Goal: Task Accomplishment & Management: Complete application form

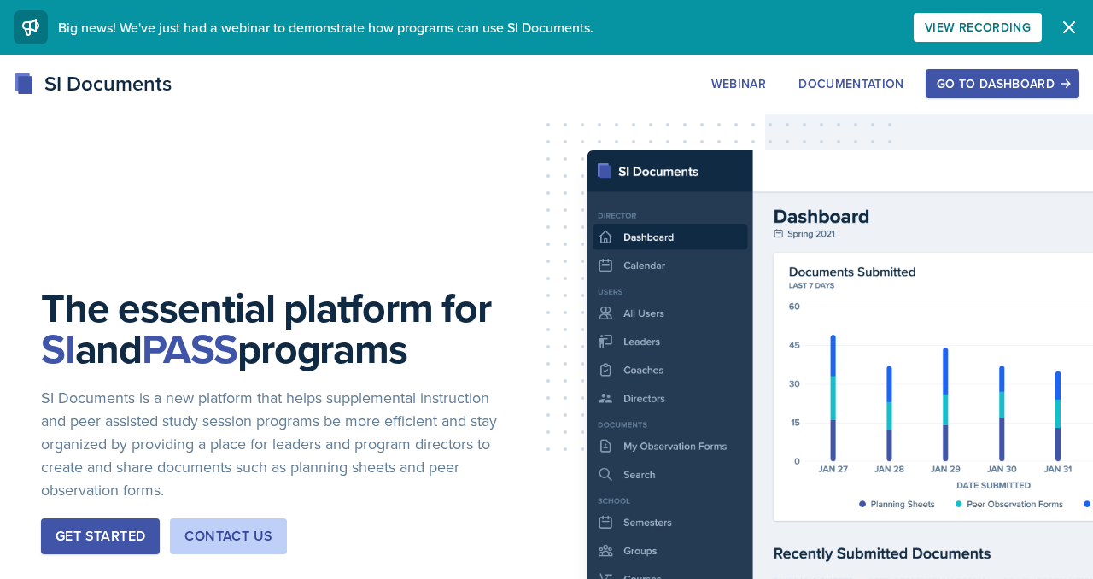
click at [964, 91] on div "Go to Dashboard" at bounding box center [1003, 84] width 132 height 14
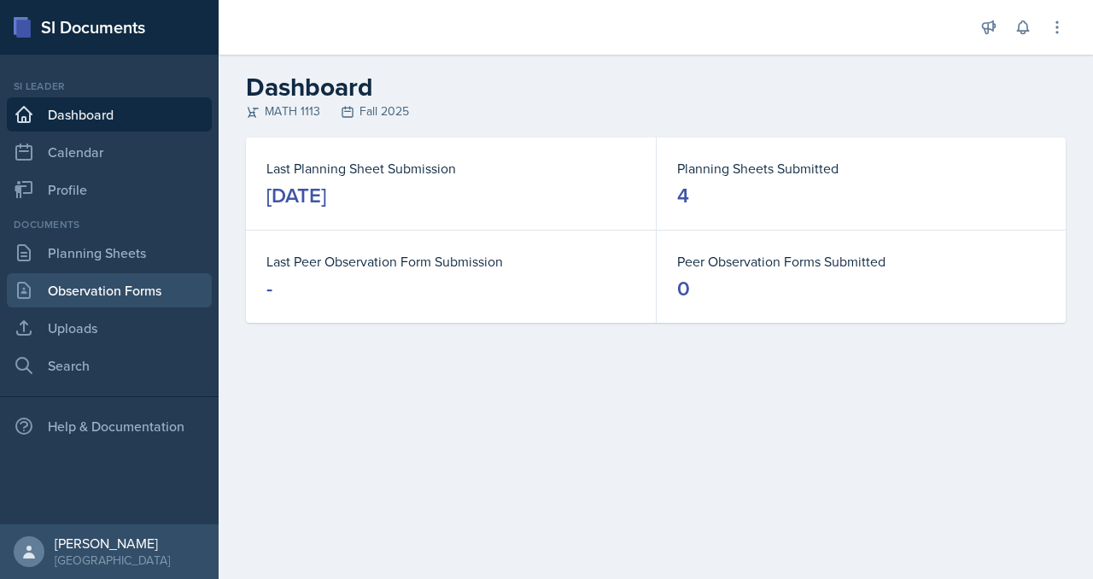
click at [105, 307] on link "Observation Forms" at bounding box center [109, 290] width 205 height 34
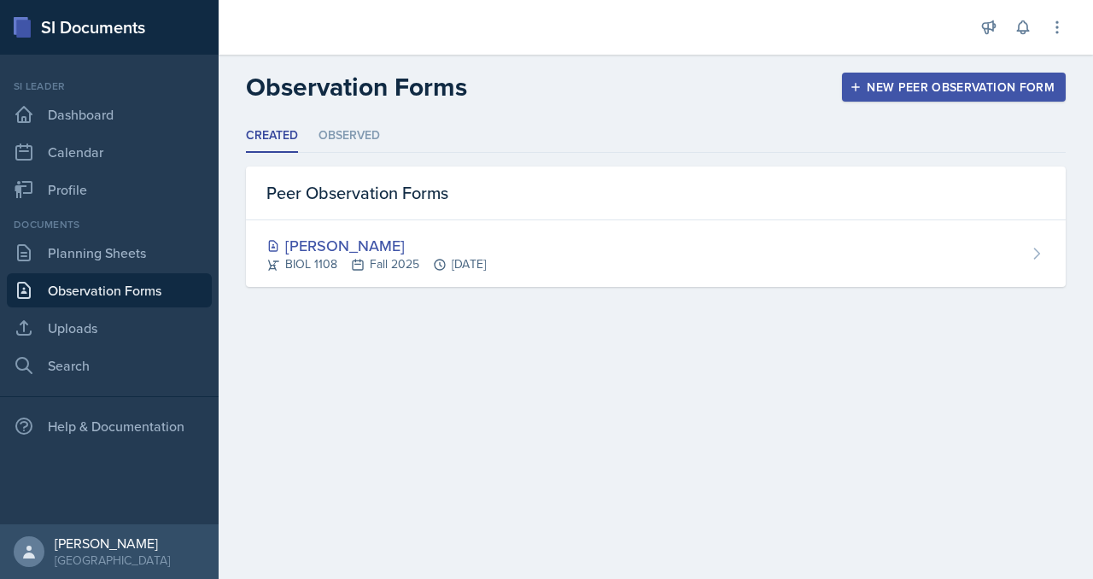
click at [891, 94] on div "New Peer Observation Form" at bounding box center [954, 87] width 202 height 14
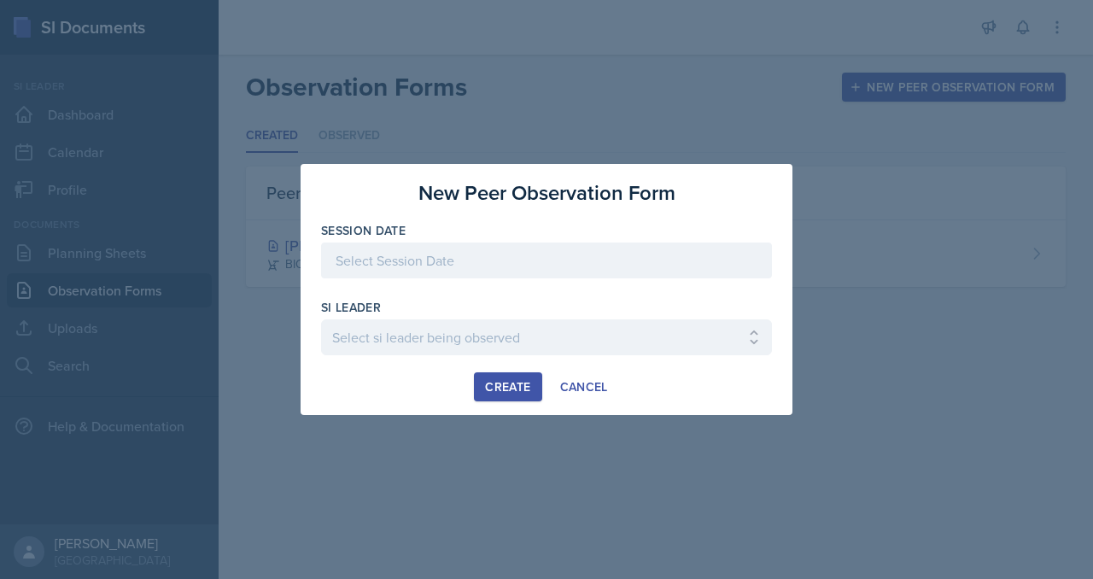
click at [523, 260] on div at bounding box center [546, 261] width 451 height 36
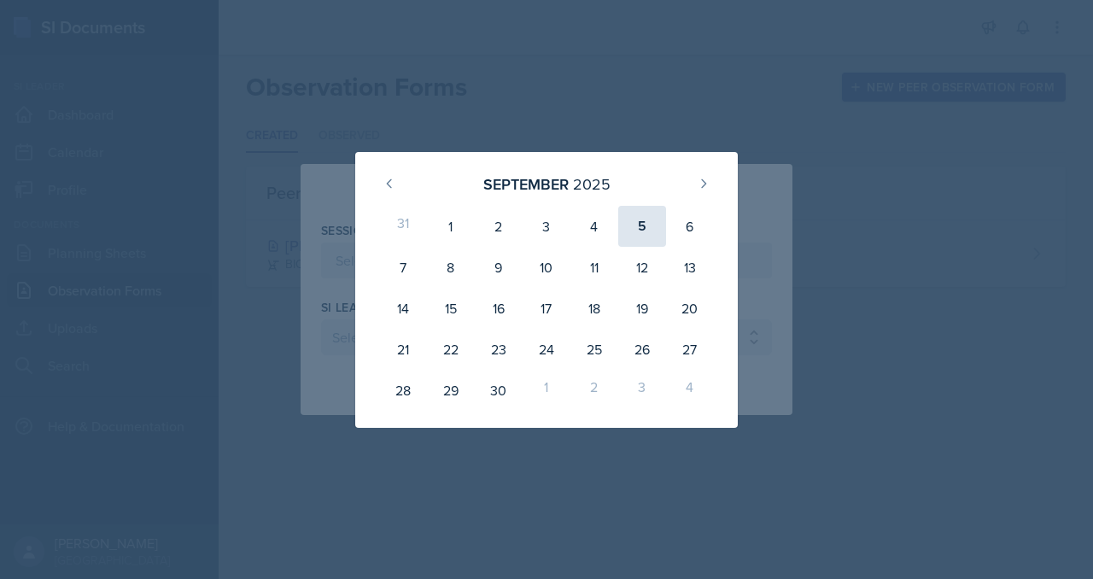
click at [659, 206] on div "5" at bounding box center [642, 226] width 48 height 41
type input "[DATE]"
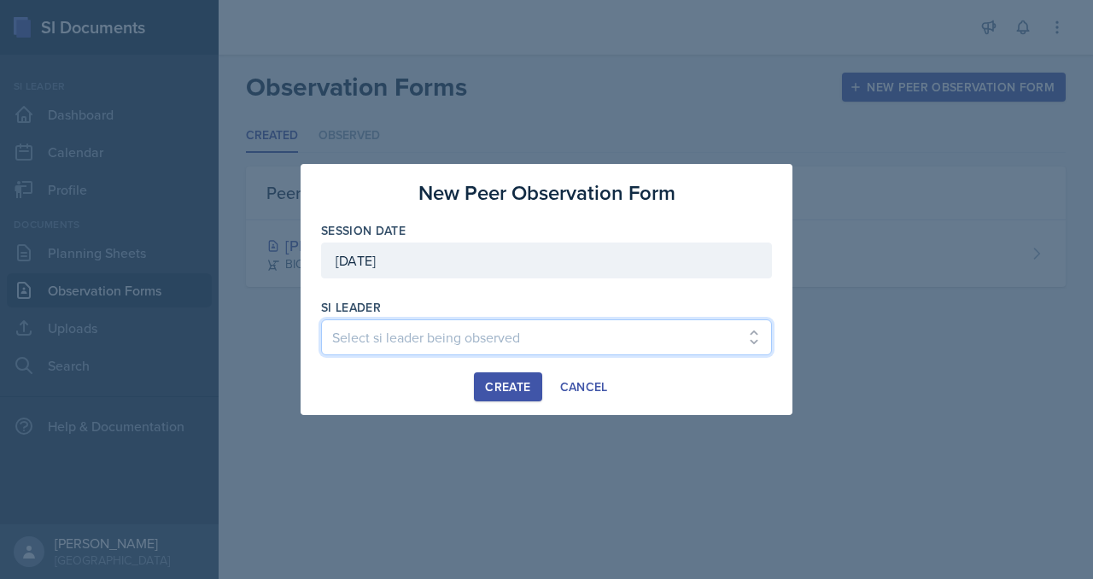
click at [406, 348] on select "Select si leader being observed [PERSON_NAME] / PSYC 2500 / The Phantoms of The…" at bounding box center [546, 337] width 451 height 36
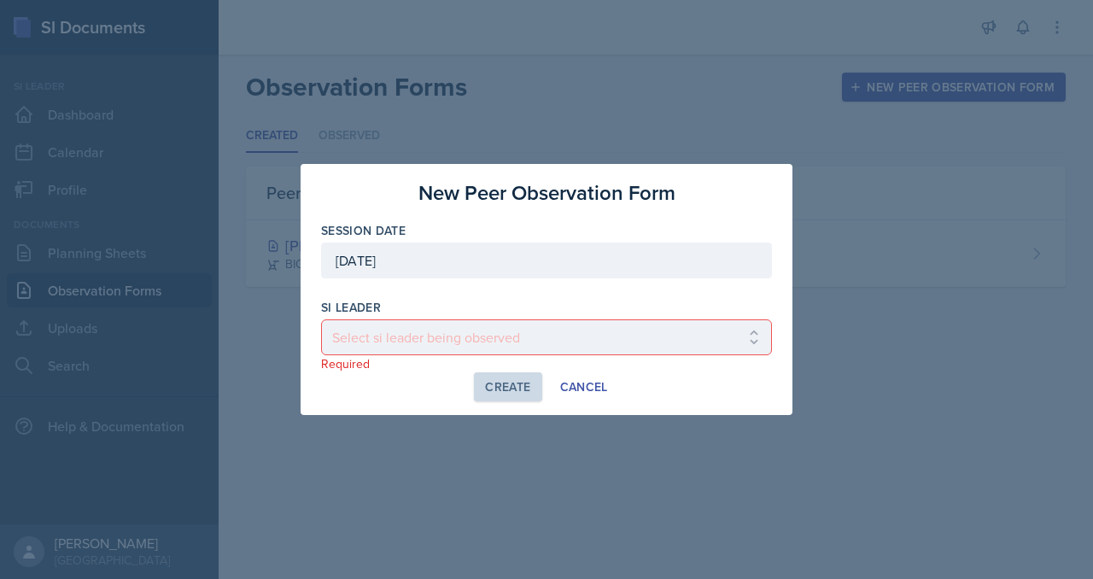
scroll to position [60, 0]
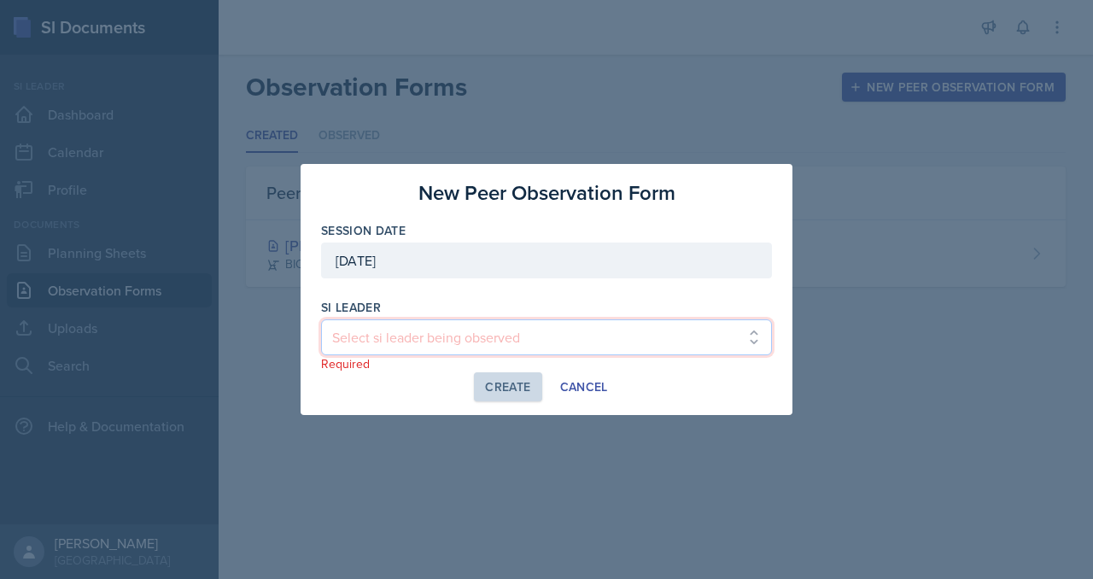
click at [335, 355] on select "Select si leader being observed [PERSON_NAME] / PSYC 2500 / The Phantoms of The…" at bounding box center [546, 337] width 451 height 36
select select "b709eec7-cac9-4ccc-b72d-24e9a4fa8e3f"
click at [321, 327] on select "Select si leader being observed [PERSON_NAME] / PSYC 2500 / The Phantoms of The…" at bounding box center [546, 337] width 451 height 36
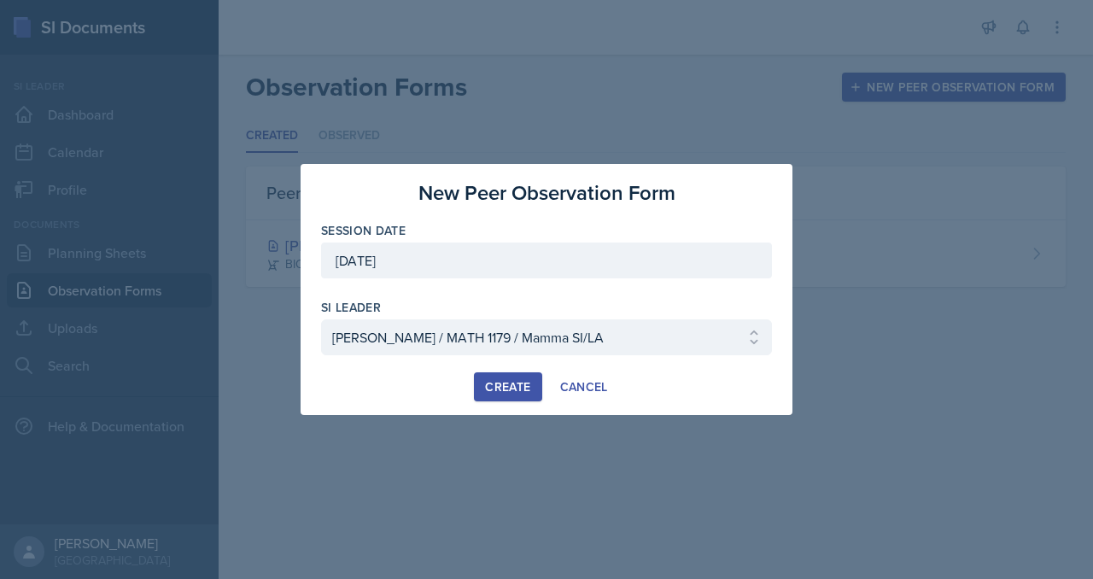
click at [495, 394] on div "Create" at bounding box center [507, 387] width 45 height 14
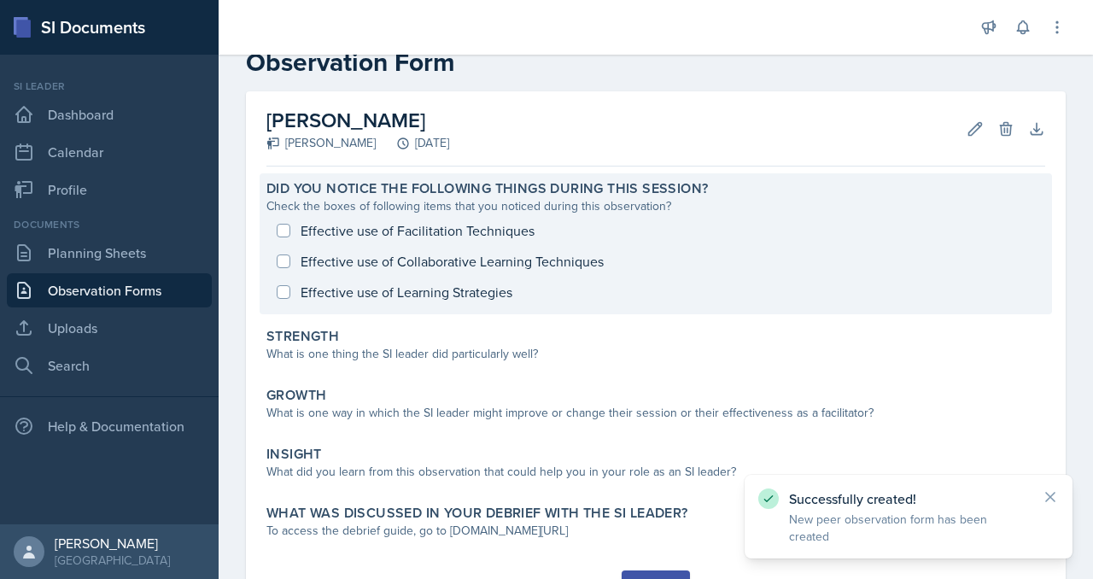
scroll to position [45, 0]
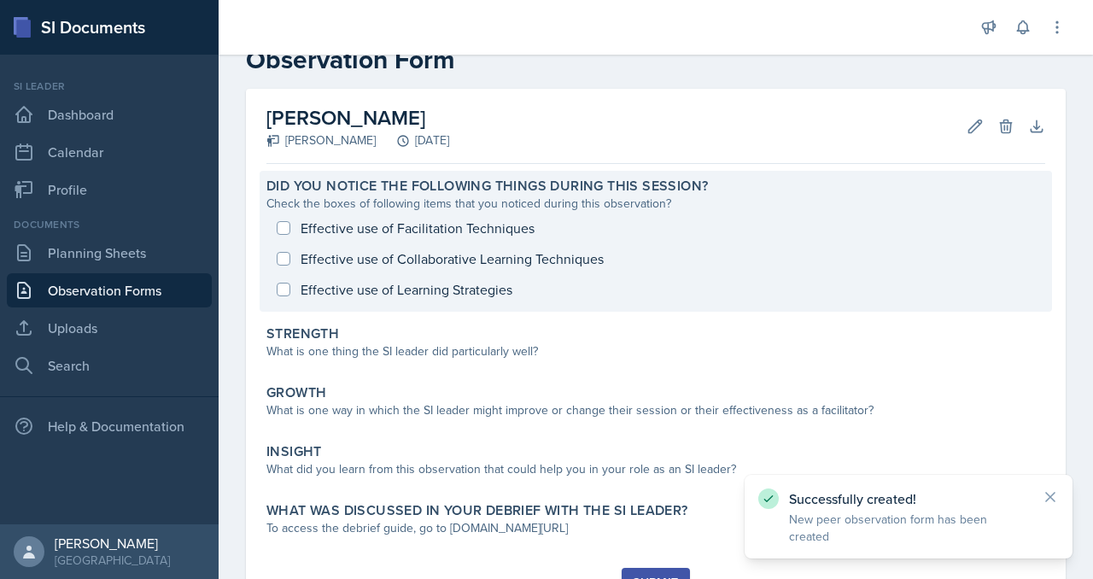
click at [617, 299] on div "Effective use of Facilitation Techniques Effective use of Collaborative Learnin…" at bounding box center [655, 259] width 779 height 92
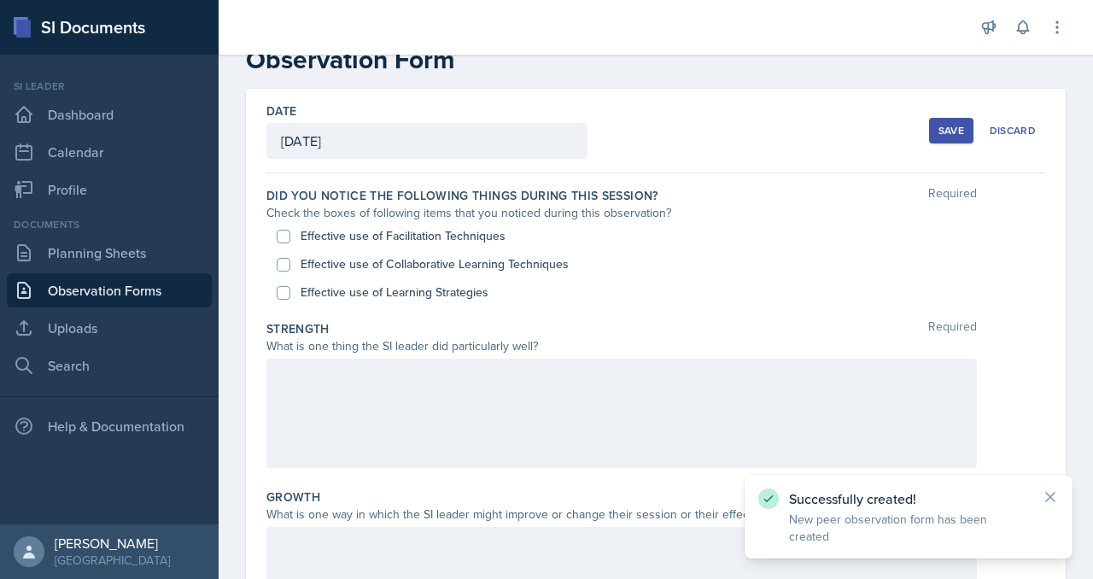
click at [506, 245] on label "Effective use of Facilitation Techniques" at bounding box center [403, 236] width 205 height 18
click at [290, 243] on input "Effective use of Facilitation Techniques" at bounding box center [284, 237] width 14 height 14
checkbox input "true"
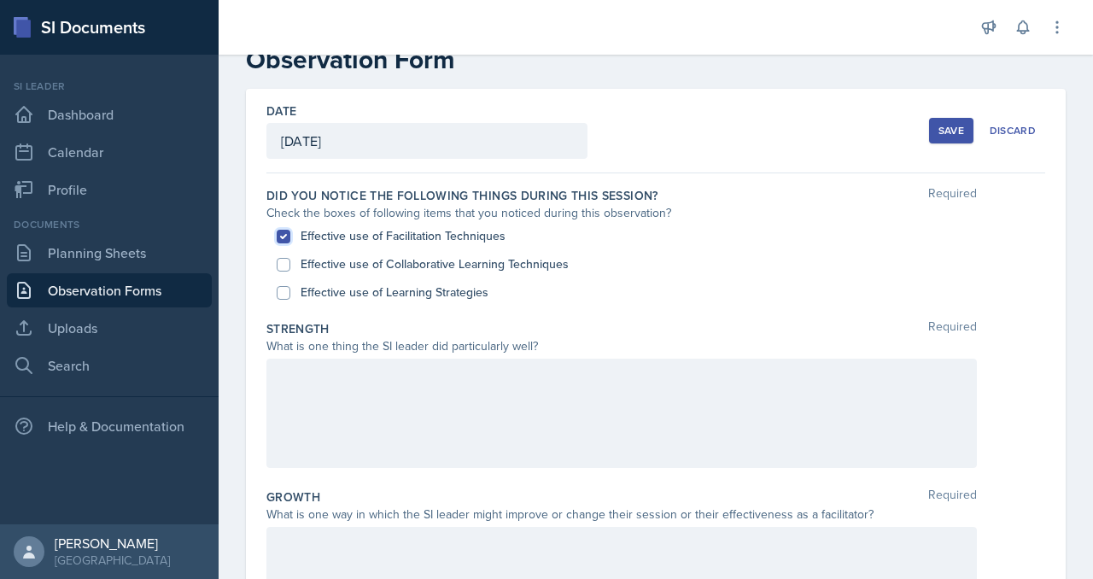
scroll to position [120, 0]
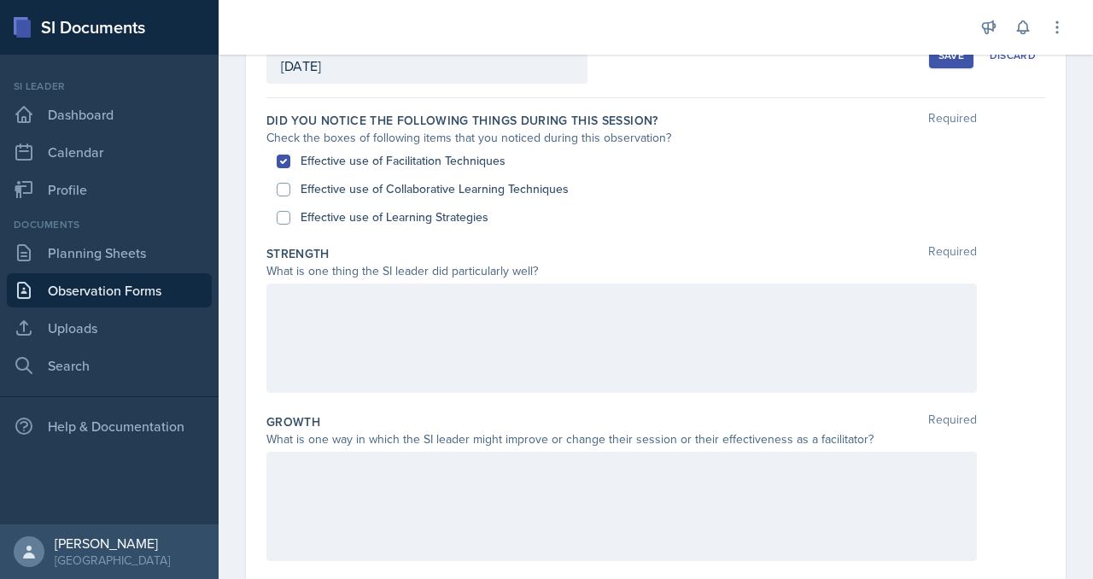
click at [361, 231] on div "Effective use of Learning Strategies" at bounding box center [656, 217] width 758 height 28
click at [290, 225] on input "Effective use of Learning Strategies" at bounding box center [284, 218] width 14 height 14
checkbox input "true"
click at [409, 393] on div at bounding box center [621, 337] width 710 height 109
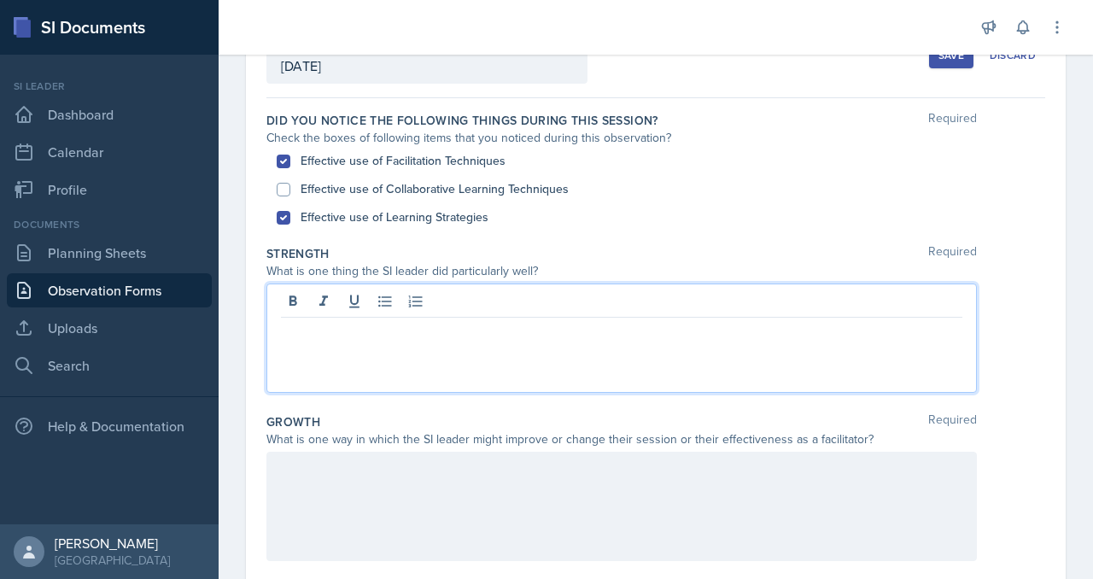
scroll to position [157, 0]
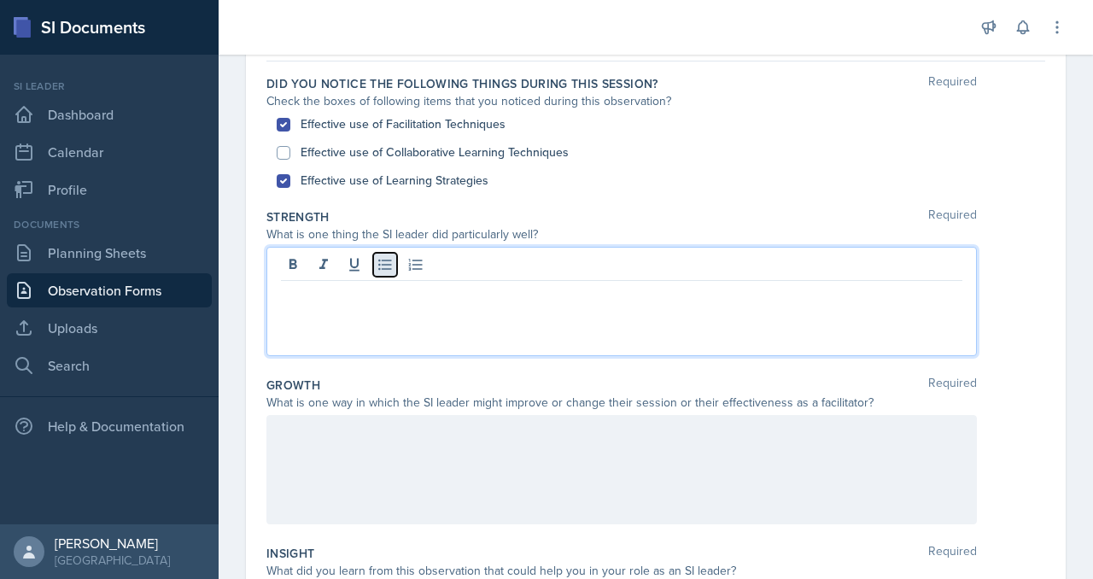
click at [394, 273] on icon at bounding box center [385, 264] width 17 height 17
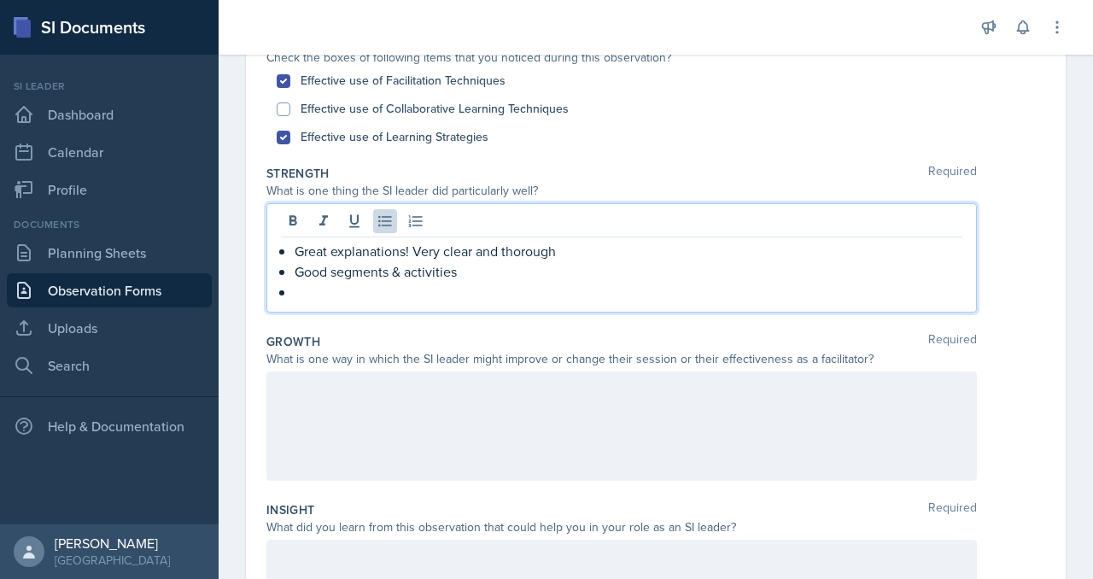
scroll to position [228, 0]
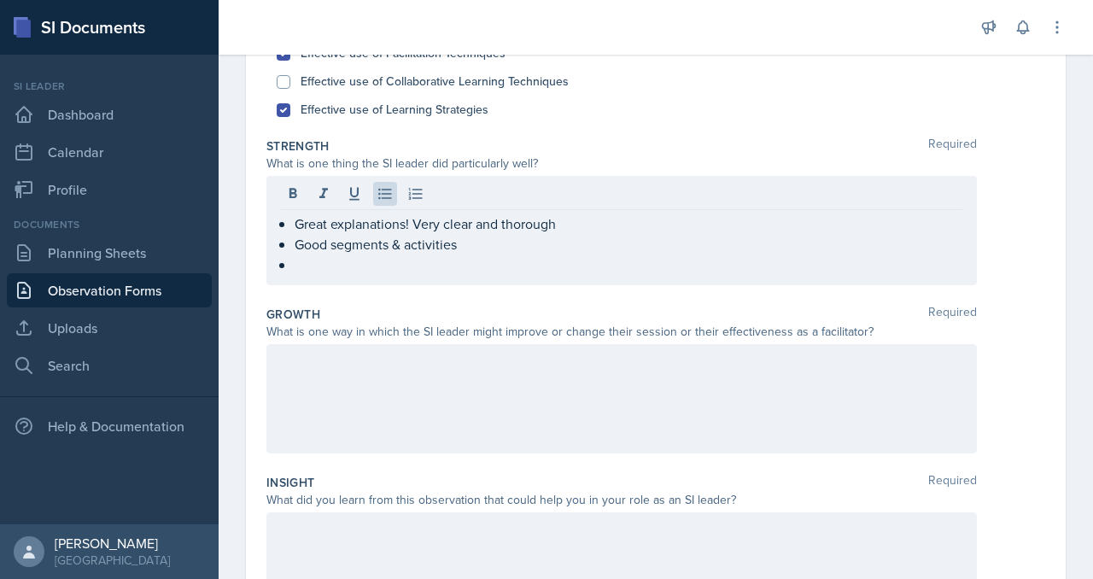
click at [440, 275] on p at bounding box center [629, 264] width 668 height 20
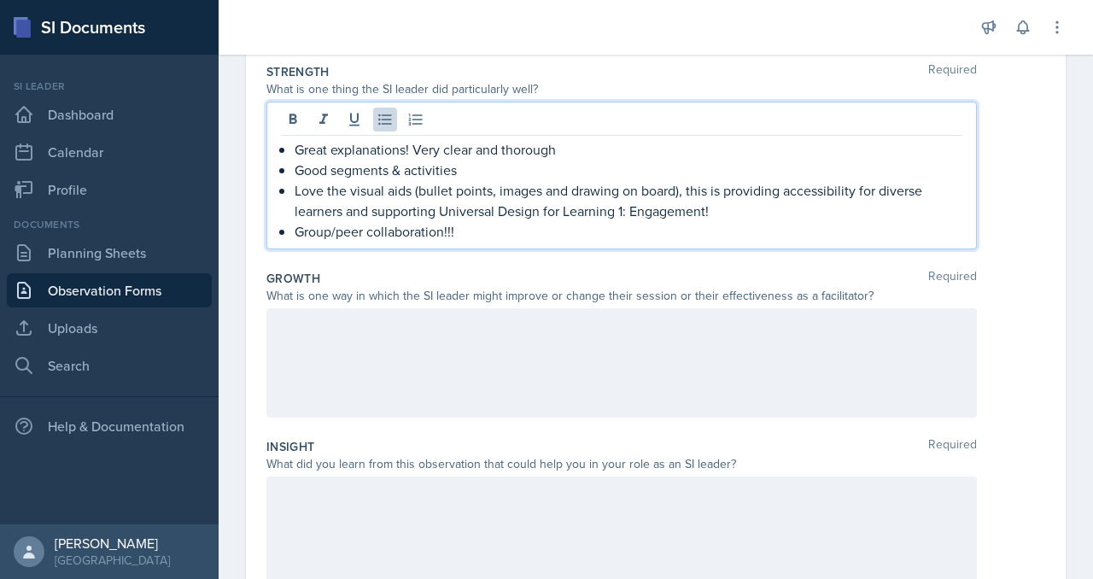
scroll to position [224, 0]
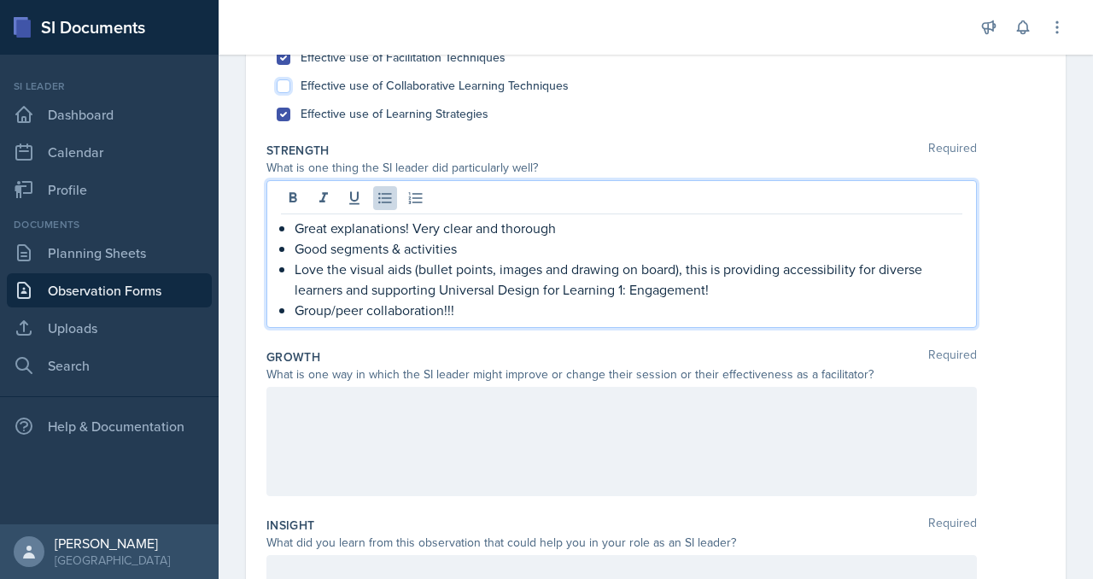
click at [290, 93] on input "Effective use of Collaborative Learning Techniques" at bounding box center [284, 86] width 14 height 14
checkbox input "true"
click at [574, 320] on ul "Great explanations! Very clear and thorough Good segments & activities Love the…" at bounding box center [629, 269] width 668 height 102
click at [591, 320] on p "Group/peer collaboration!!!" at bounding box center [629, 310] width 668 height 20
click at [793, 320] on p "Group/peer collaboration!!! Students were talking to eachother and" at bounding box center [629, 310] width 668 height 20
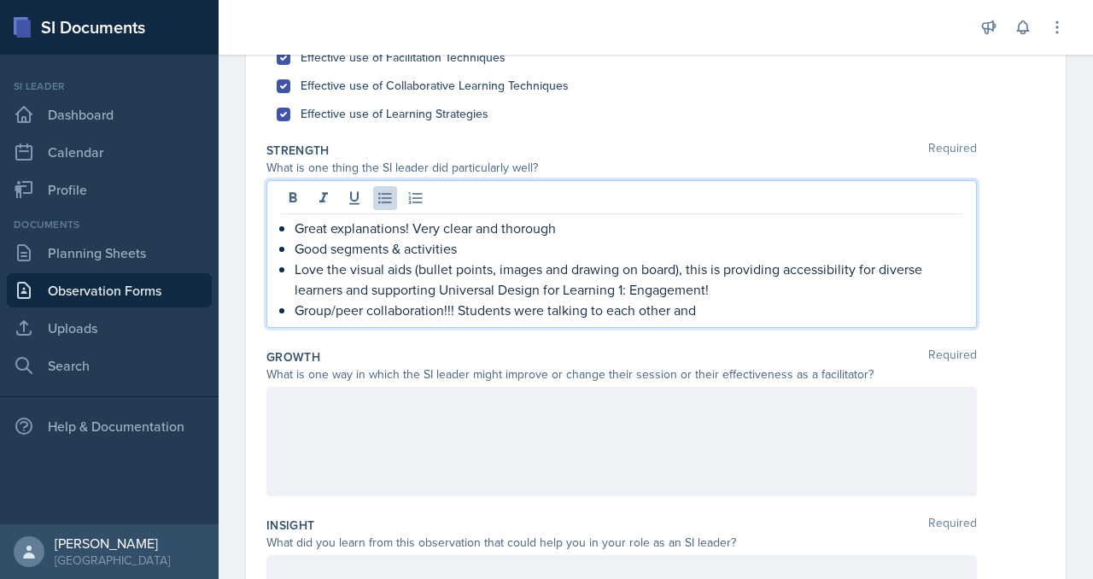
click at [904, 320] on p "Group/peer collaboration!!! Students were talking to each other and" at bounding box center [629, 310] width 668 height 20
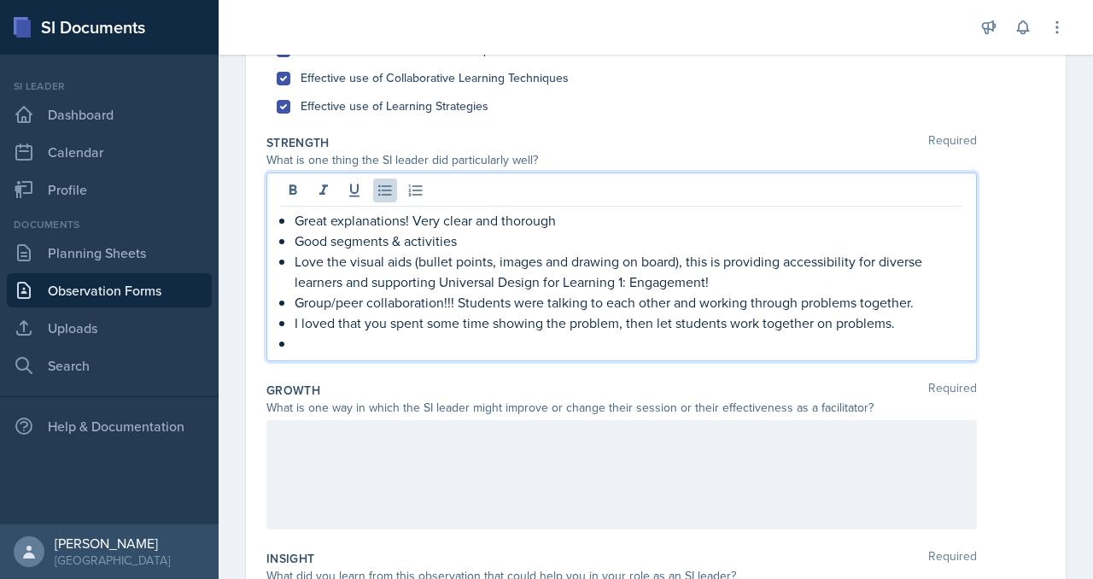
scroll to position [251, 0]
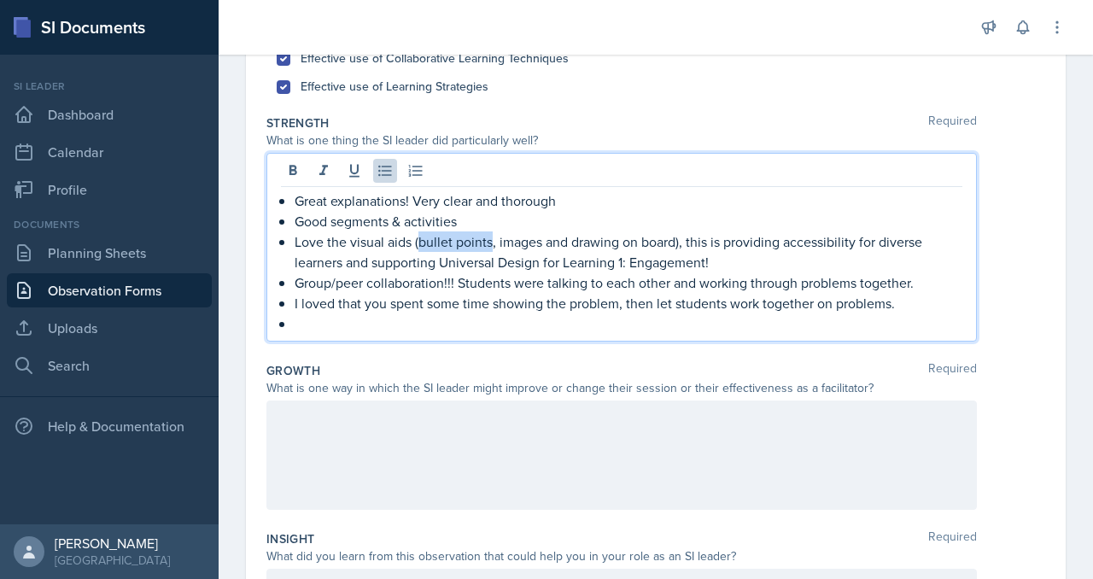
drag, startPoint x: 615, startPoint y: 368, endPoint x: 523, endPoint y: 371, distance: 91.4
click at [523, 272] on p "Love the visual aids (bullet points, images and drawing on board), this is prov…" at bounding box center [629, 251] width 668 height 41
click at [631, 272] on p "Love the visual aids (, images and drawing on board), this is providing accessi…" at bounding box center [629, 251] width 668 height 41
drag, startPoint x: 625, startPoint y: 361, endPoint x: 527, endPoint y: 360, distance: 98.2
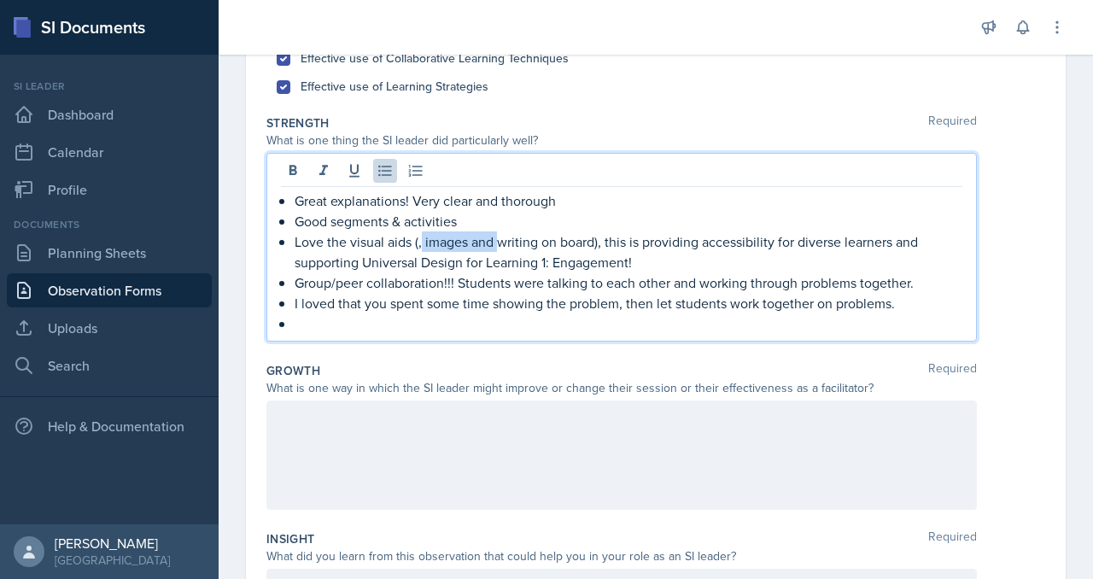
click at [527, 272] on p "Love the visual aids (, images and writing on board), this is providing accessi…" at bounding box center [629, 251] width 668 height 41
click at [645, 272] on p "Love the visual aids (writing on board), this is providing accessibility for di…" at bounding box center [629, 251] width 668 height 41
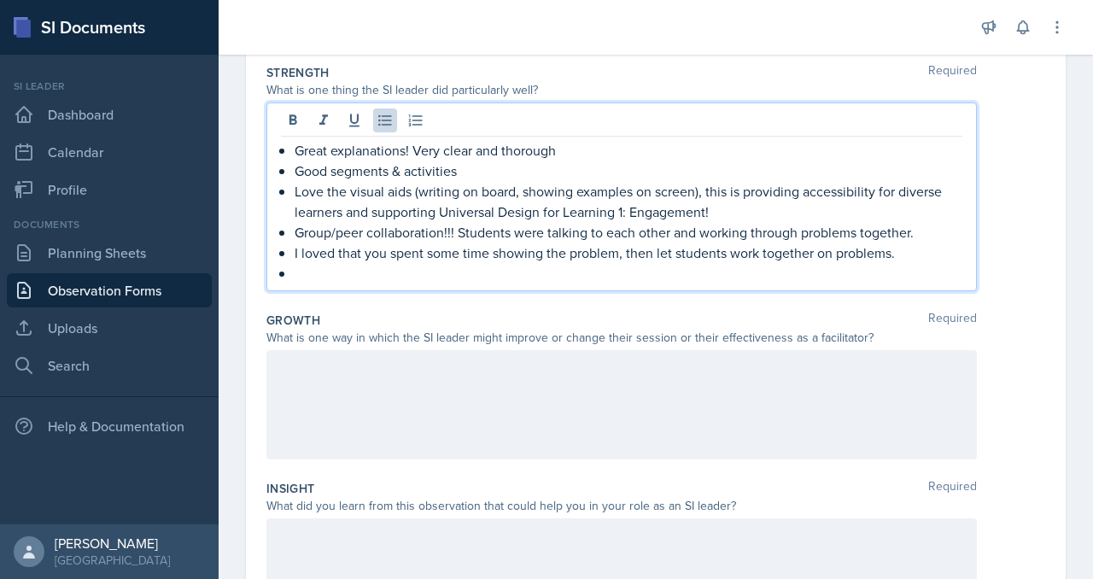
scroll to position [351, 0]
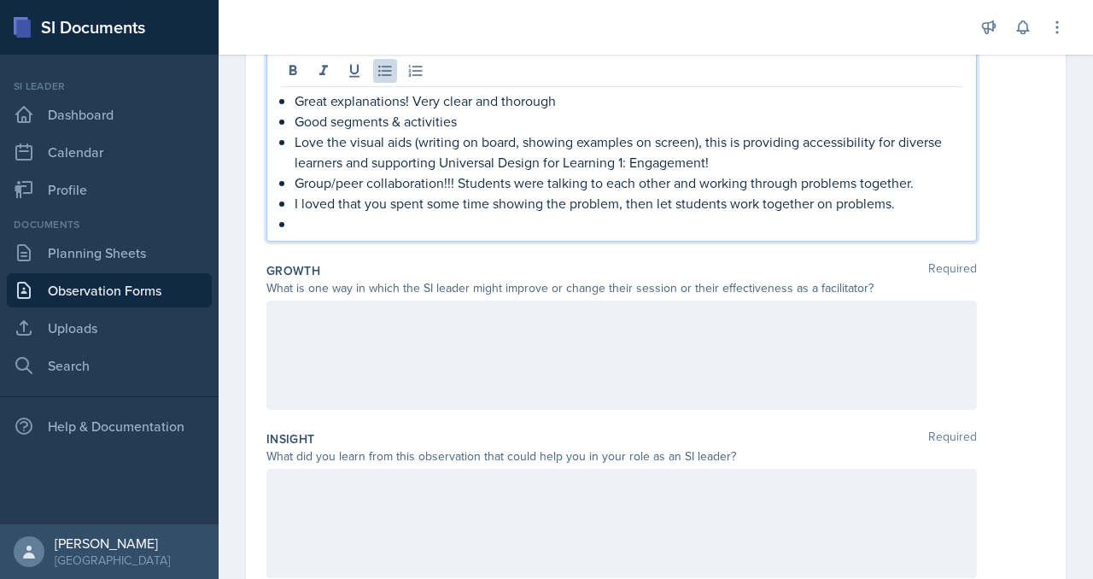
click at [514, 234] on p at bounding box center [629, 223] width 668 height 20
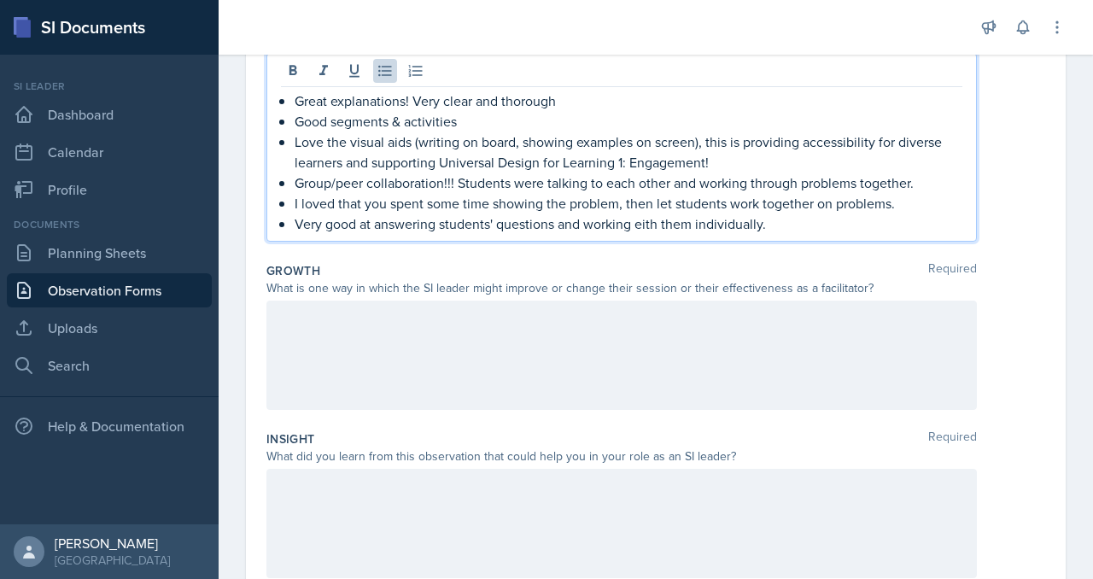
click at [802, 234] on p "Very good at answering students' questions and working eith them individually." at bounding box center [629, 223] width 668 height 20
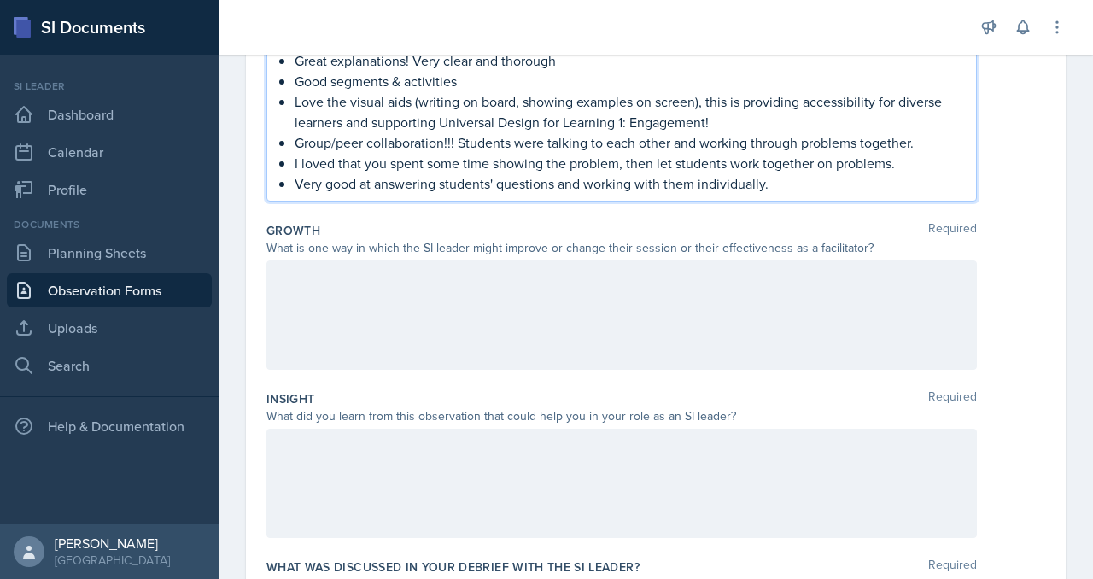
scroll to position [395, 0]
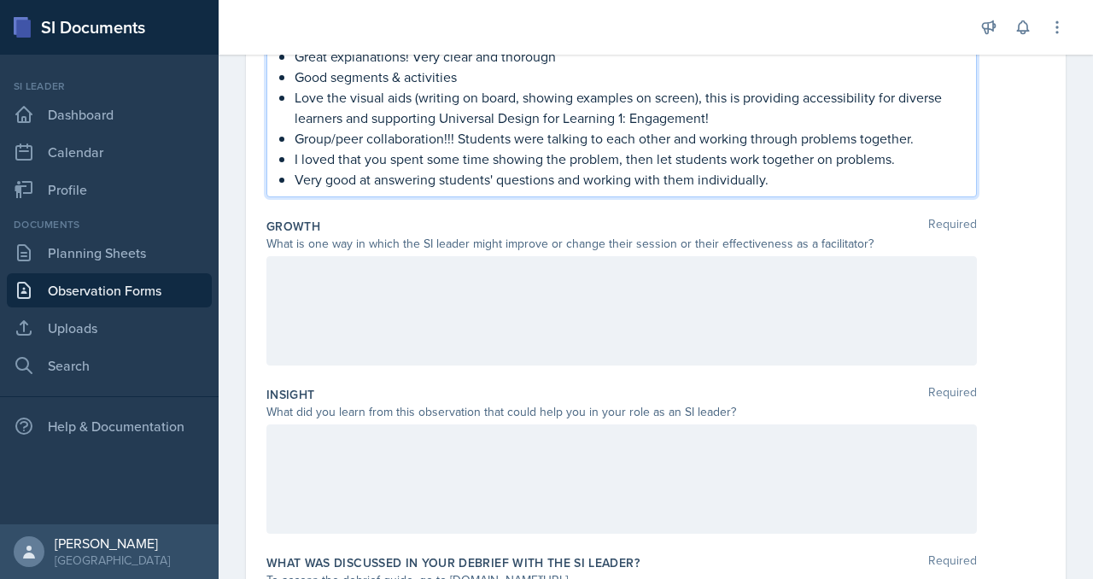
click at [548, 190] on p "Very good at answering students' questions and working with them individually." at bounding box center [629, 179] width 668 height 20
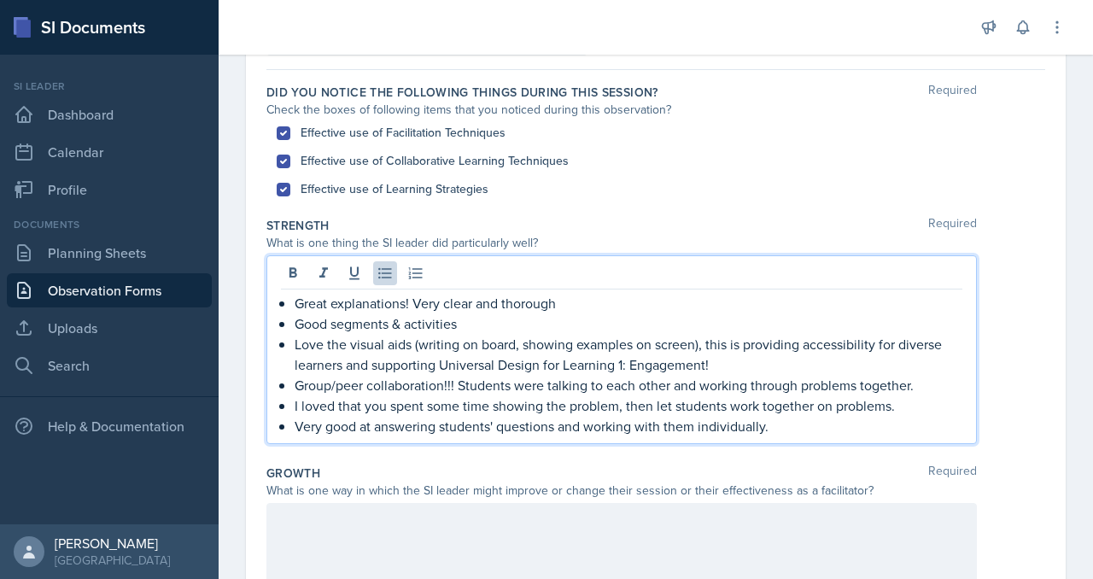
scroll to position [100, 0]
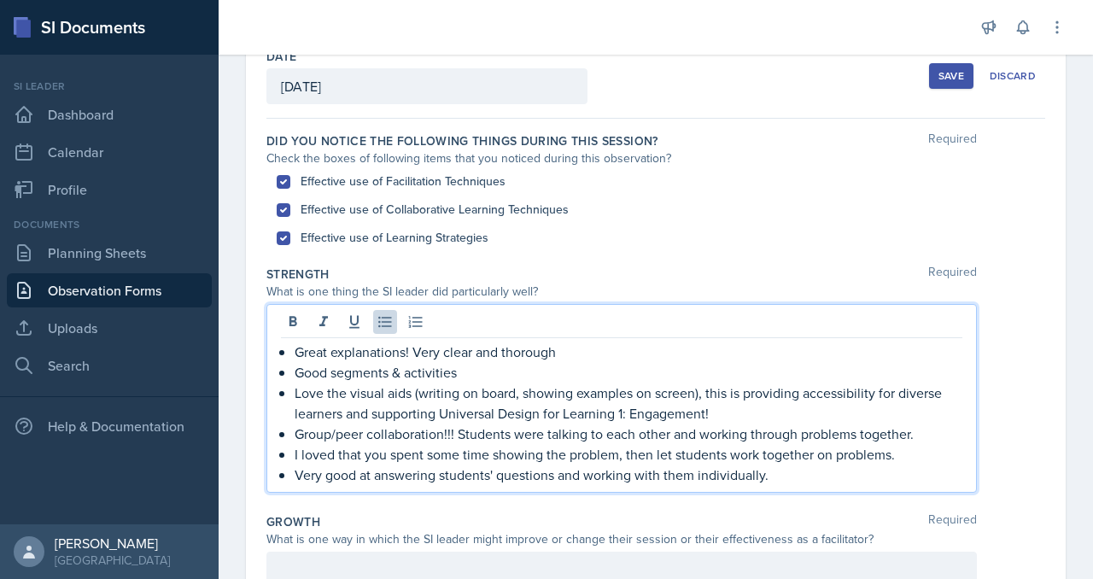
click at [938, 83] on div "Save" at bounding box center [951, 76] width 26 height 14
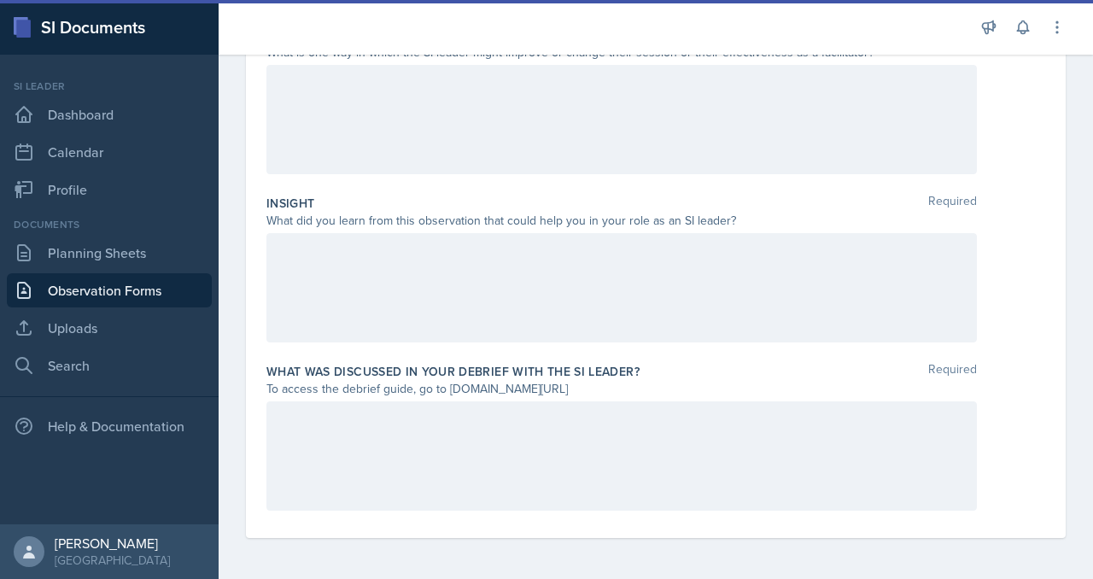
click at [560, 93] on p at bounding box center [621, 83] width 681 height 20
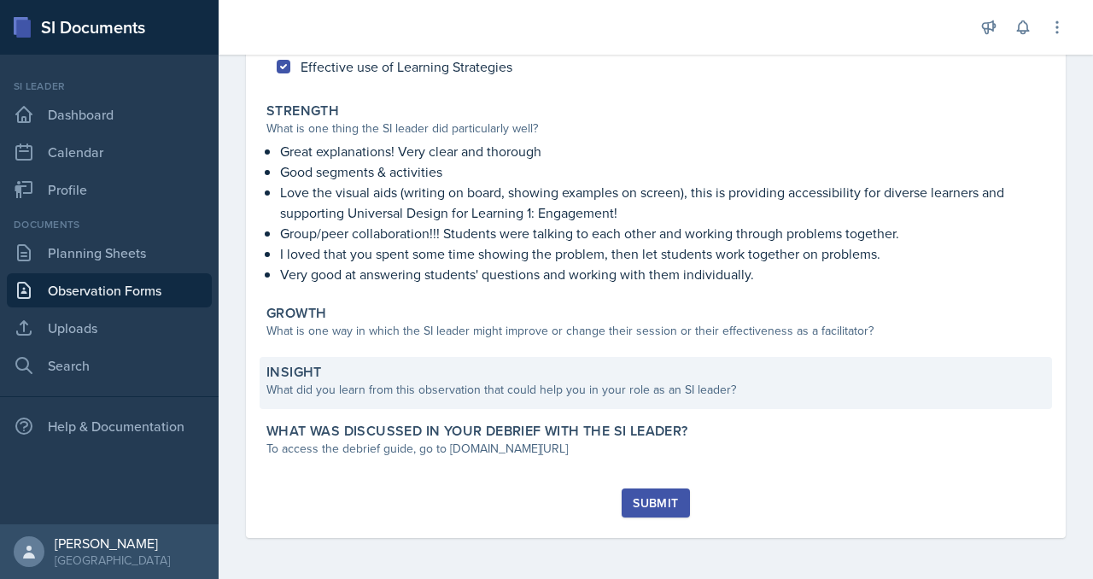
scroll to position [514, 0]
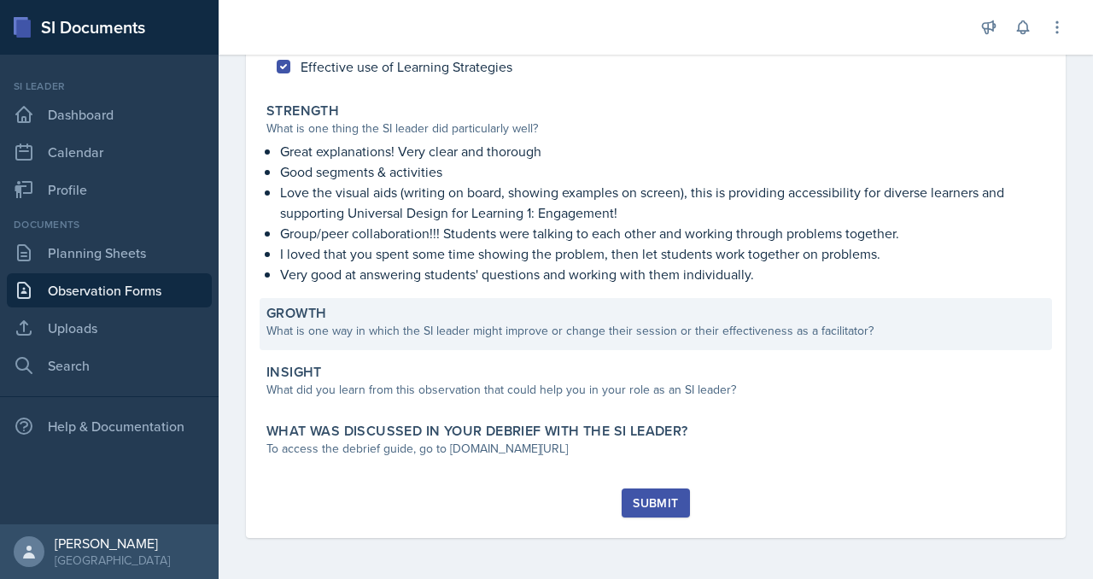
click at [526, 322] on div "What is one way in which the SI leader might improve or change their session or…" at bounding box center [655, 331] width 779 height 18
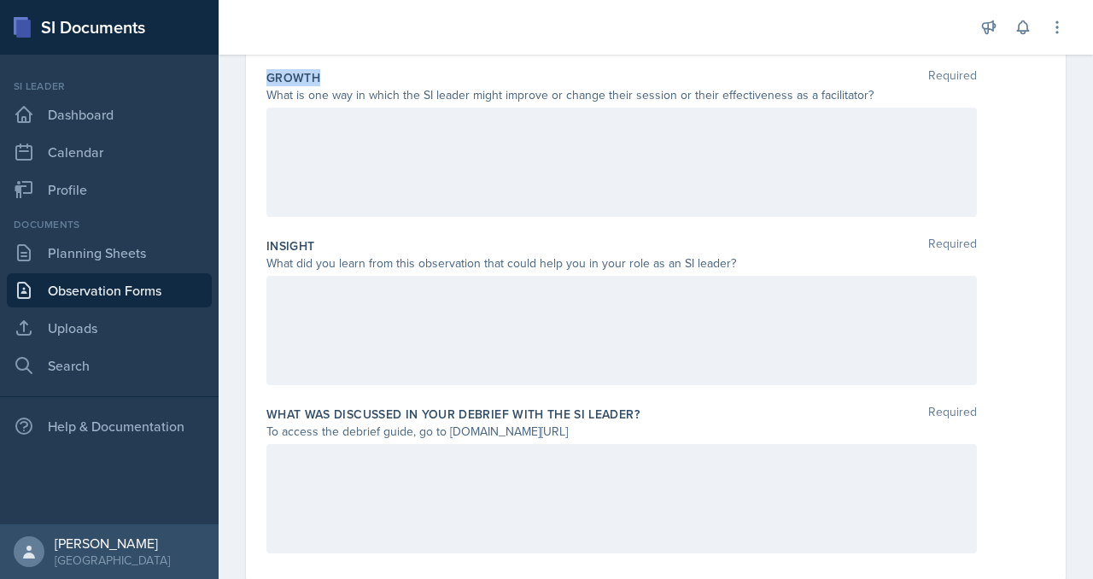
click at [526, 231] on div "Growth Required What is one way in which the SI leader might improve or change …" at bounding box center [655, 146] width 779 height 168
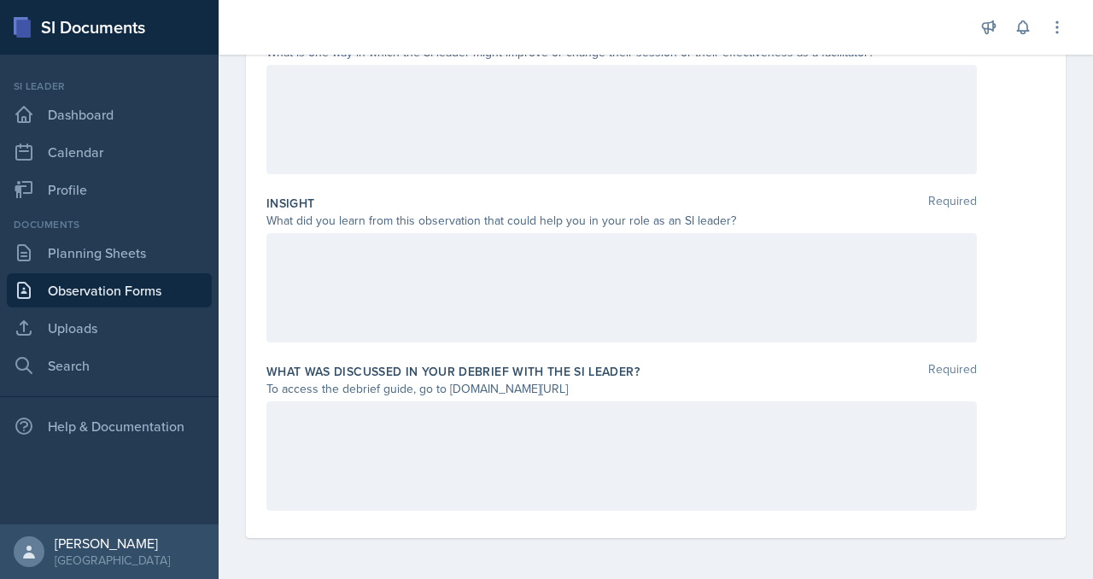
click at [518, 93] on p at bounding box center [621, 83] width 681 height 20
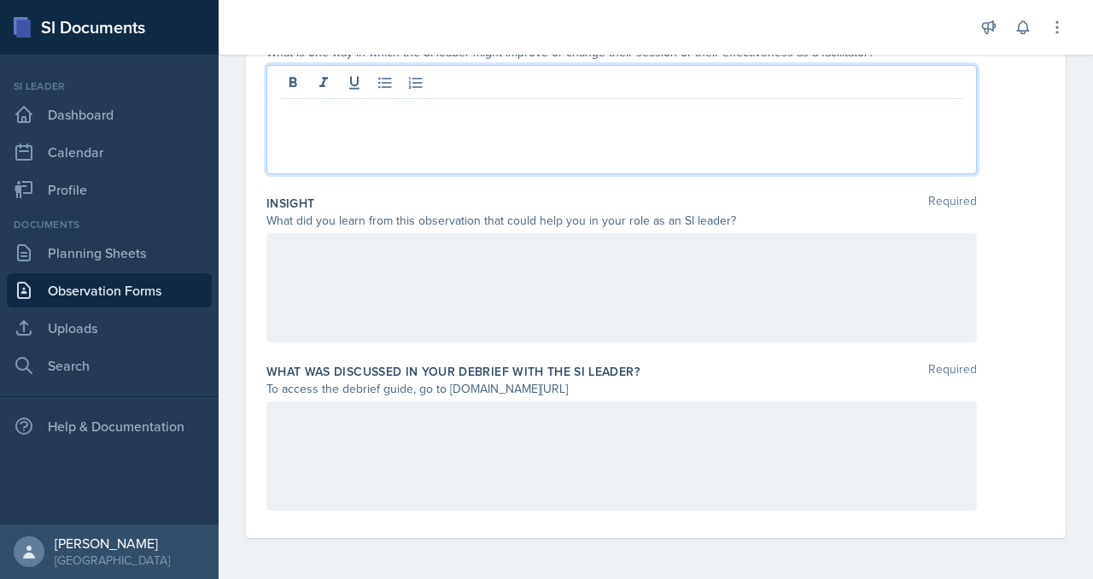
scroll to position [586, 0]
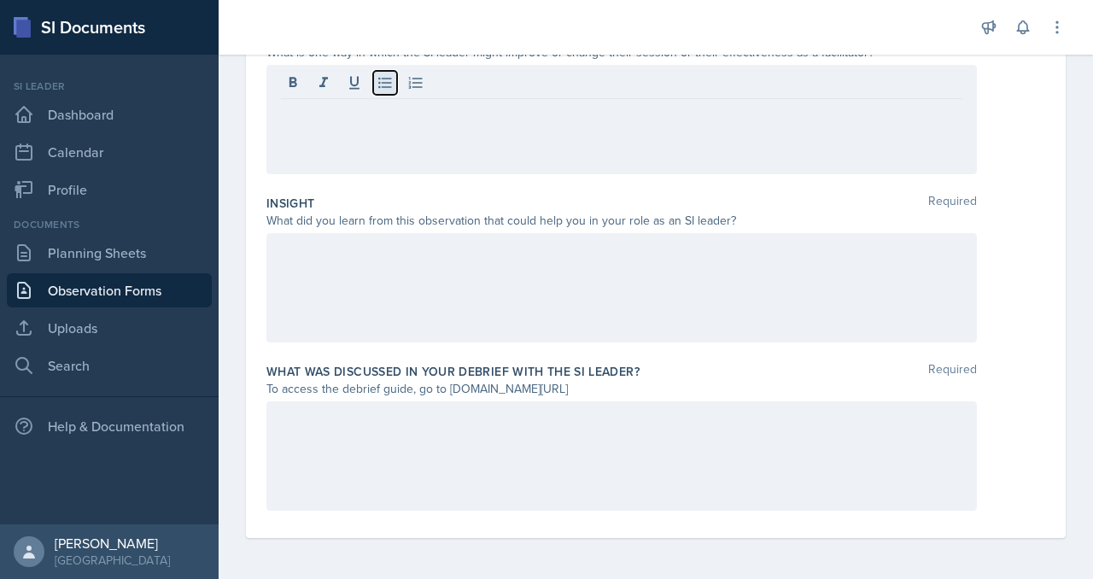
click at [397, 95] on button at bounding box center [385, 83] width 24 height 24
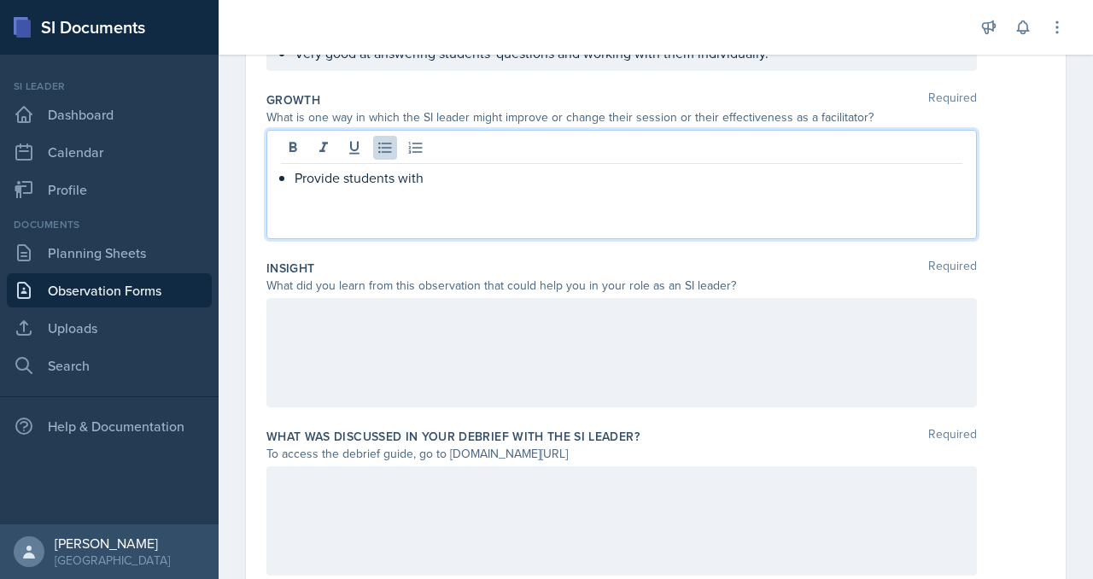
scroll to position [529, 0]
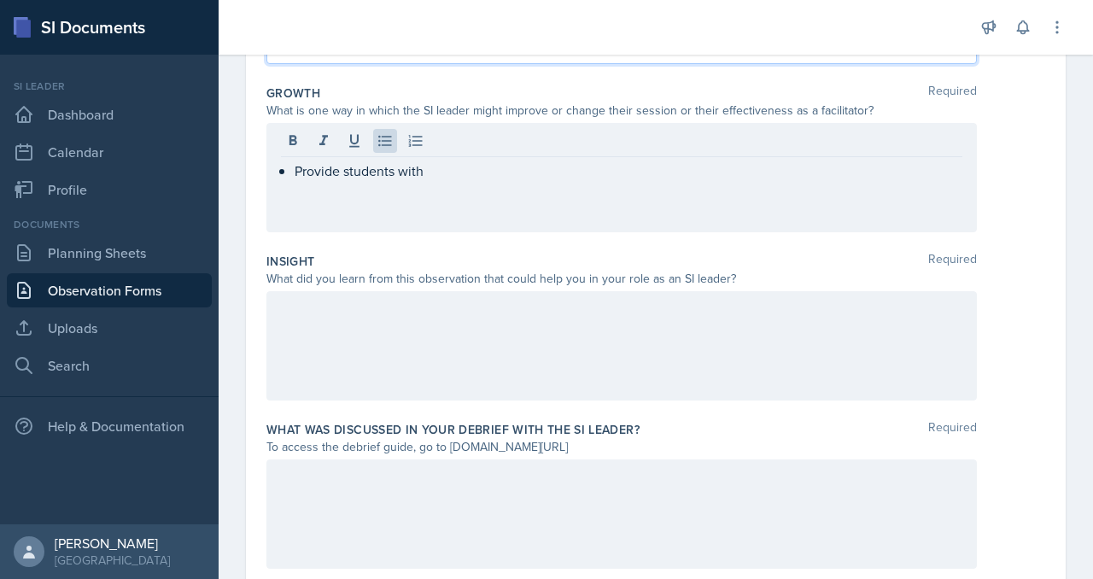
click at [525, 56] on p "Very good at answering students' questions and working with them individually." at bounding box center [629, 46] width 668 height 20
click at [550, 232] on div "Provide students with" at bounding box center [621, 177] width 710 height 109
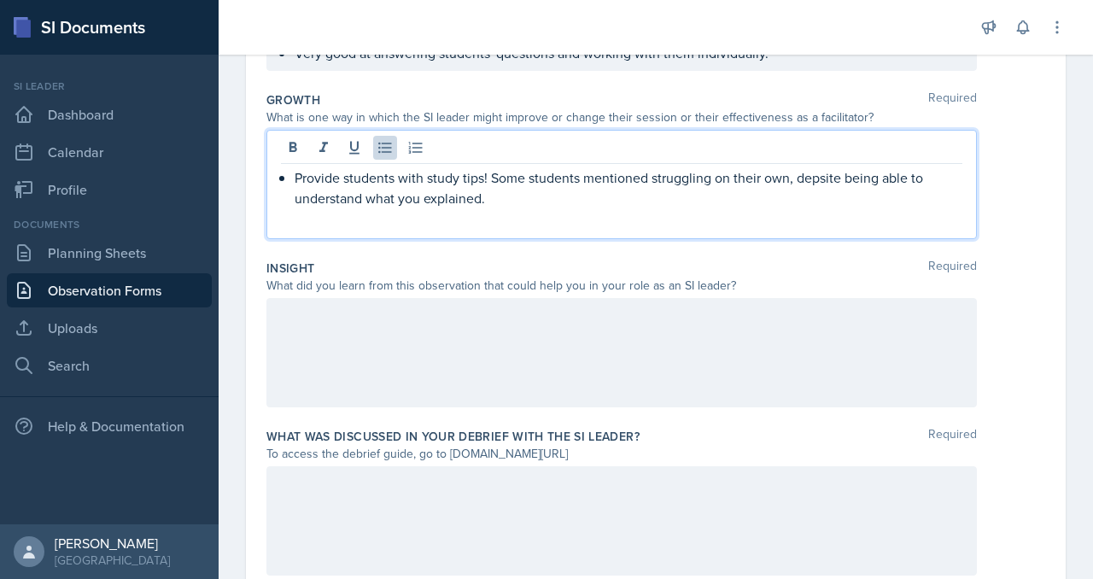
click at [478, 208] on p "Provide students with study tips! Some students mentioned struggling on their o…" at bounding box center [629, 187] width 668 height 41
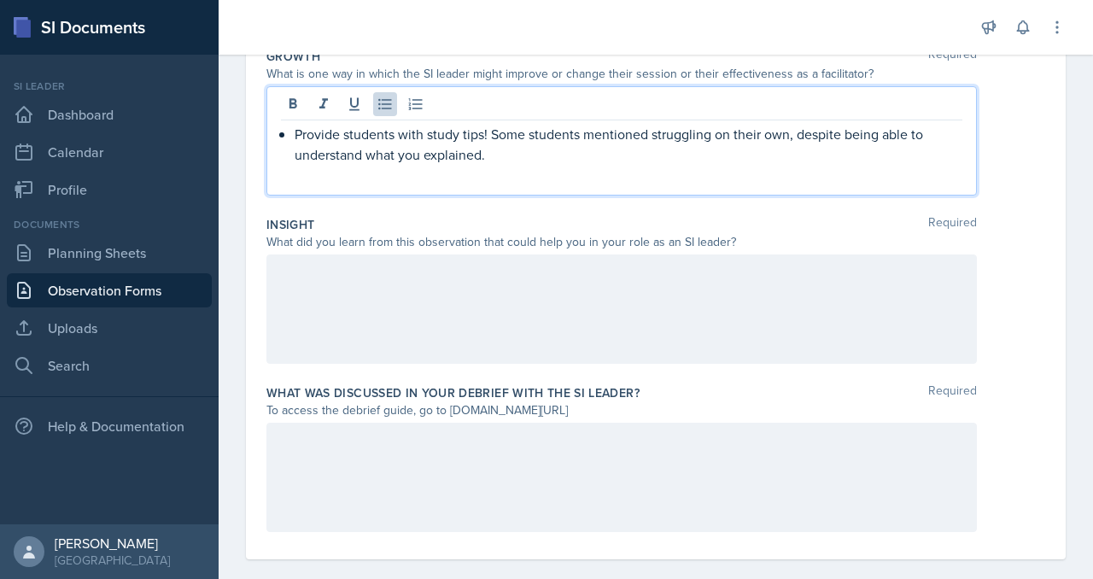
scroll to position [556, 0]
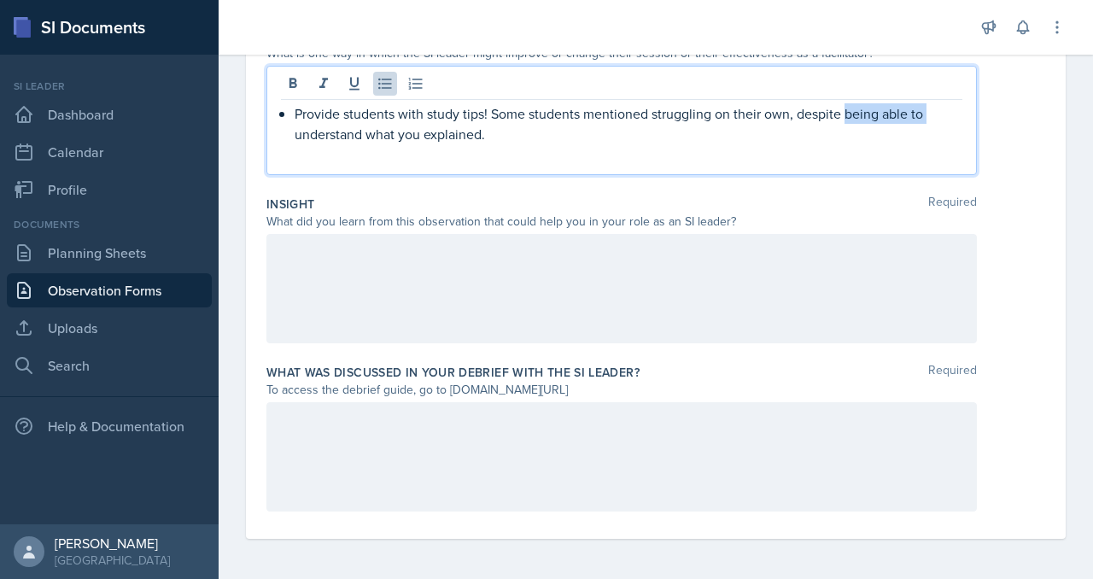
drag, startPoint x: 506, startPoint y: 435, endPoint x: 607, endPoint y: 433, distance: 100.8
click at [607, 144] on p "Provide students with study tips! Some students mentioned struggling on their o…" at bounding box center [629, 123] width 668 height 41
click at [593, 144] on p "Provide students with study tips! Some students mentioned struggling on their o…" at bounding box center [629, 123] width 668 height 41
drag, startPoint x: 619, startPoint y: 430, endPoint x: 764, endPoint y: 428, distance: 145.2
click at [764, 144] on p "Provide students with study tips! Some students mentioned struggling on their o…" at bounding box center [629, 123] width 668 height 41
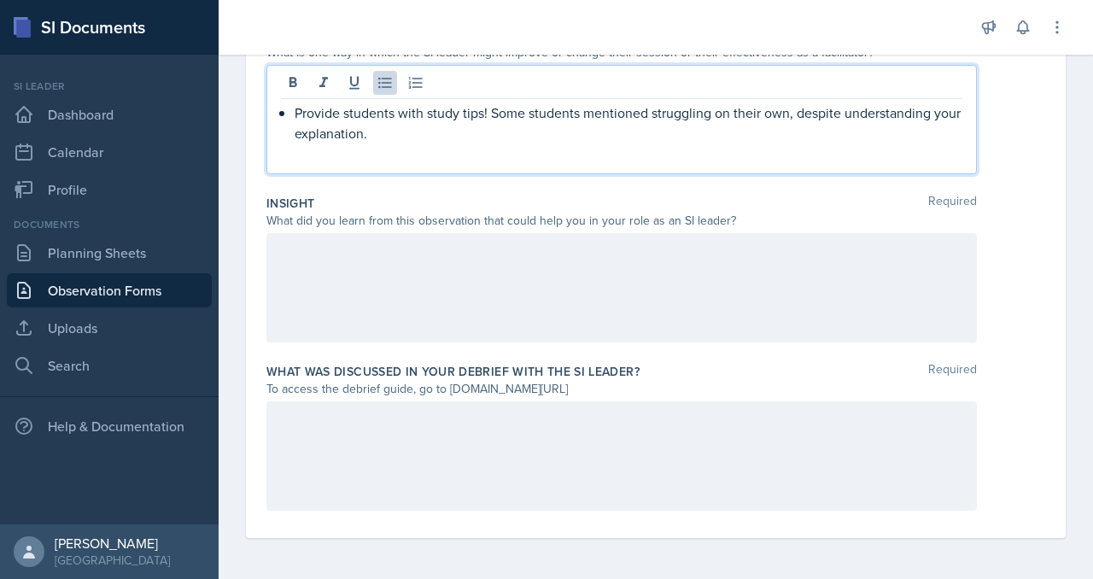
scroll to position [605, 0]
click at [766, 174] on div "Provide students with study tips! Some students mentioned struggling on their o…" at bounding box center [621, 119] width 710 height 109
click at [770, 143] on p "Provide students with study tips! Some students mentioned struggling on their o…" at bounding box center [629, 122] width 668 height 41
click at [471, 164] on p "A "teach eachother"" at bounding box center [629, 153] width 668 height 20
click at [516, 164] on p "A "teach each other"" at bounding box center [629, 153] width 668 height 20
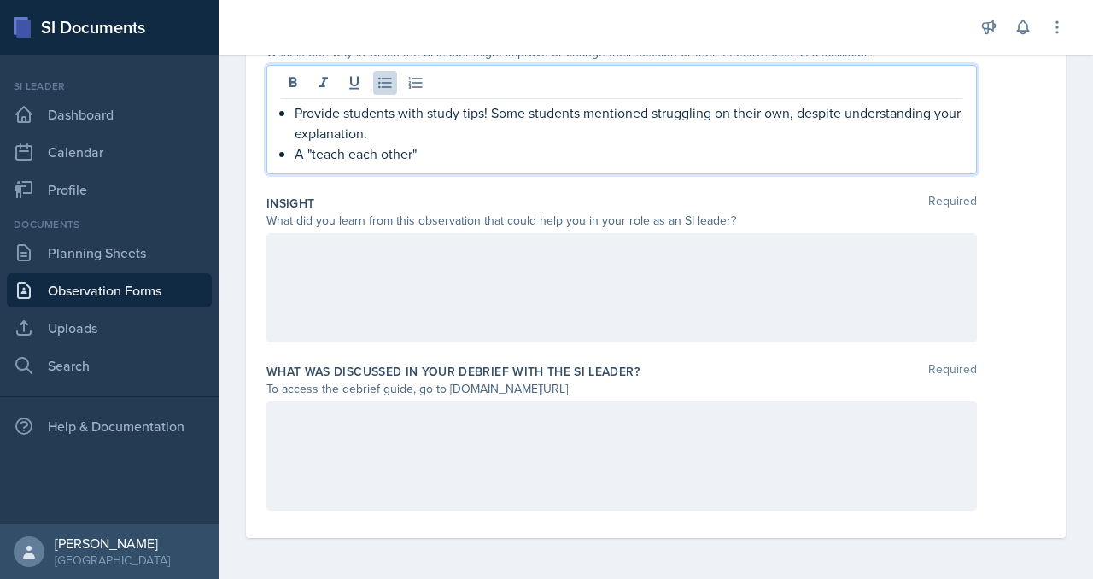
click at [532, 164] on p "A "teach each other"" at bounding box center [629, 153] width 668 height 20
click at [363, 164] on div "Provide students with study tips! Some students mentioned struggling on their o…" at bounding box center [621, 132] width 681 height 61
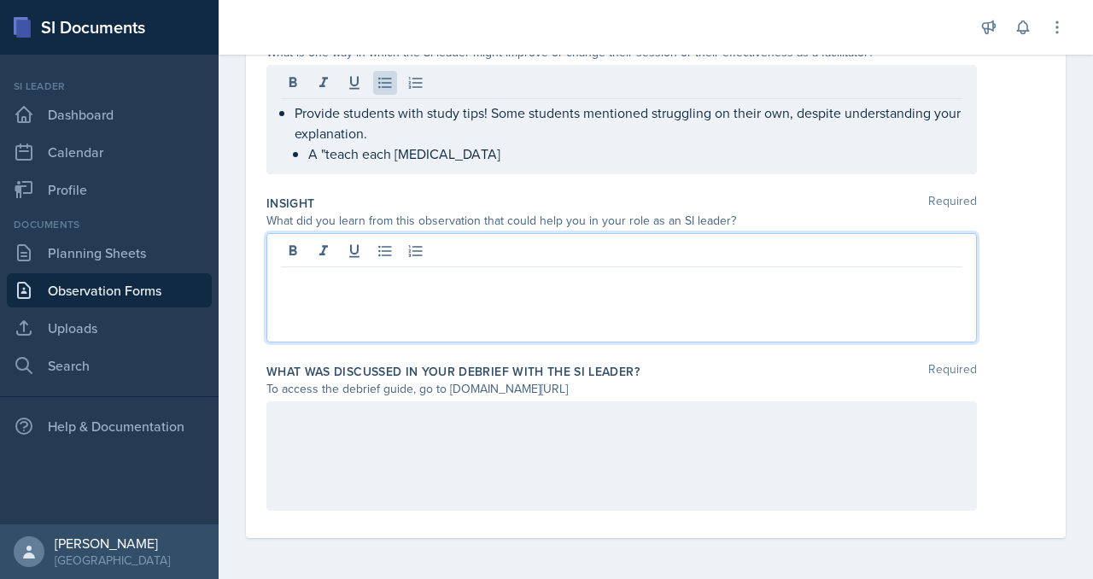
click at [408, 164] on p "A "teach each [MEDICAL_DATA]" at bounding box center [635, 153] width 654 height 20
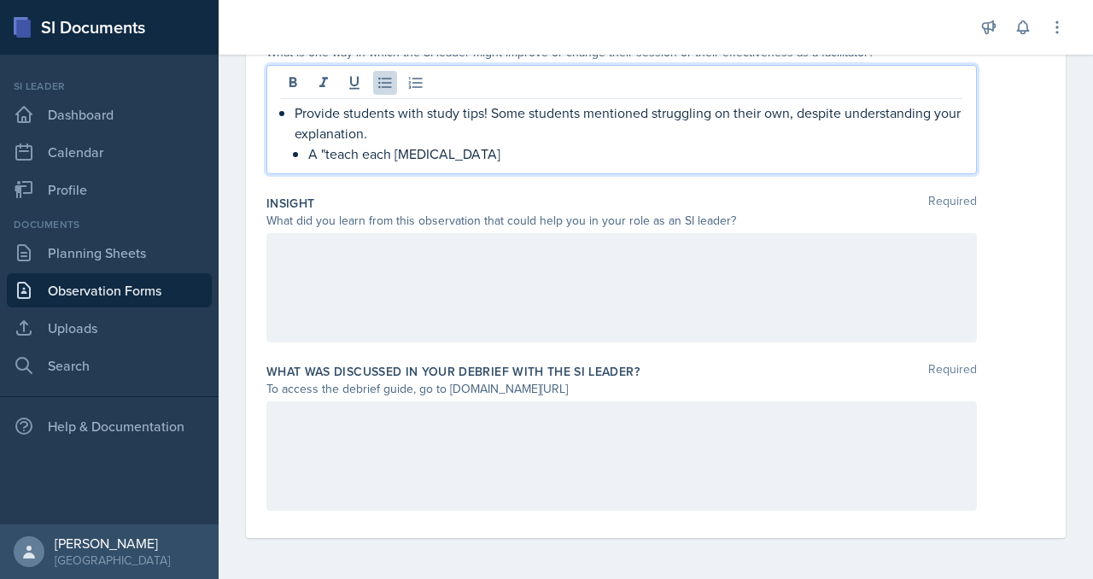
click at [380, 164] on li "Provide students with study tips! Some students mentioned struggling on their o…" at bounding box center [629, 132] width 668 height 61
click at [621, 164] on p "A "teach each [MEDICAL_DATA]" at bounding box center [635, 153] width 654 height 20
drag, startPoint x: 456, startPoint y: 409, endPoint x: 531, endPoint y: 411, distance: 75.2
click at [531, 164] on p "A "teach each [MEDICAL_DATA]" at bounding box center [635, 153] width 654 height 20
click at [626, 164] on p "A "teach your partner" activity" at bounding box center [635, 153] width 654 height 20
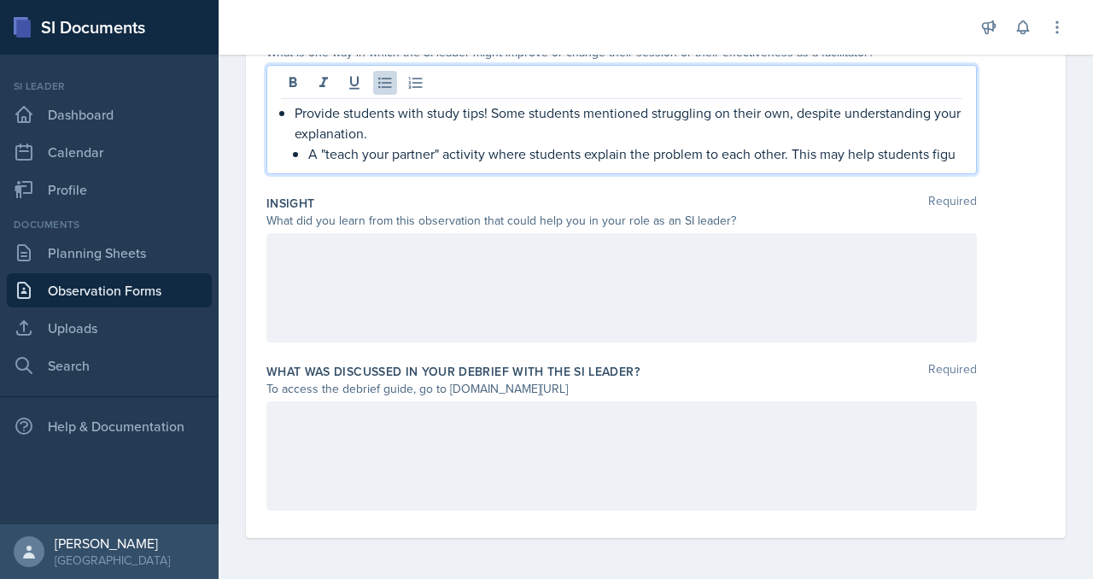
click at [558, 164] on p "A "teach your partner" activity where students explain the problem to each othe…" at bounding box center [635, 153] width 654 height 20
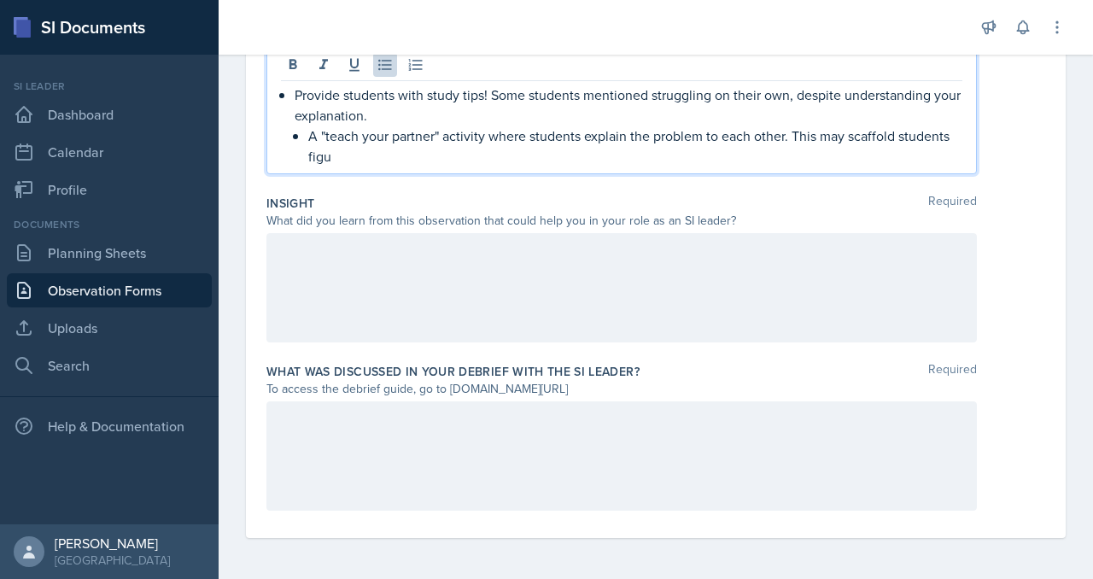
click at [713, 167] on p "A "teach your partner" activity where students explain the problem to each othe…" at bounding box center [635, 146] width 654 height 41
click at [382, 167] on li "Provide students with study tips! Some students mentioned struggling on their o…" at bounding box center [629, 126] width 668 height 82
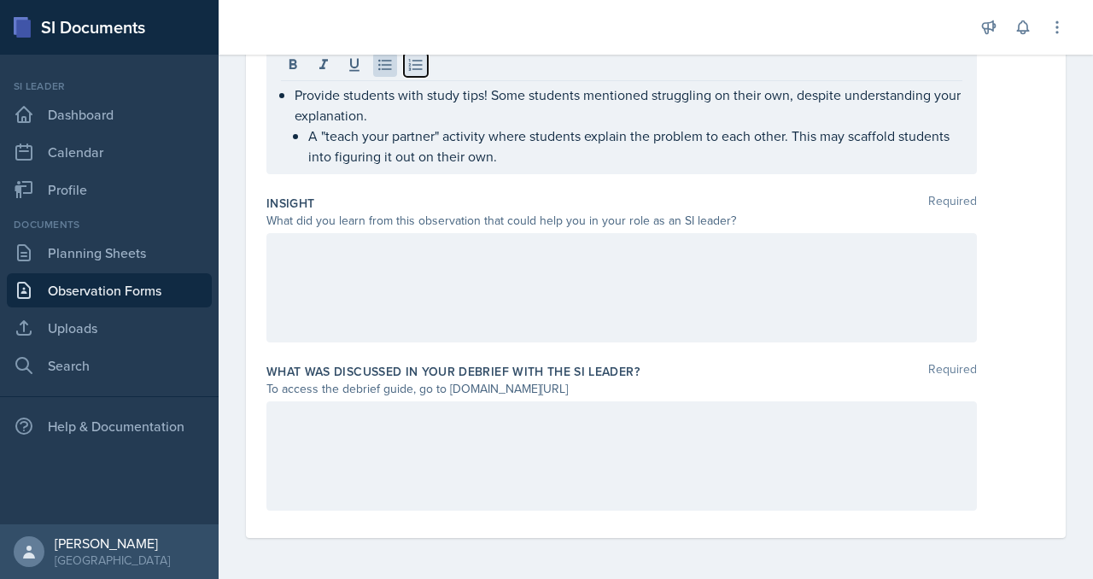
click at [424, 73] on icon at bounding box center [415, 64] width 17 height 17
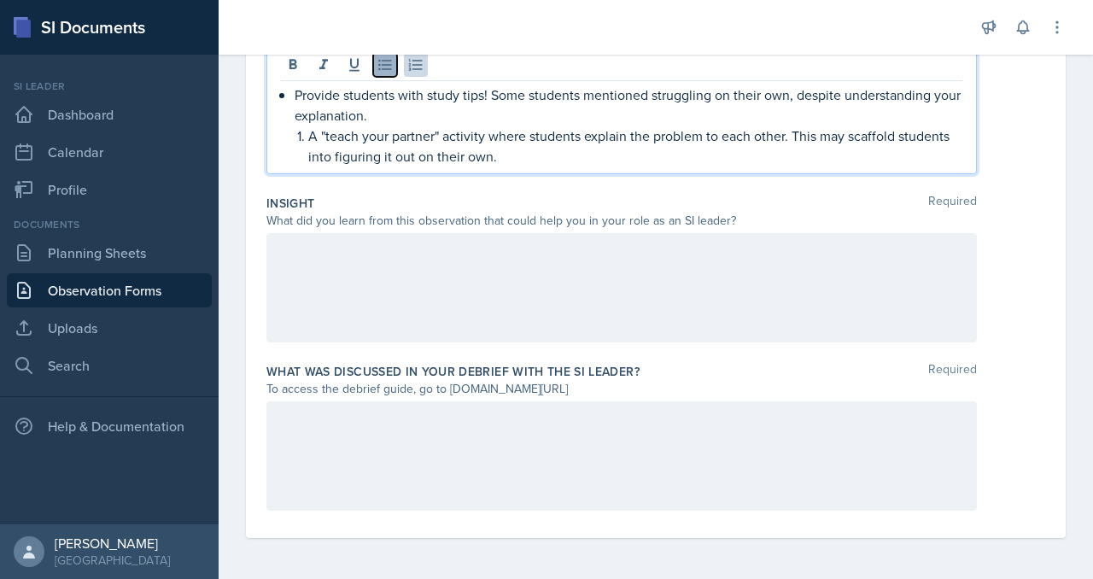
click at [394, 73] on icon at bounding box center [385, 64] width 17 height 17
click at [911, 167] on p "A "teach your partner" activity where students explain the problem to each othe…" at bounding box center [635, 146] width 654 height 41
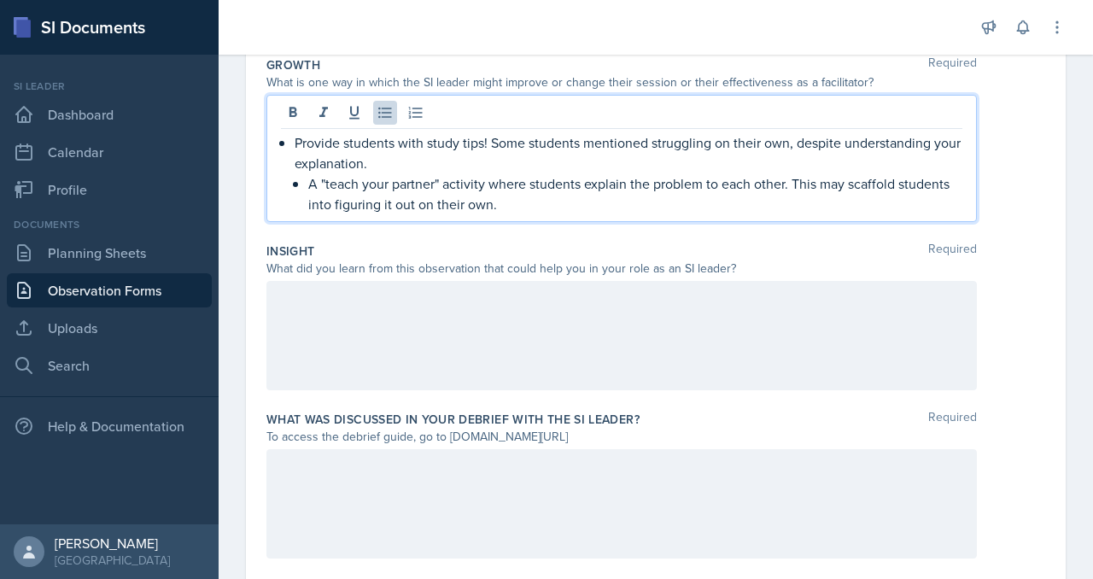
scroll to position [539, 0]
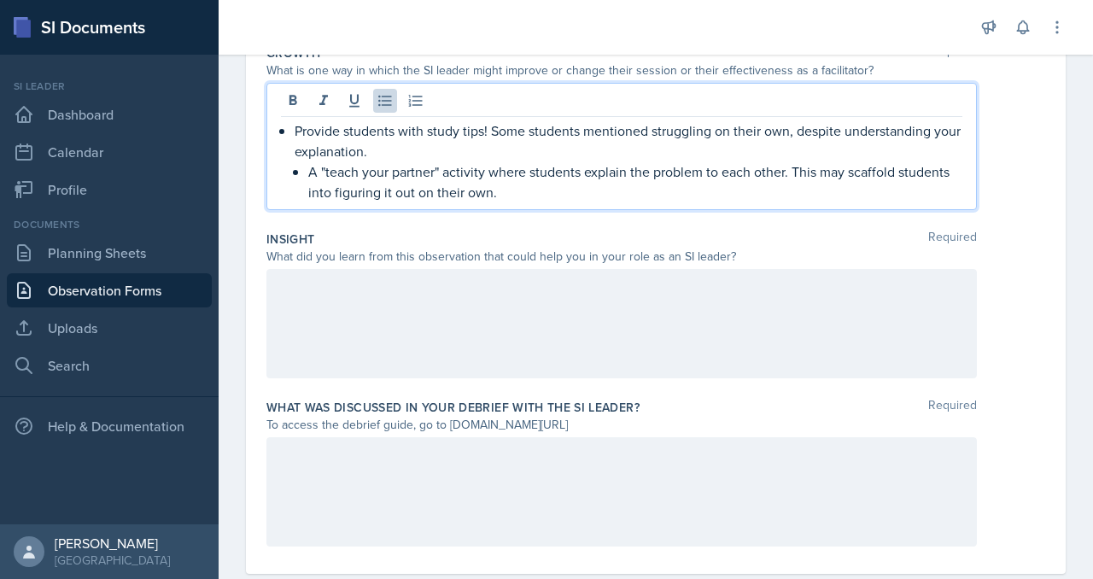
click at [915, 202] on p "A "teach your partner" activity where students explain the problem to each othe…" at bounding box center [635, 181] width 654 height 41
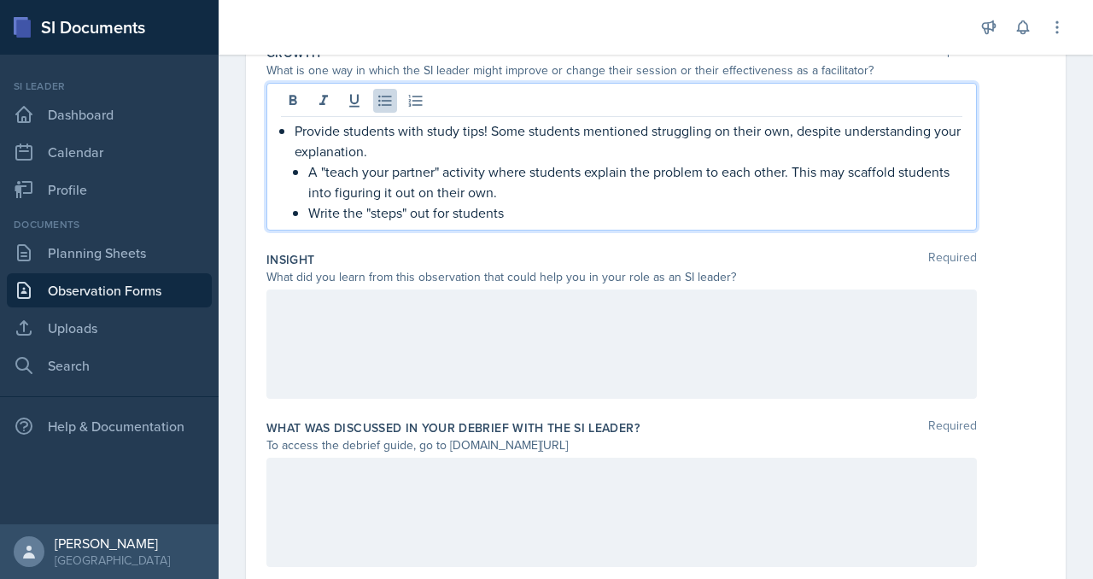
click at [788, 161] on p "Provide students with study tips! Some students mentioned struggling on their o…" at bounding box center [629, 140] width 668 height 41
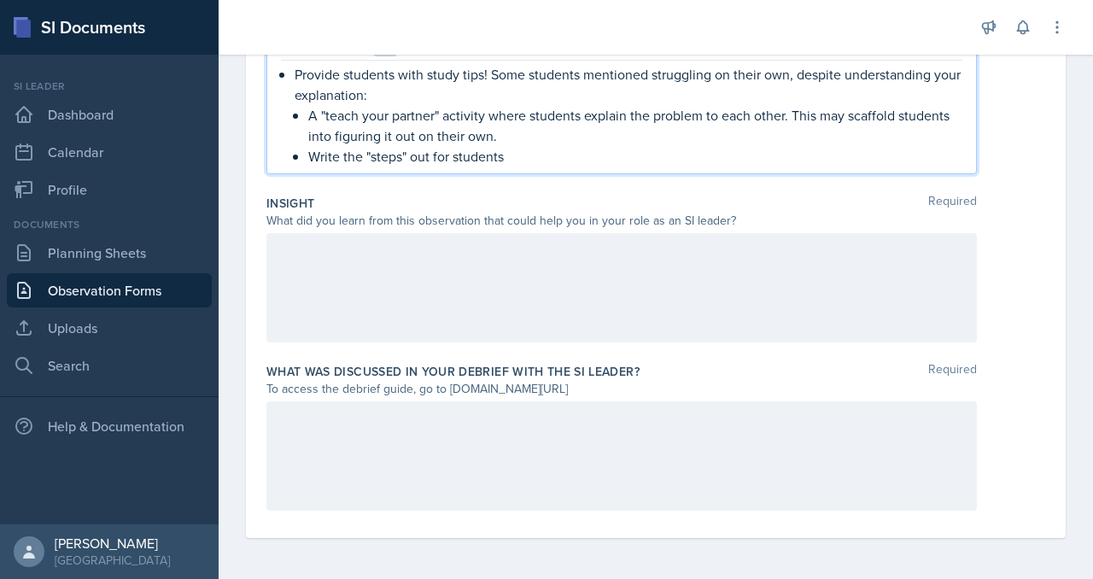
scroll to position [602, 0]
click at [665, 167] on p "Write the "steps" out for students" at bounding box center [635, 156] width 654 height 20
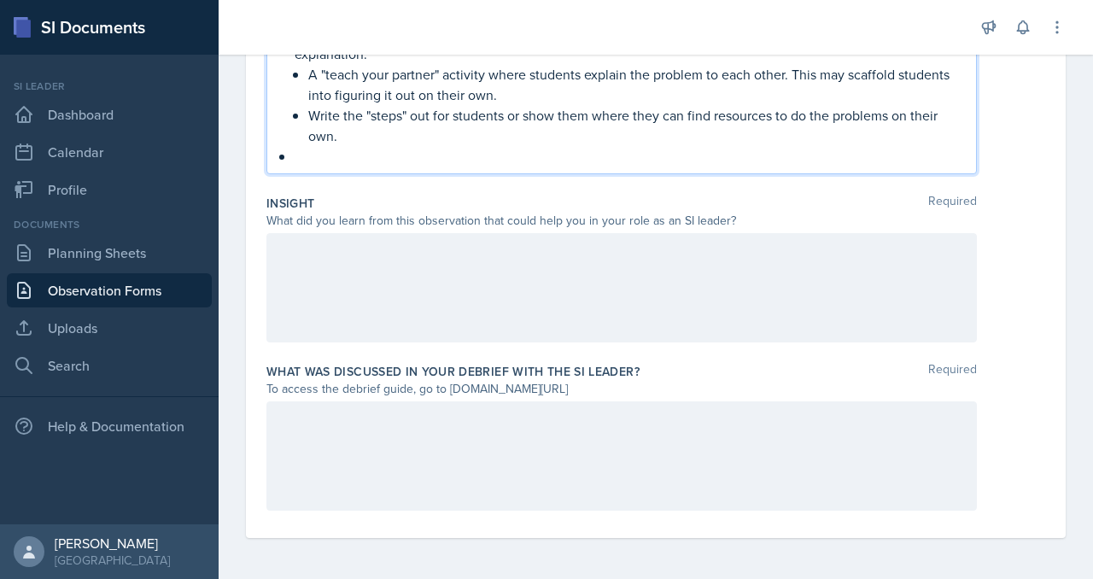
scroll to position [694, 0]
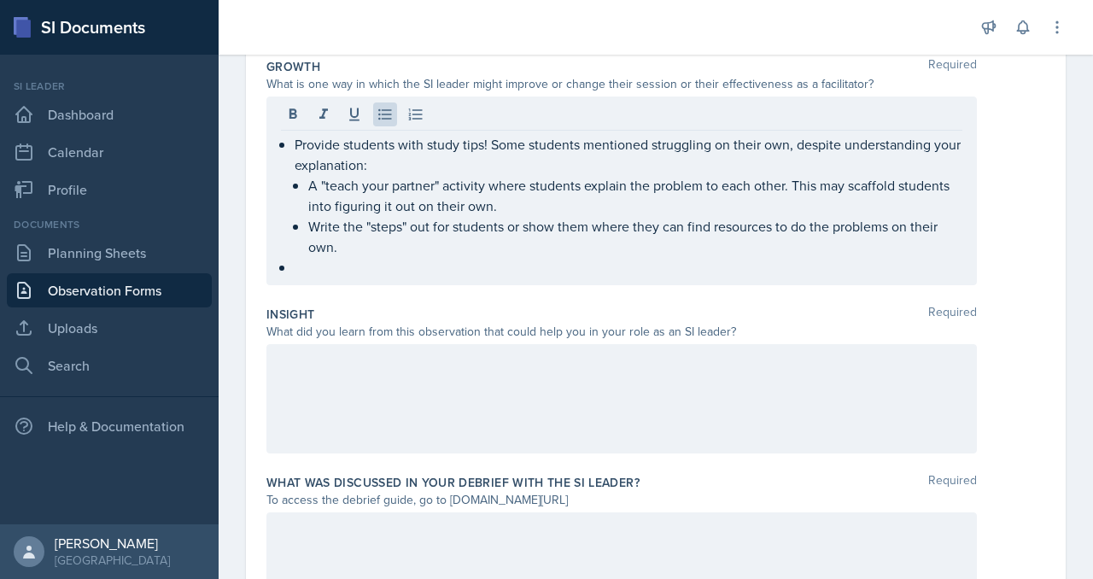
click at [476, 30] on p "Very good at answering students' questions and working with them individually." at bounding box center [629, 19] width 668 height 20
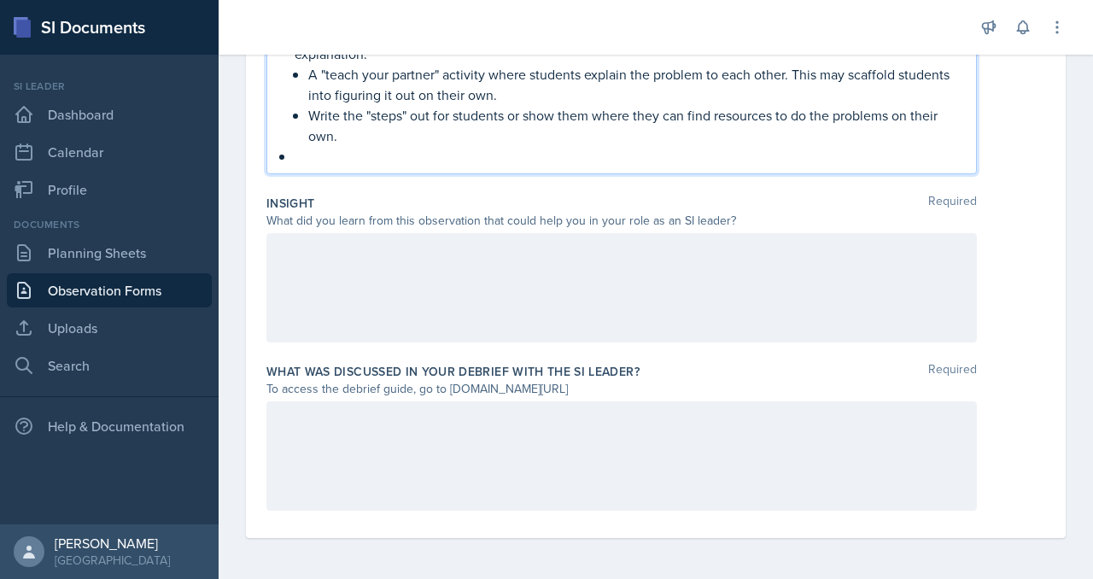
scroll to position [779, 0]
click at [403, 167] on p at bounding box center [629, 156] width 668 height 20
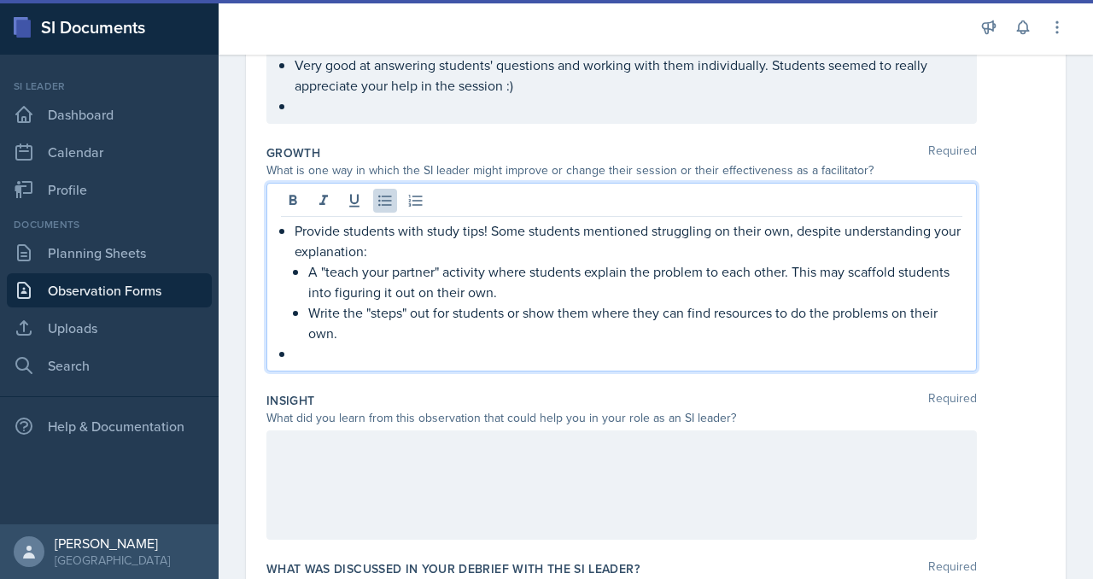
scroll to position [517, 0]
click at [455, 116] on p at bounding box center [629, 106] width 668 height 20
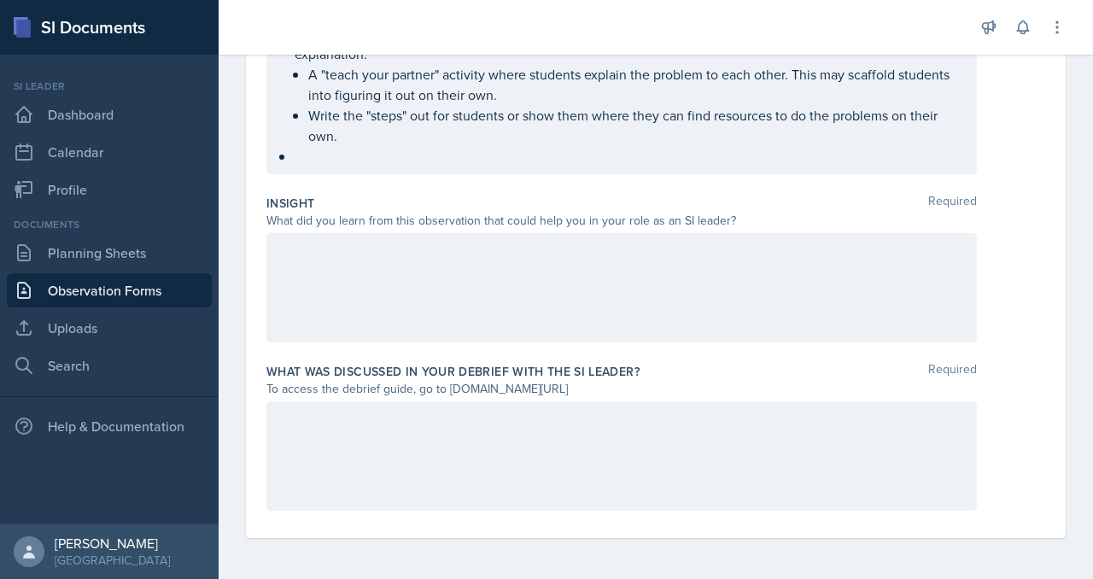
click at [384, 174] on div "Provide students with study tips! Some students mentioned struggling on their o…" at bounding box center [621, 94] width 710 height 159
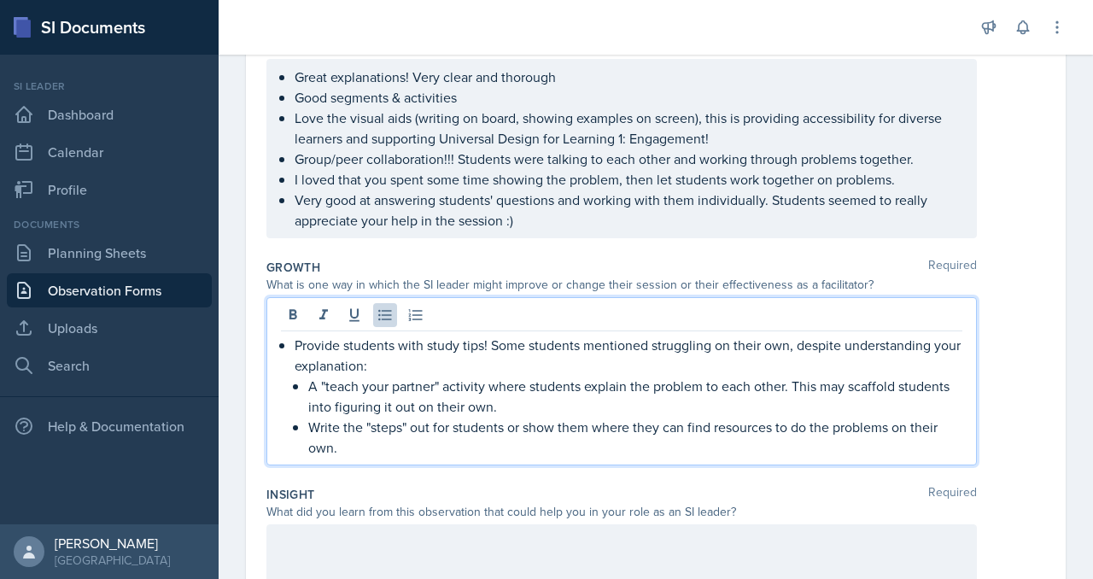
scroll to position [84, 0]
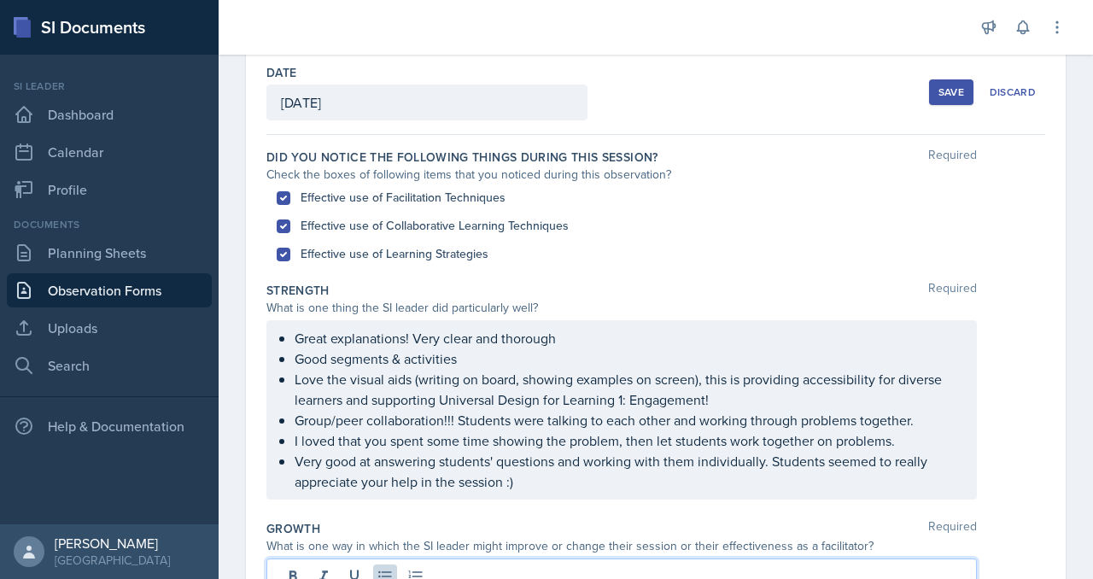
click at [938, 99] on div "Save" at bounding box center [951, 92] width 26 height 14
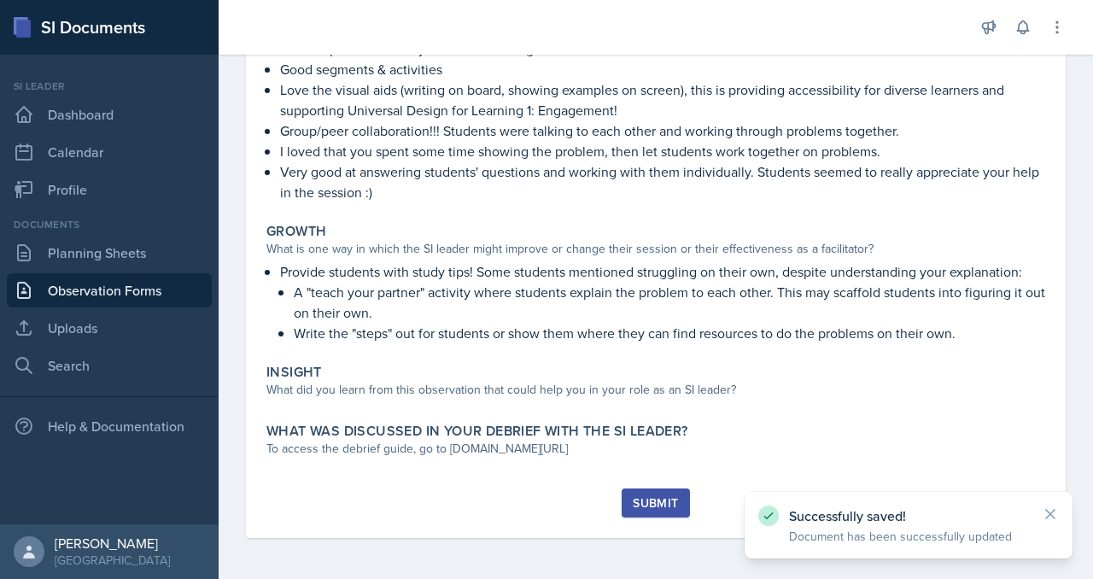
scroll to position [757, 0]
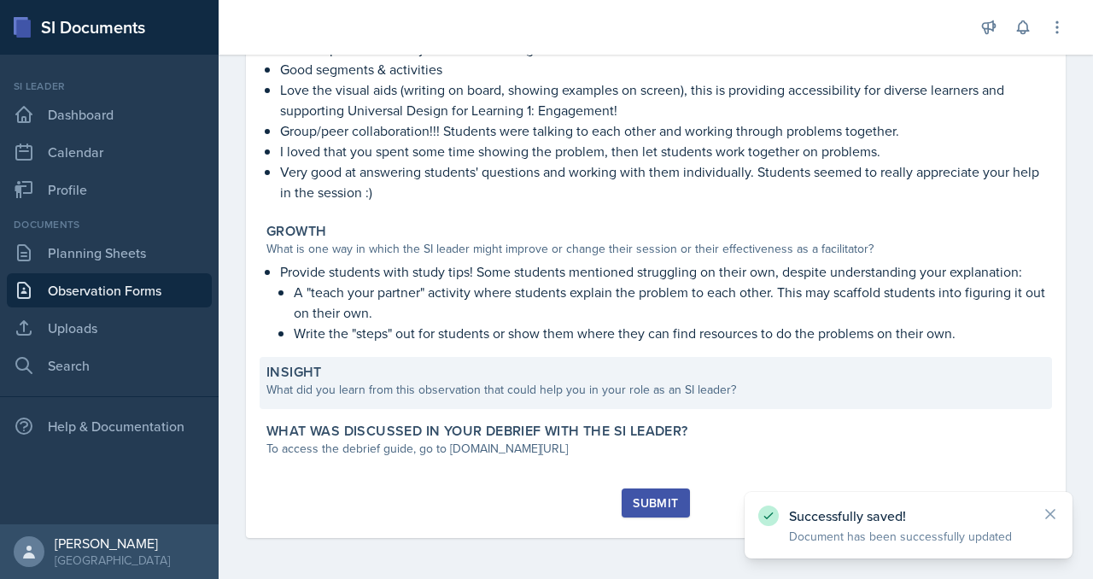
click at [618, 381] on div "What did you learn from this observation that could help you in your role as an…" at bounding box center [655, 390] width 779 height 18
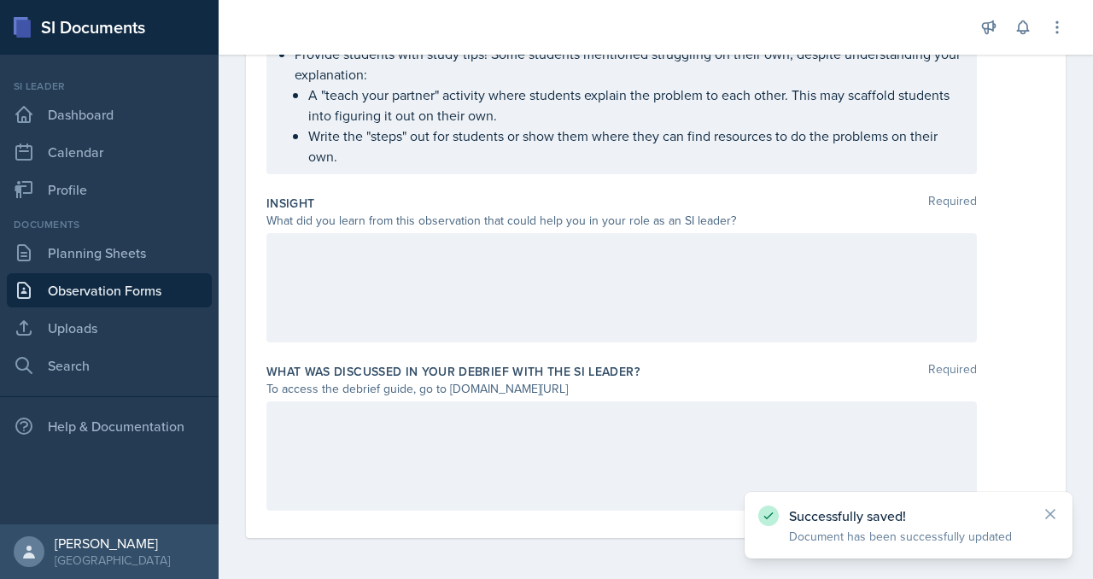
click at [437, 342] on div at bounding box center [621, 287] width 710 height 109
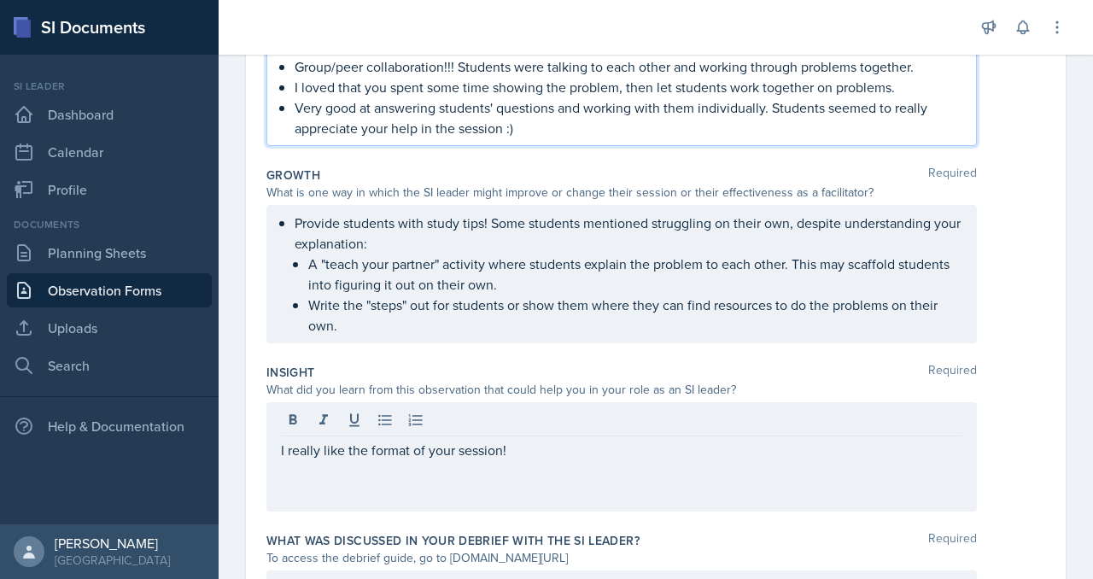
click at [395, 138] on p "Very good at answering students' questions and working with them individually. …" at bounding box center [629, 117] width 668 height 41
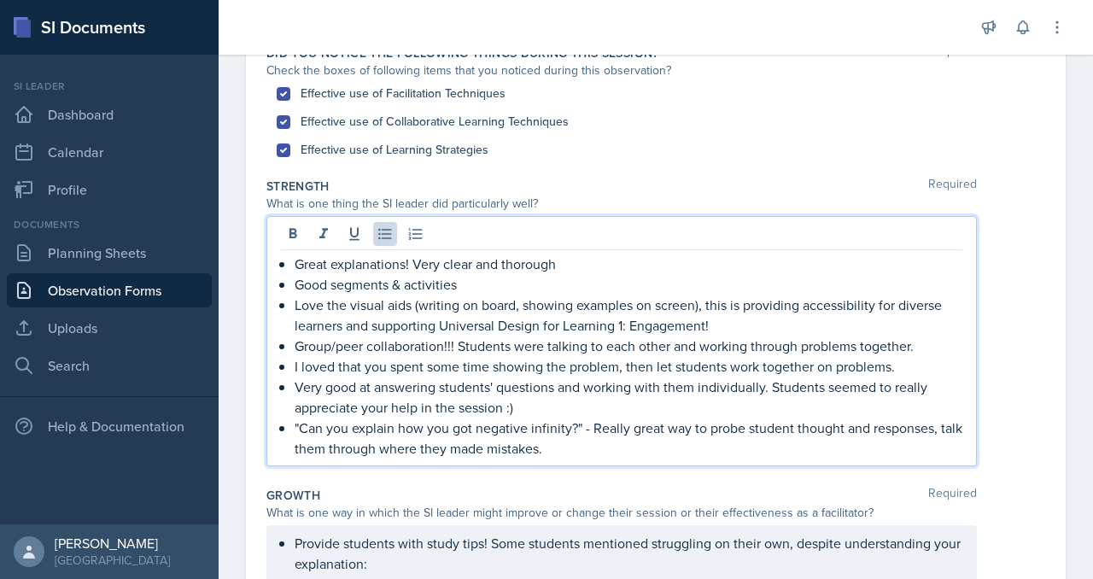
scroll to position [0, 0]
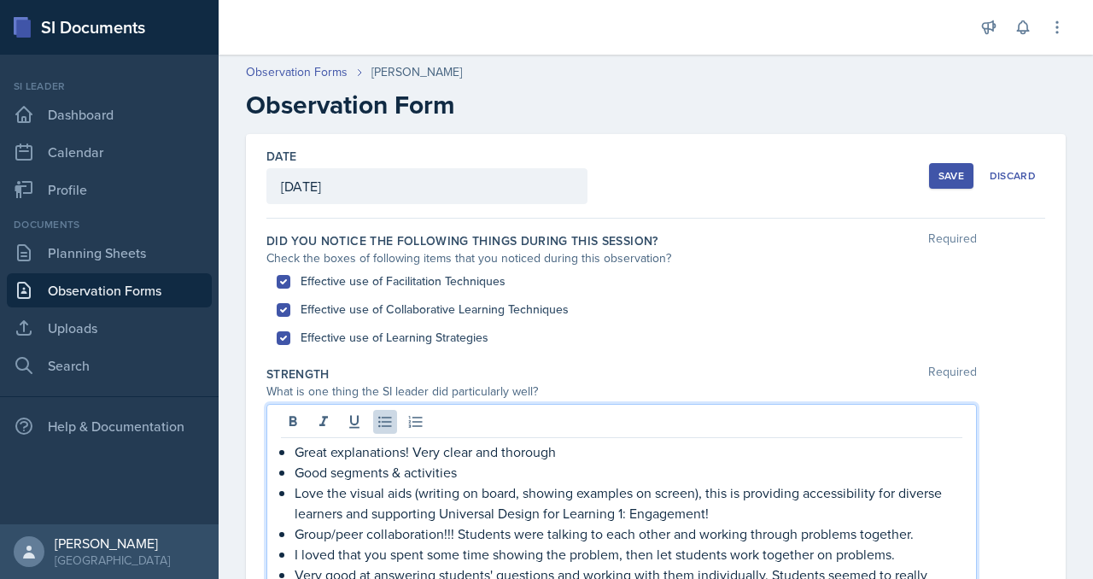
click at [938, 183] on div "Save" at bounding box center [951, 176] width 26 height 14
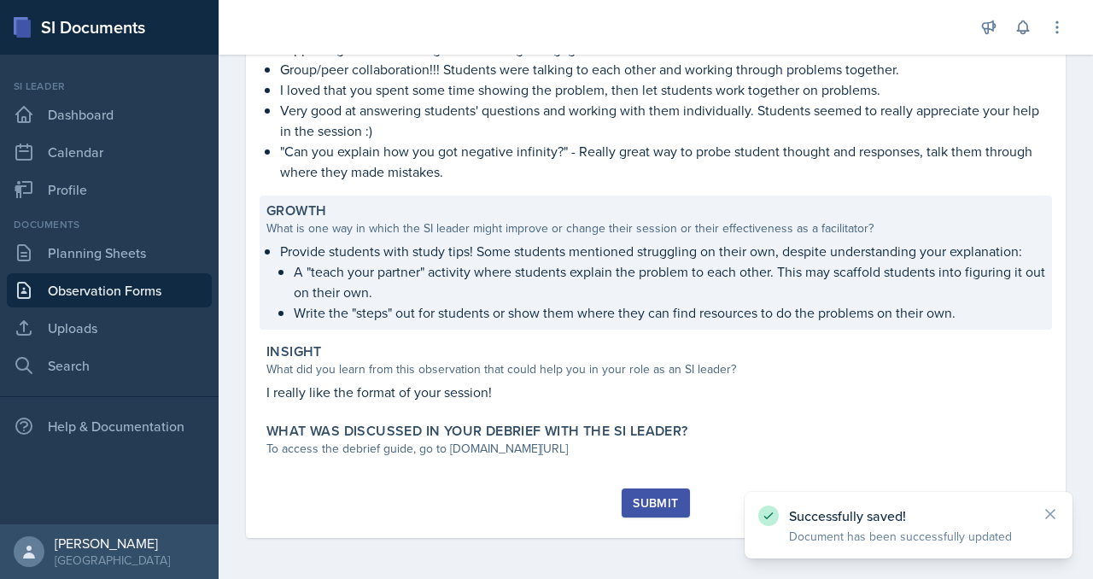
scroll to position [442, 0]
click at [646, 141] on p "Very good at answering students' questions and working with them individually. …" at bounding box center [662, 120] width 765 height 41
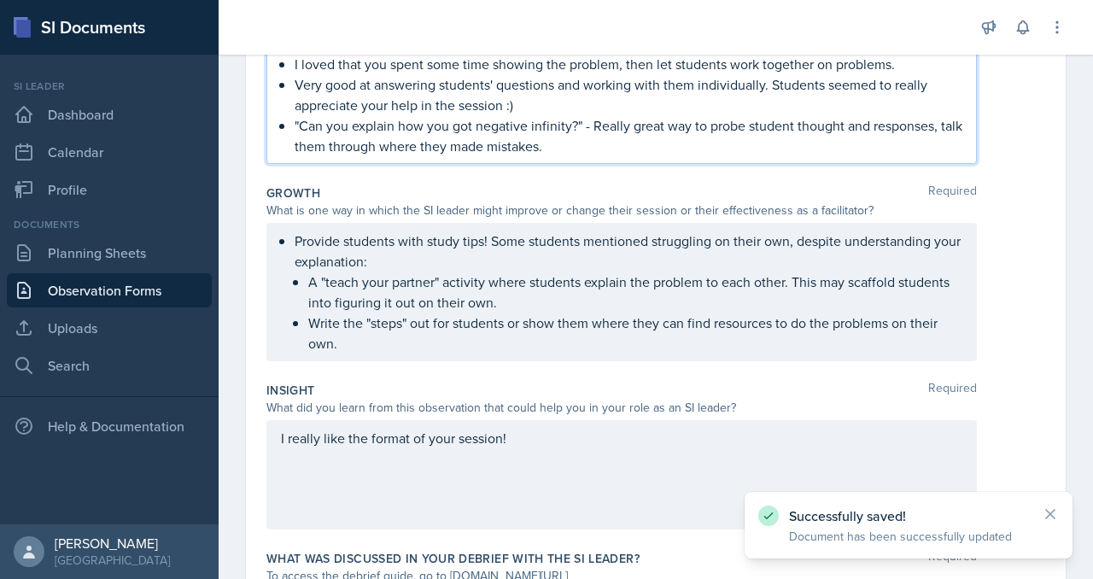
click at [451, 156] on p ""Can you explain how you got negative infinity?" - Really great way to probe st…" at bounding box center [629, 135] width 668 height 41
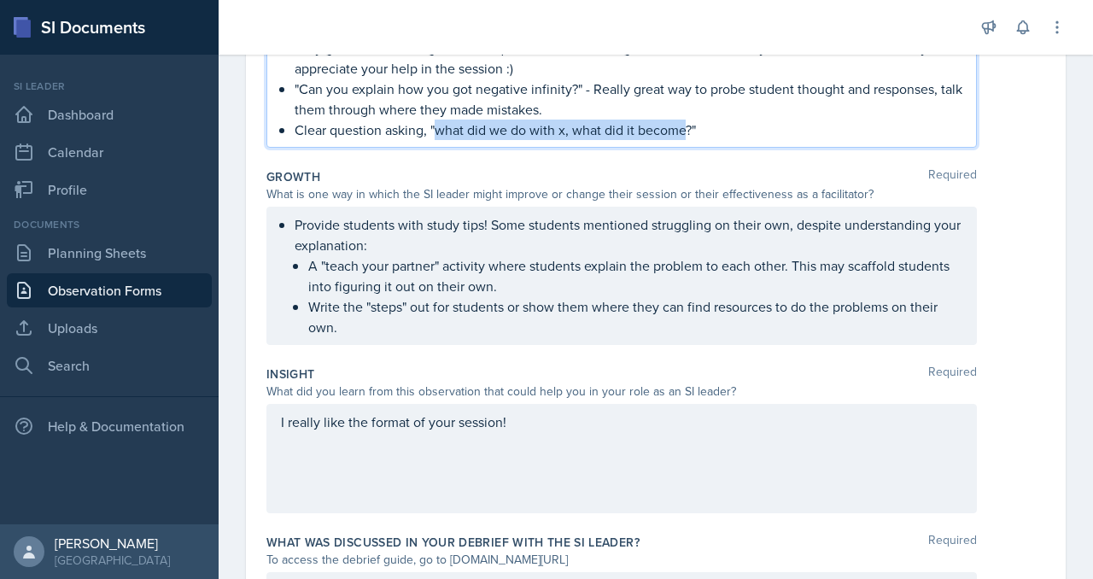
drag, startPoint x: 546, startPoint y: 419, endPoint x: 856, endPoint y: 422, distance: 309.1
click at [856, 140] on p "Clear question asking, "what did we do with x, what did it become?"" at bounding box center [629, 130] width 668 height 20
click at [880, 140] on p "Clear question asking, "what did we do with x, what did it become?"" at bounding box center [629, 130] width 668 height 20
click at [542, 140] on p "Clear question asking, "what did we do with x, what did it become?"" at bounding box center [629, 130] width 668 height 20
click at [537, 140] on p "Clear question asking, "what did we do with x, what did it become?"" at bounding box center [629, 130] width 668 height 20
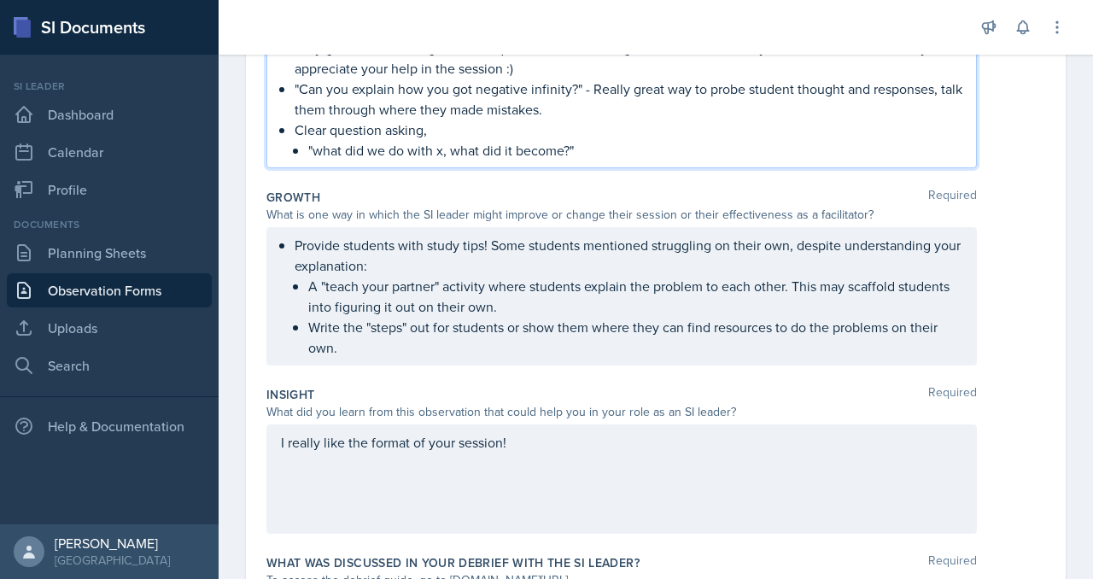
click at [745, 161] on p ""what did we do with x, what did it become?"" at bounding box center [635, 150] width 654 height 20
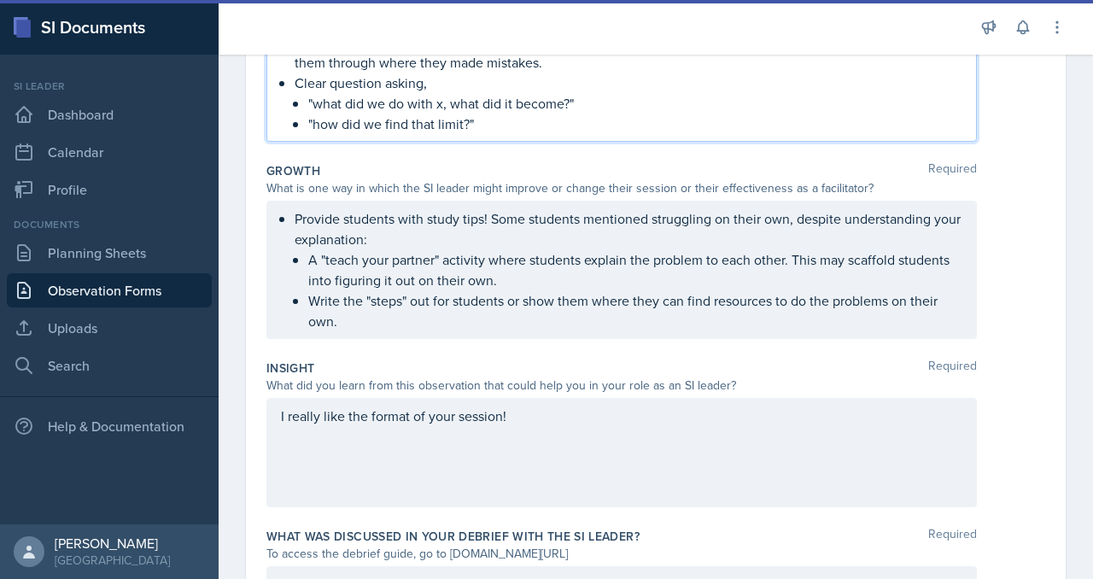
scroll to position [619, 0]
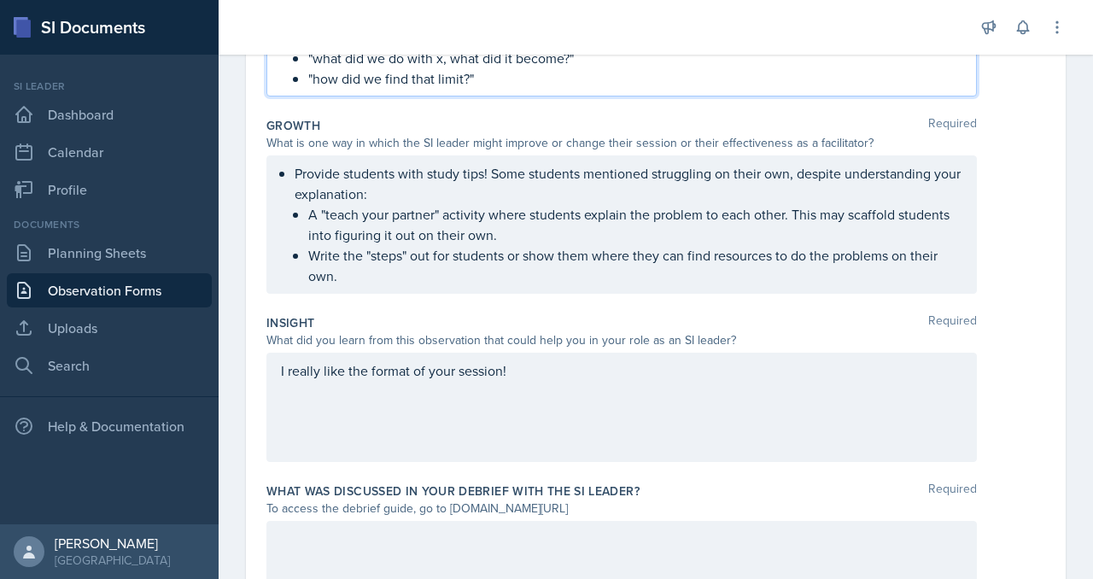
click at [562, 48] on p "Clear question asking," at bounding box center [629, 37] width 668 height 20
click at [614, 89] on p ""how did we find that limit?"" at bounding box center [635, 78] width 654 height 20
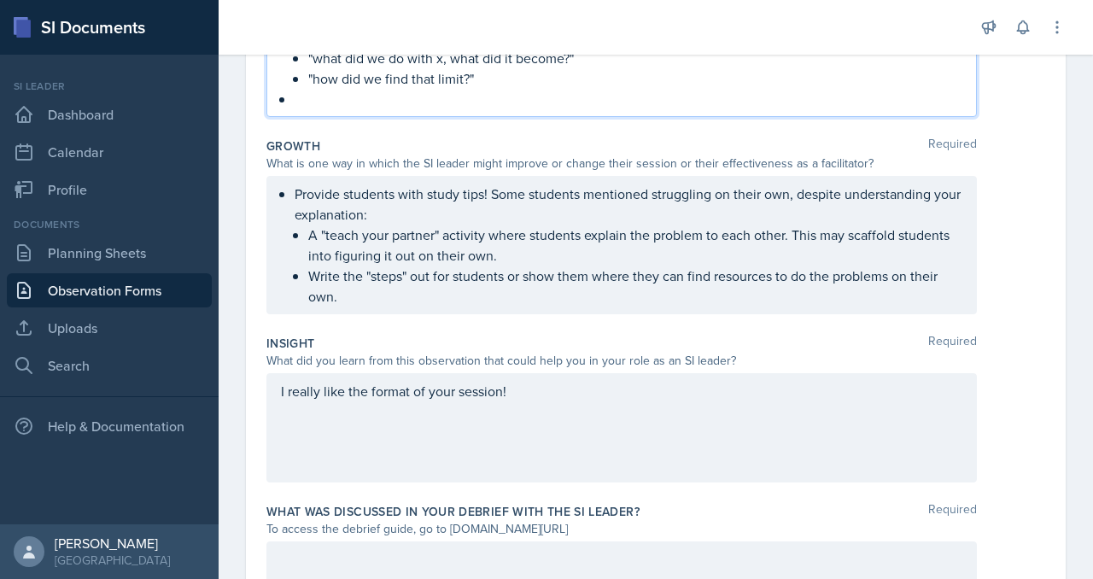
scroll to position [646, 0]
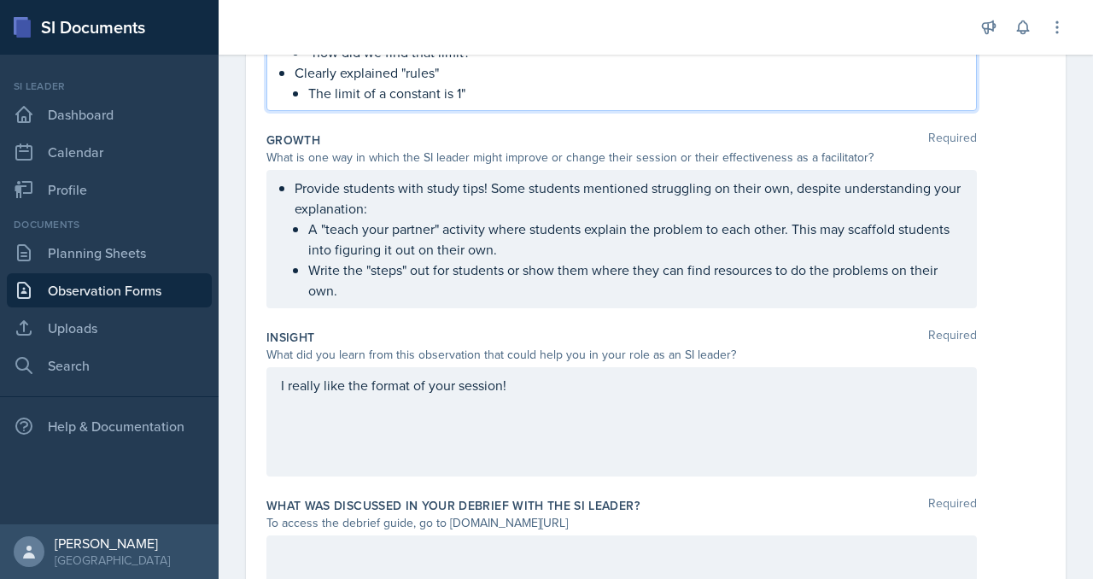
click at [387, 103] on p "The limit of a constant is 1"" at bounding box center [635, 93] width 654 height 20
click at [624, 103] on p ""The limit of a constant is 1"" at bounding box center [635, 93] width 654 height 20
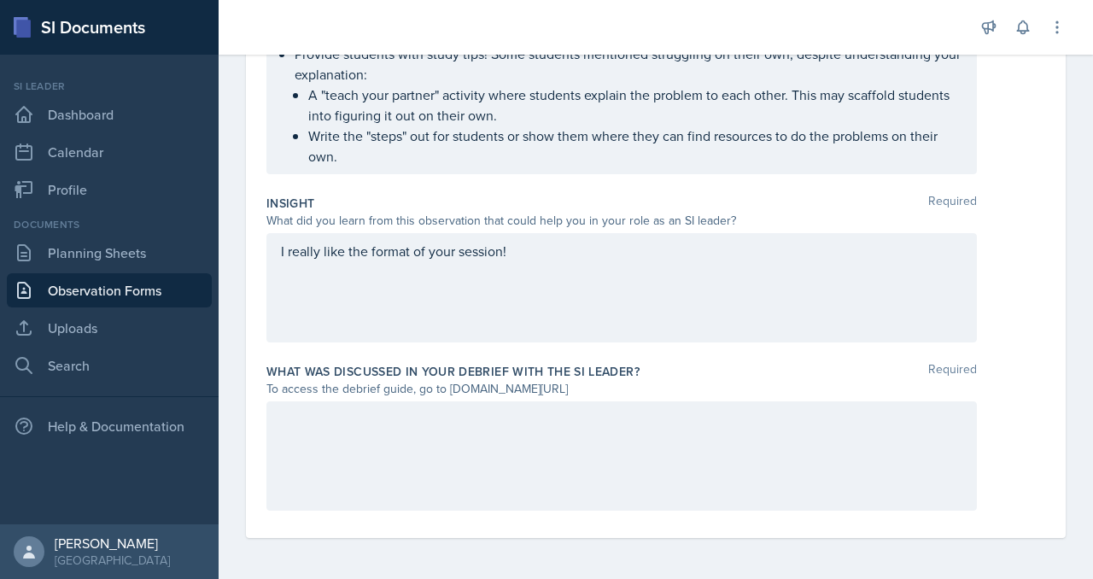
scroll to position [925, 0]
click at [663, 241] on p "I really like the format of your session!" at bounding box center [621, 251] width 681 height 20
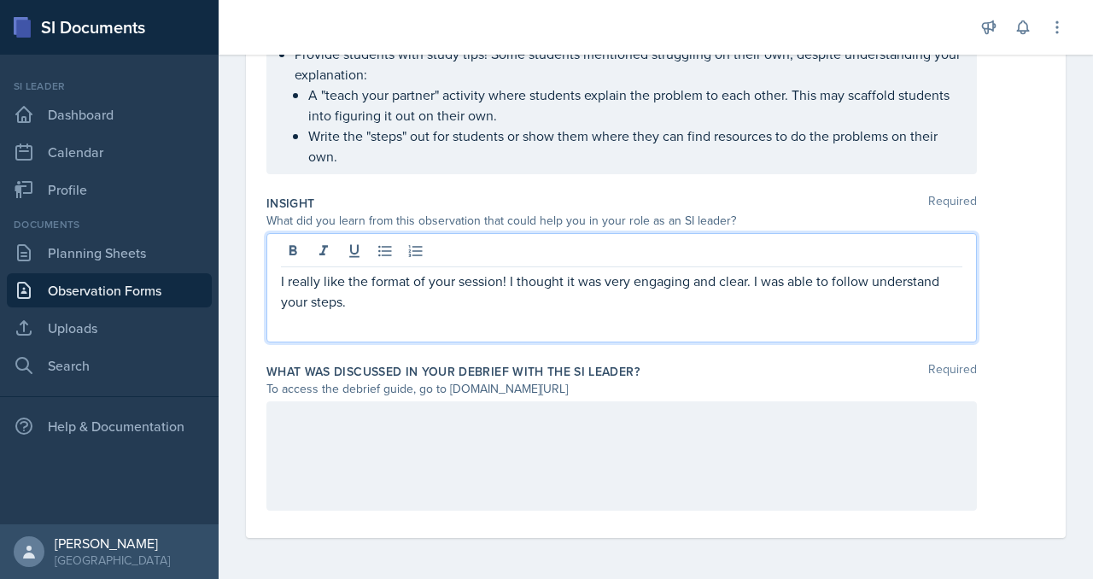
click at [706, 271] on p "I really like the format of your session! I thought it was very engaging and cl…" at bounding box center [621, 291] width 681 height 41
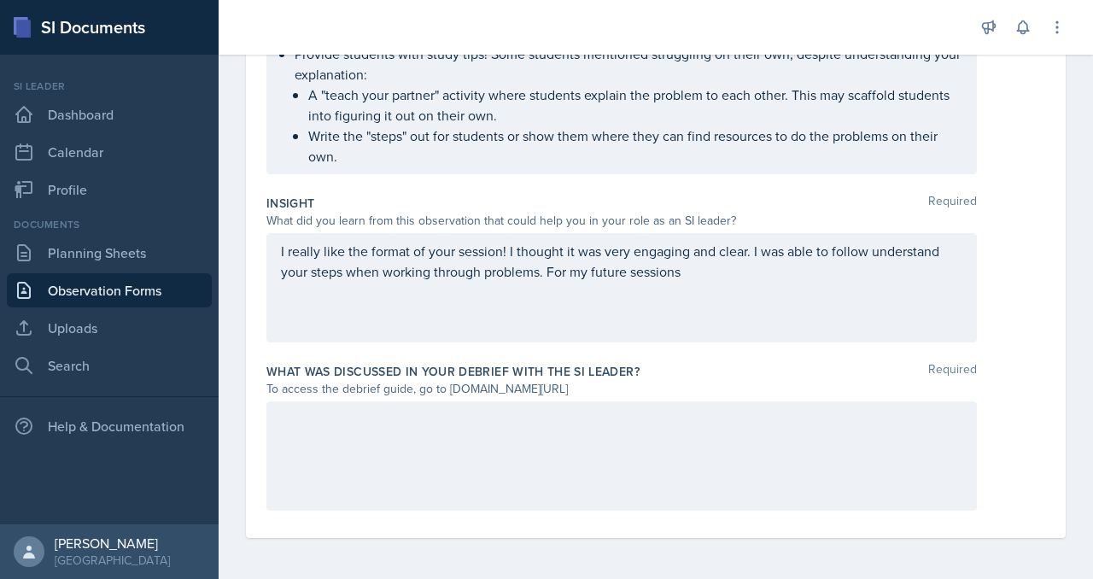
click at [646, 282] on p "I really like the format of your session! I thought it was very engaging and cl…" at bounding box center [621, 261] width 681 height 41
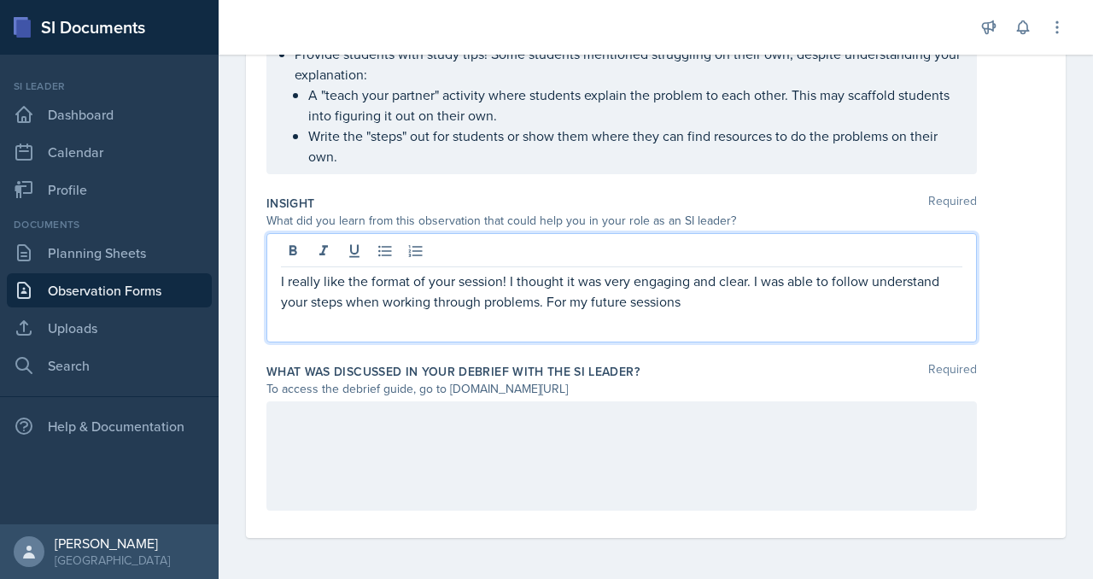
scroll to position [1143, 0]
click at [747, 174] on div "Provide students with study tips! Some students mentioned struggling on their o…" at bounding box center [621, 105] width 710 height 138
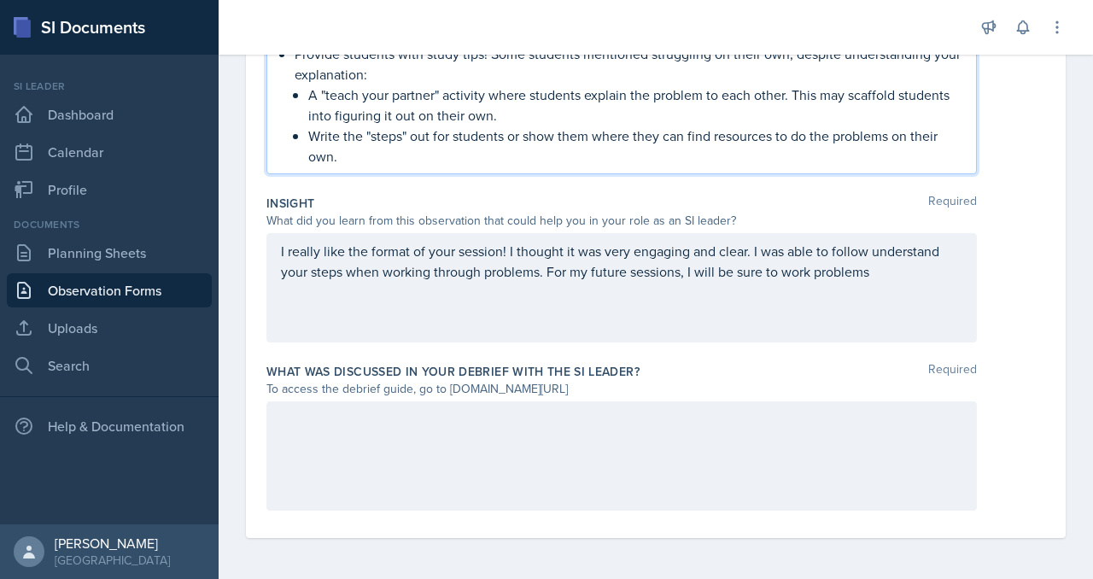
scroll to position [1180, 0]
click at [751, 167] on p "Write the "steps" out for students or show them where they can find resources t…" at bounding box center [635, 146] width 654 height 41
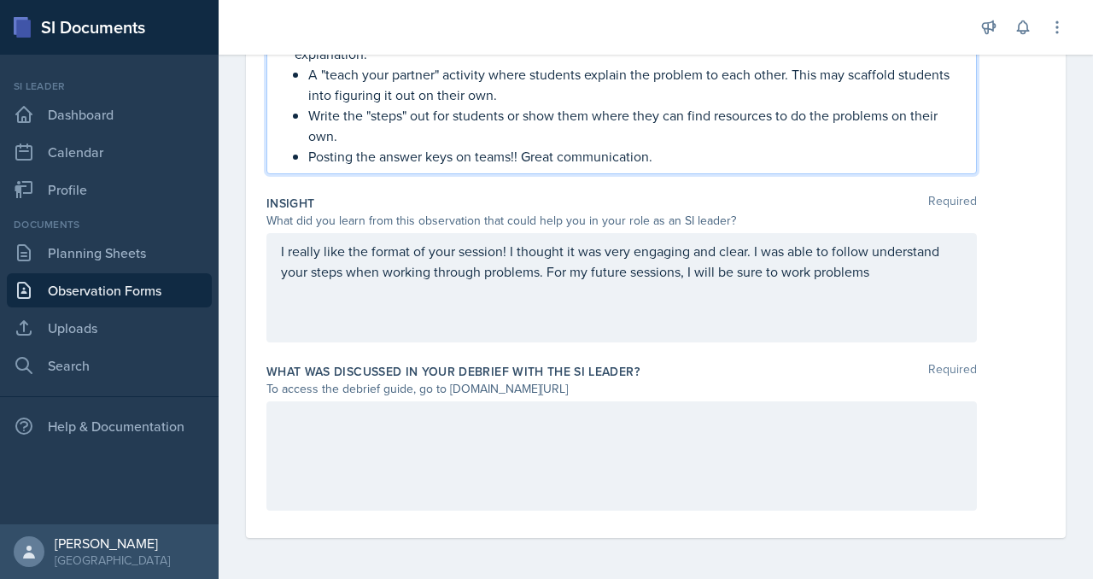
scroll to position [1332, 0]
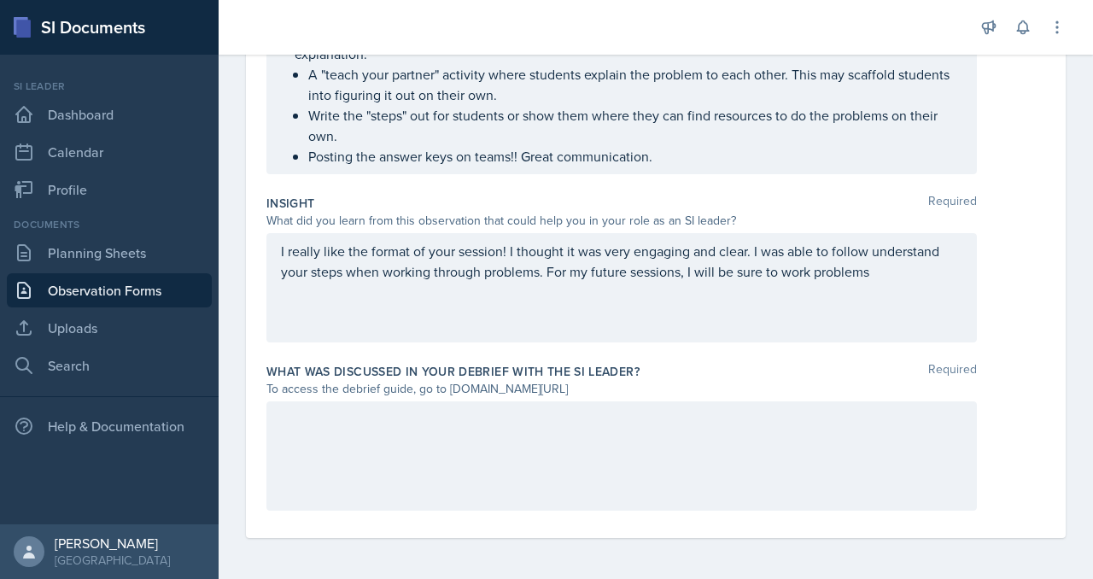
click at [856, 248] on div "I really like the format of your session! I thought it was very engaging and cl…" at bounding box center [621, 287] width 710 height 109
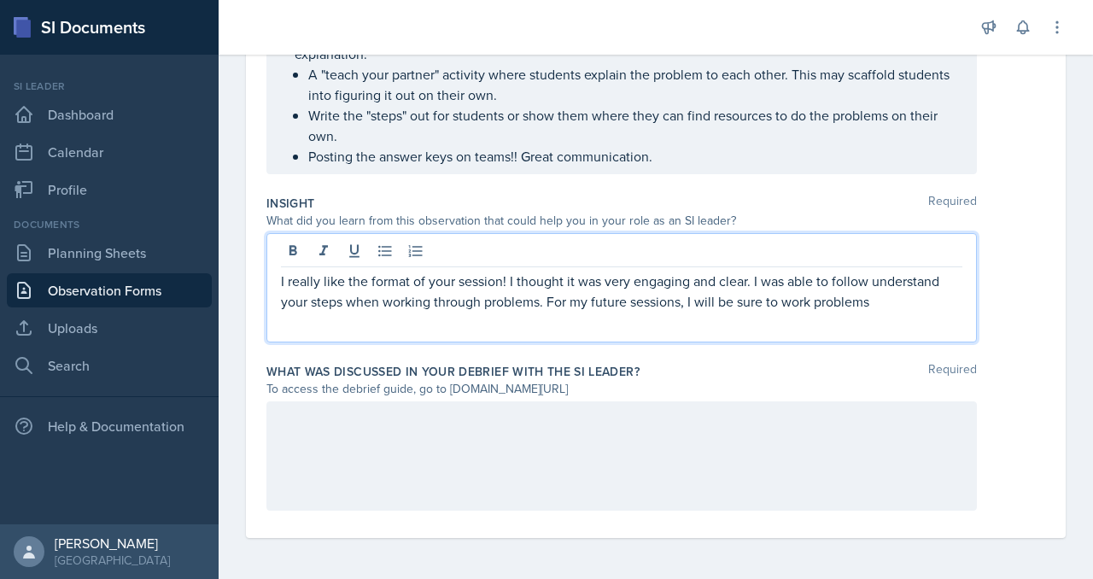
scroll to position [1184, 0]
click at [843, 312] on p "I really like the format of your session! I thought it was very engaging and cl…" at bounding box center [621, 291] width 681 height 41
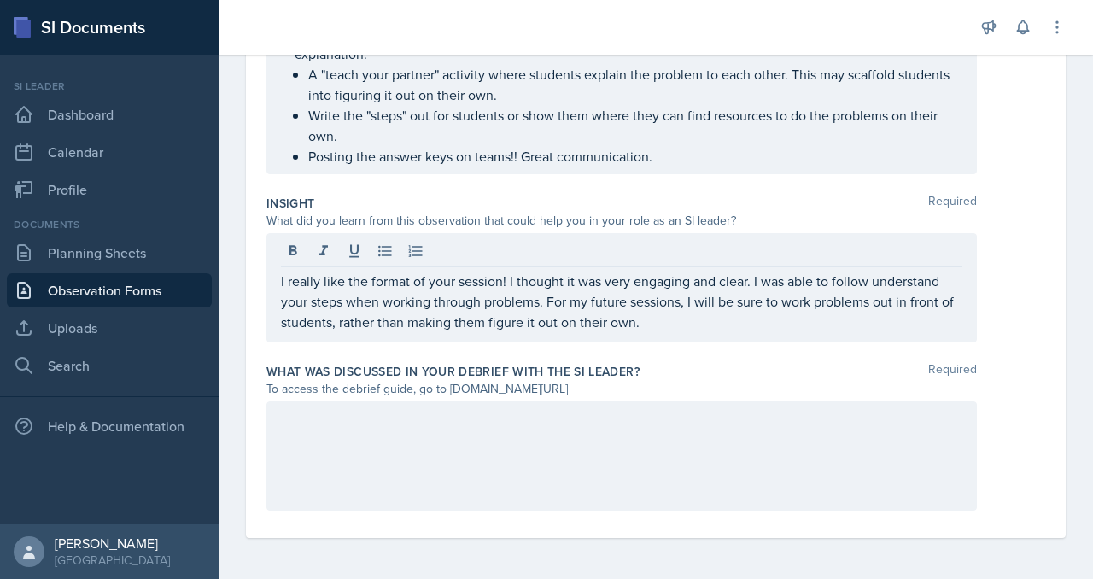
click at [349, 277] on div "I really like the format of your session! I thought it was very engaging and cl…" at bounding box center [621, 287] width 710 height 109
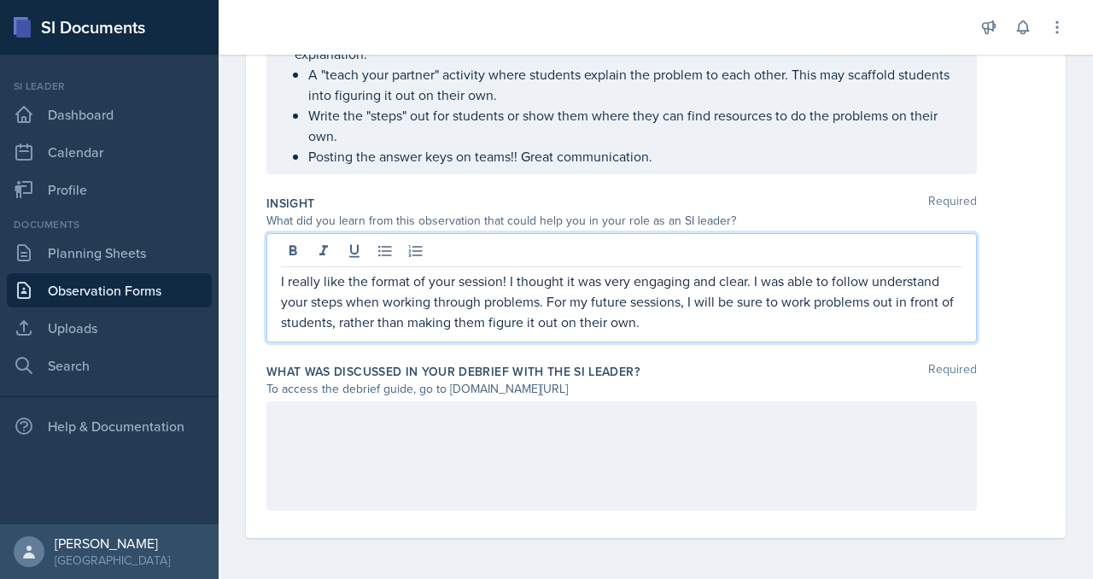
click at [349, 271] on div "I really like the format of your session! I thought it was very engaging and cl…" at bounding box center [621, 287] width 710 height 109
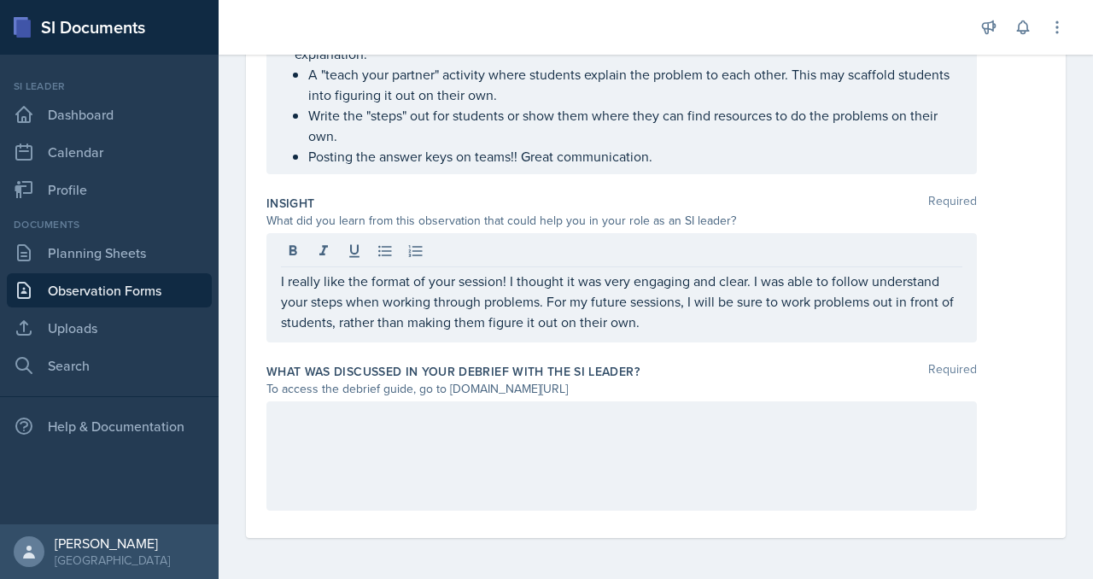
click at [349, 270] on div "I really like the format of your session! I thought it was very engaging and cl…" at bounding box center [621, 287] width 710 height 109
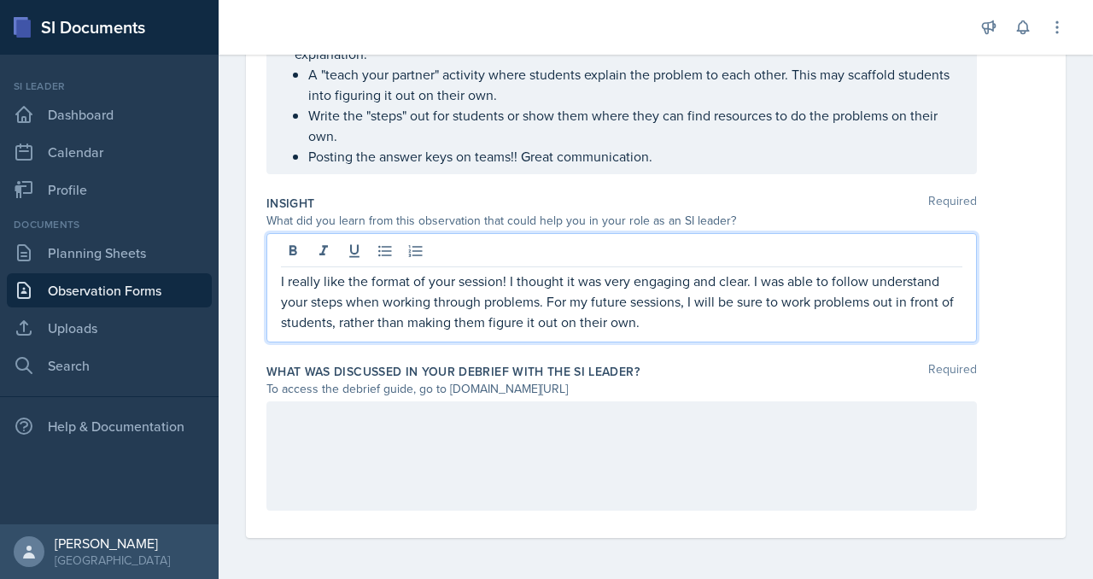
click at [347, 268] on div "I really like the format of your session! I thought it was very engaging and cl…" at bounding box center [621, 287] width 710 height 109
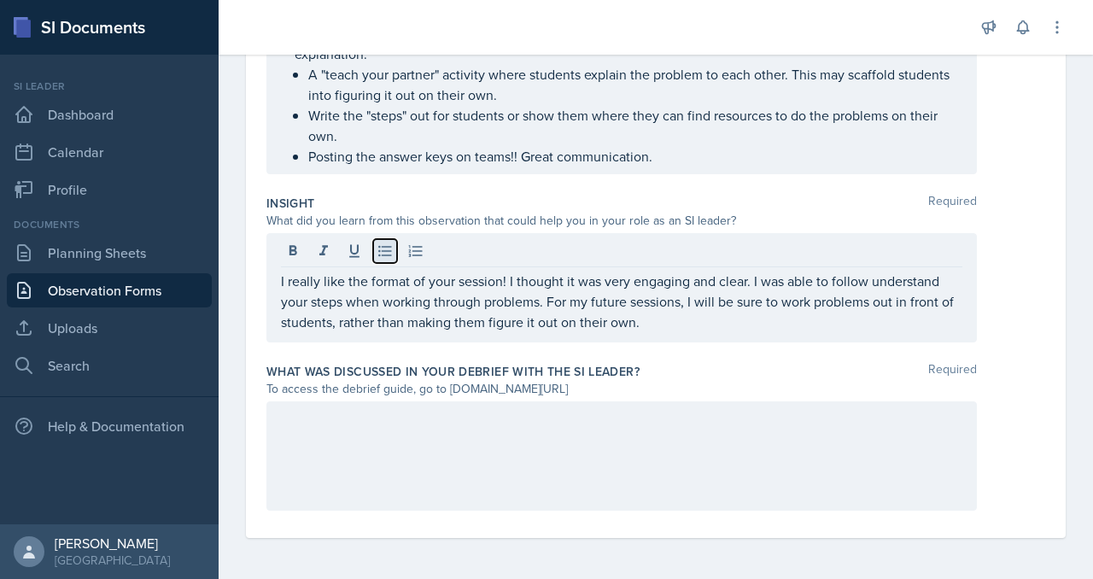
click at [394, 243] on icon at bounding box center [385, 251] width 17 height 17
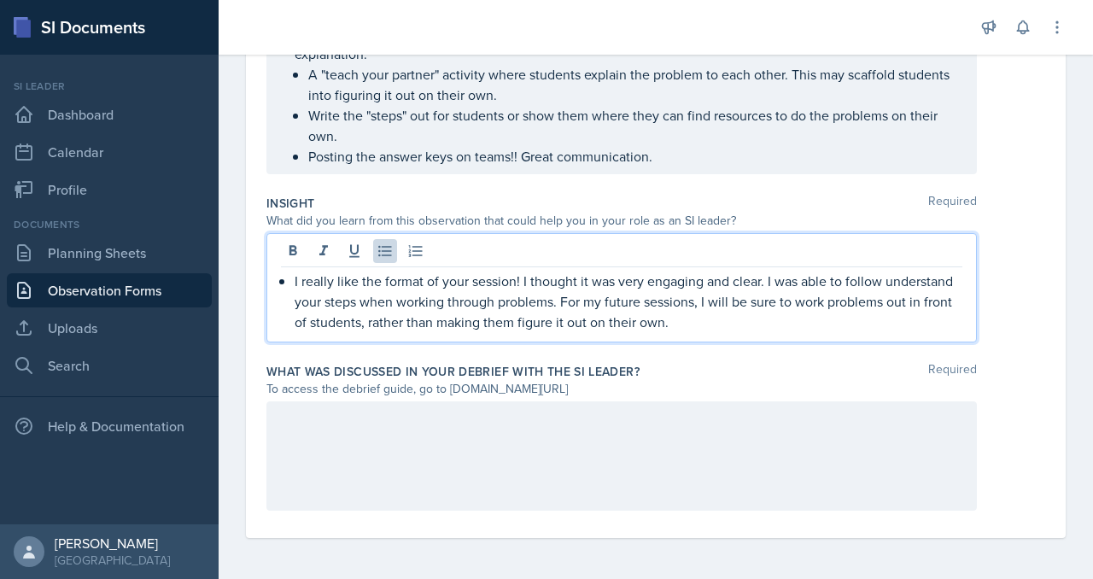
scroll to position [1298, 0]
click at [789, 271] on p "I really like the format of your session! I thought it was very engaging and cl…" at bounding box center [629, 301] width 668 height 61
click at [831, 271] on p "I really like the format of your session! I thought it was engaging and clear. …" at bounding box center [629, 301] width 668 height 61
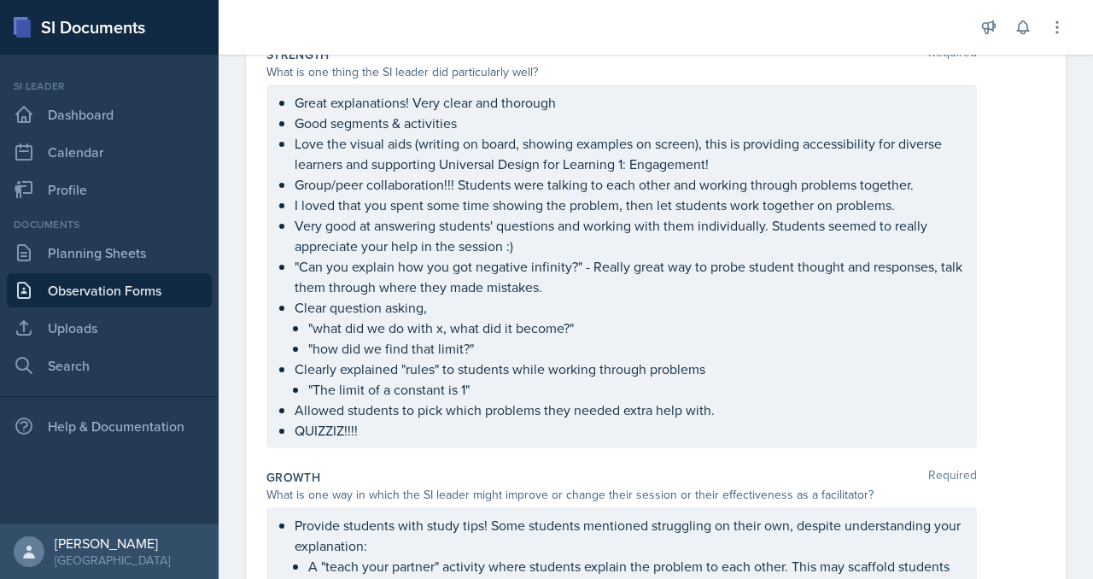
scroll to position [0, 0]
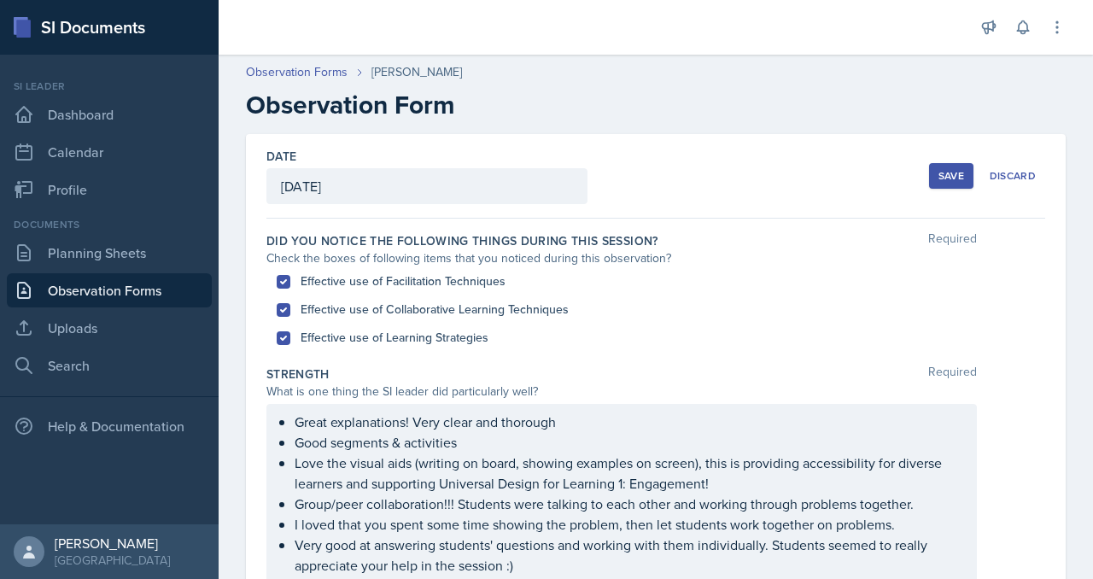
click at [938, 183] on div "Save" at bounding box center [951, 176] width 26 height 14
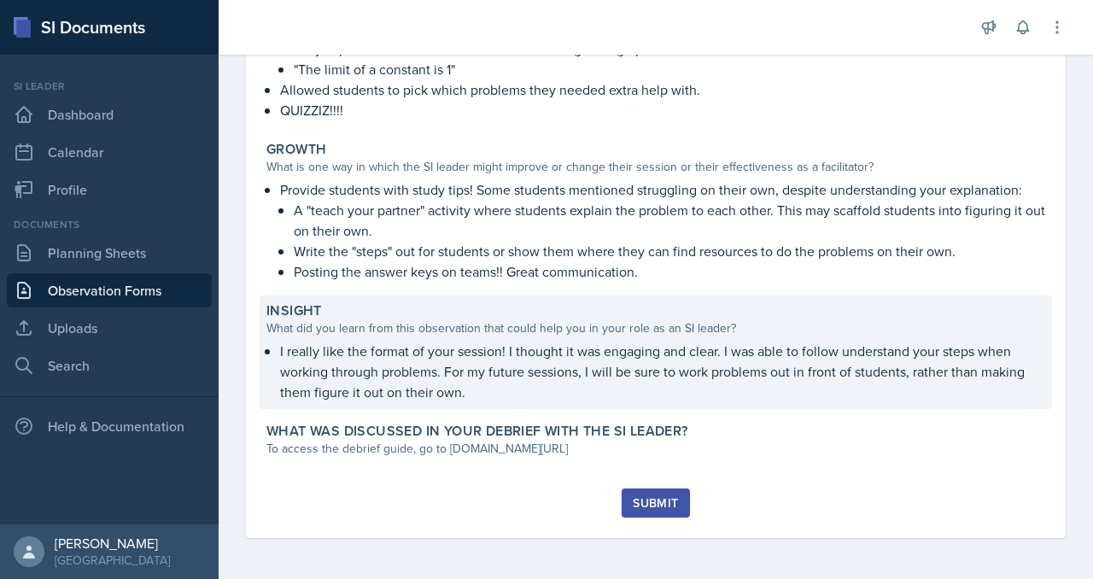
scroll to position [881, 0]
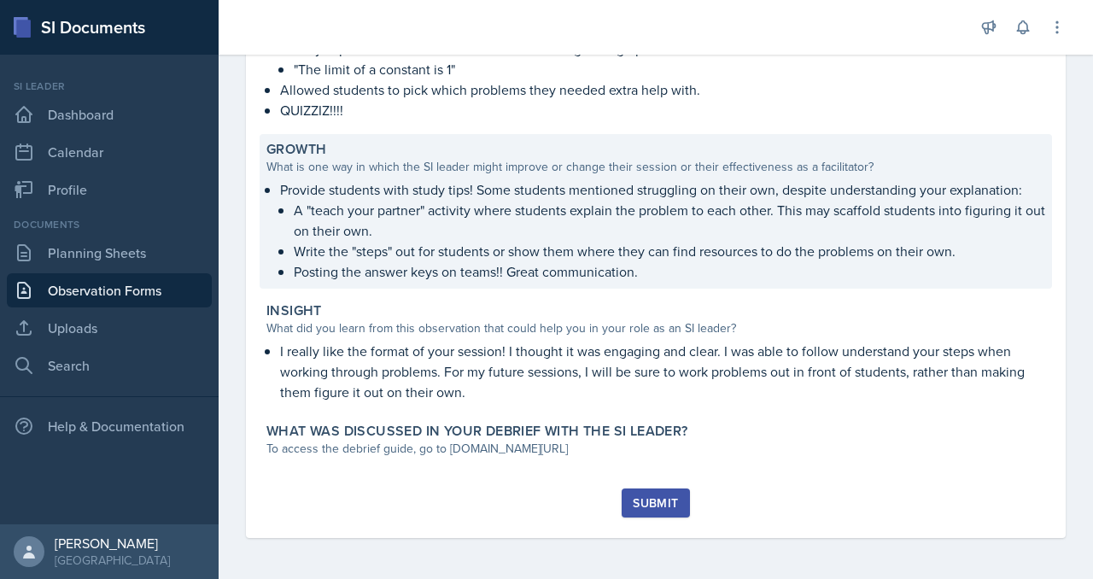
click at [432, 282] on p "Posting the answer keys on teams!! Great communication." at bounding box center [669, 271] width 751 height 20
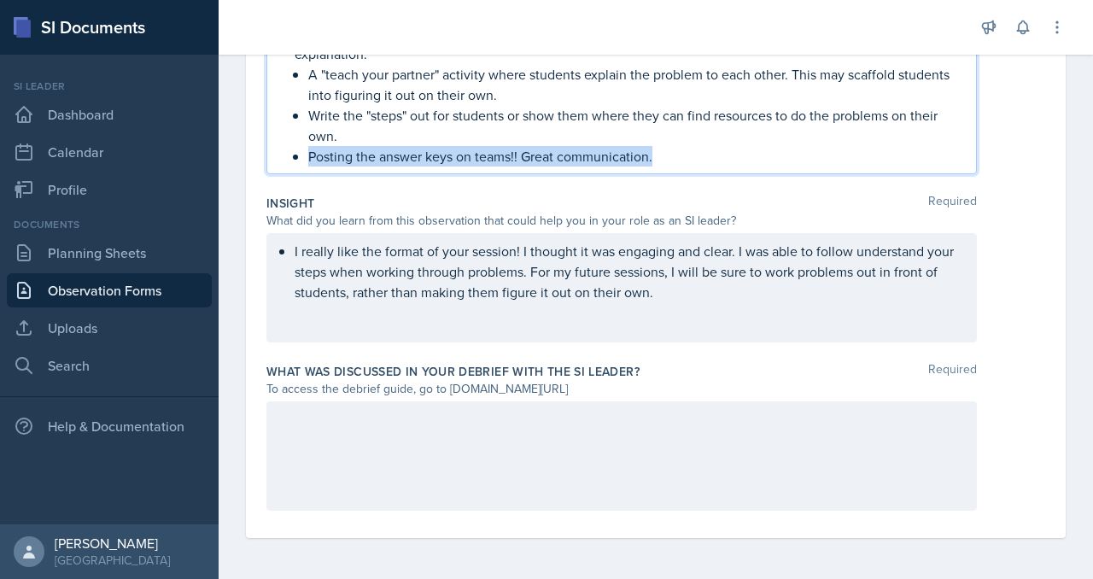
drag, startPoint x: 820, startPoint y: 485, endPoint x: 349, endPoint y: 535, distance: 473.1
click at [349, 174] on div "Provide students with study tips! Some students mentioned struggling on their o…" at bounding box center [621, 79] width 710 height 189
copy ul "Posting the answer keys on teams!! Great communication."
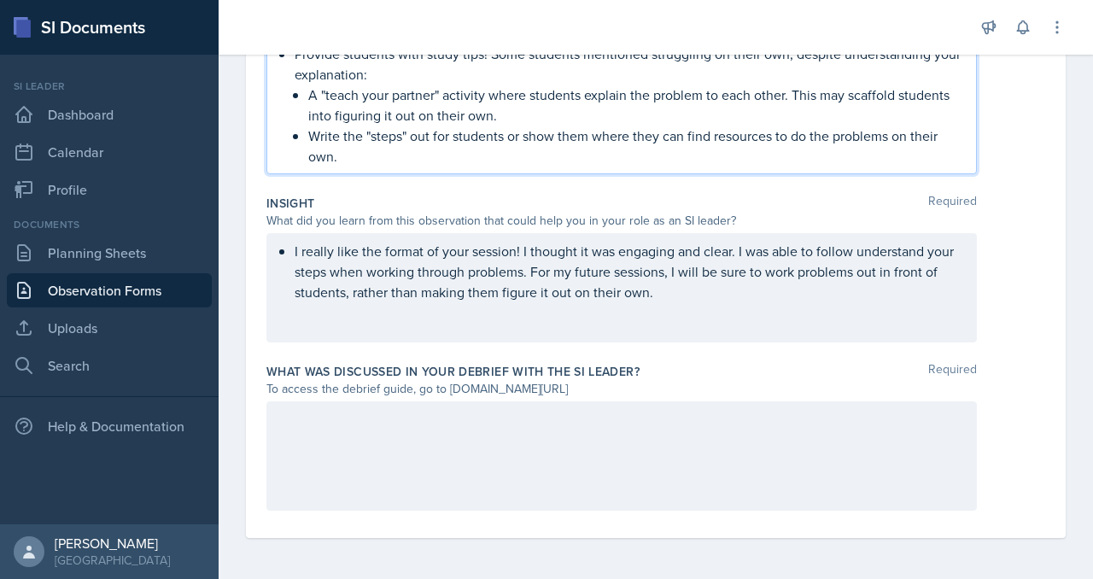
scroll to position [919, 0]
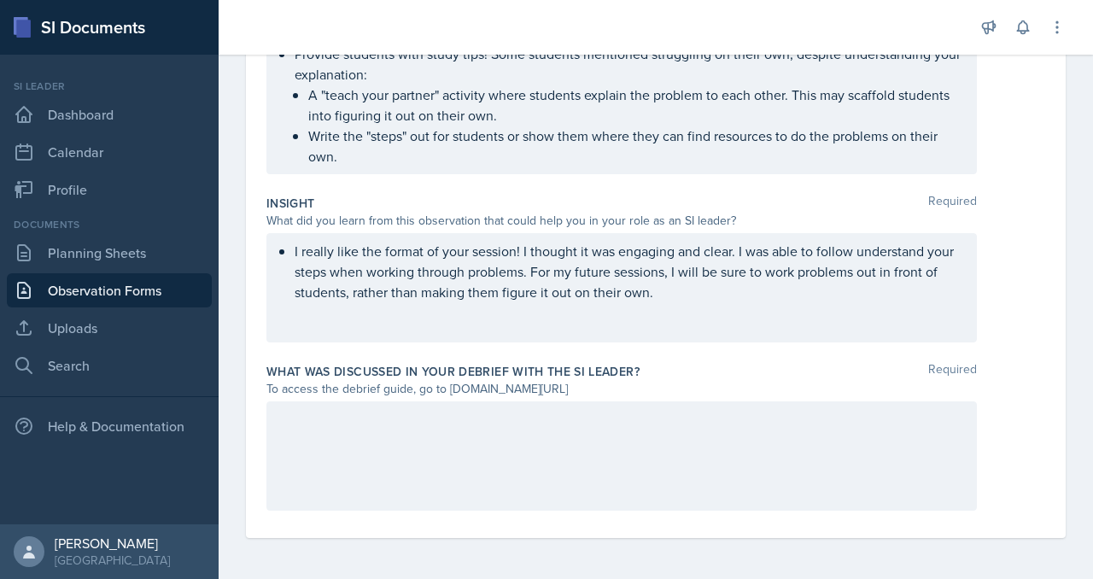
paste div
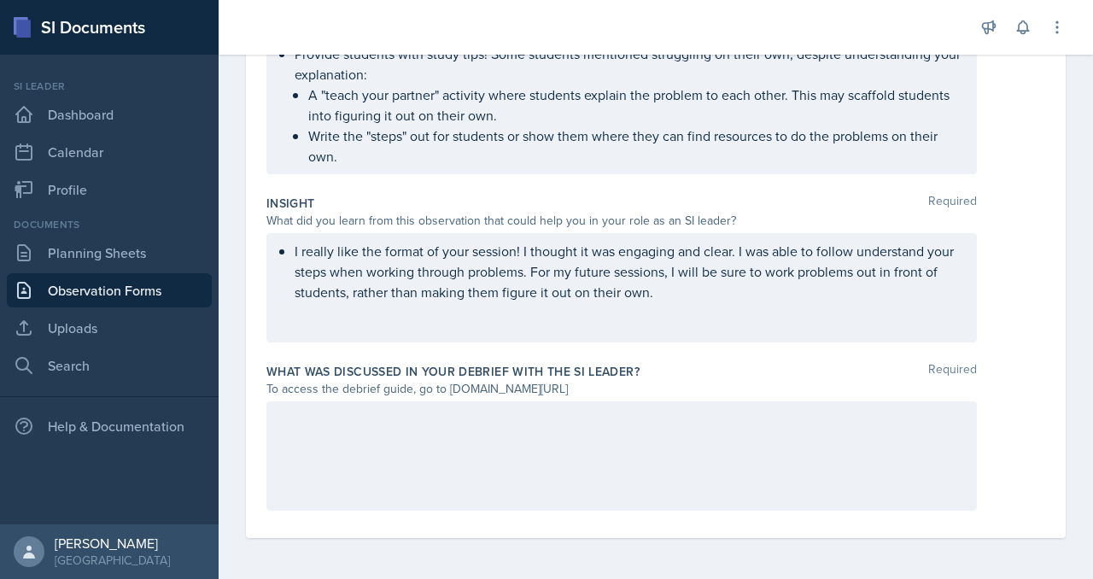
click at [807, 342] on div "I really like the format of your session! I thought it was engaging and clear. …" at bounding box center [621, 287] width 710 height 109
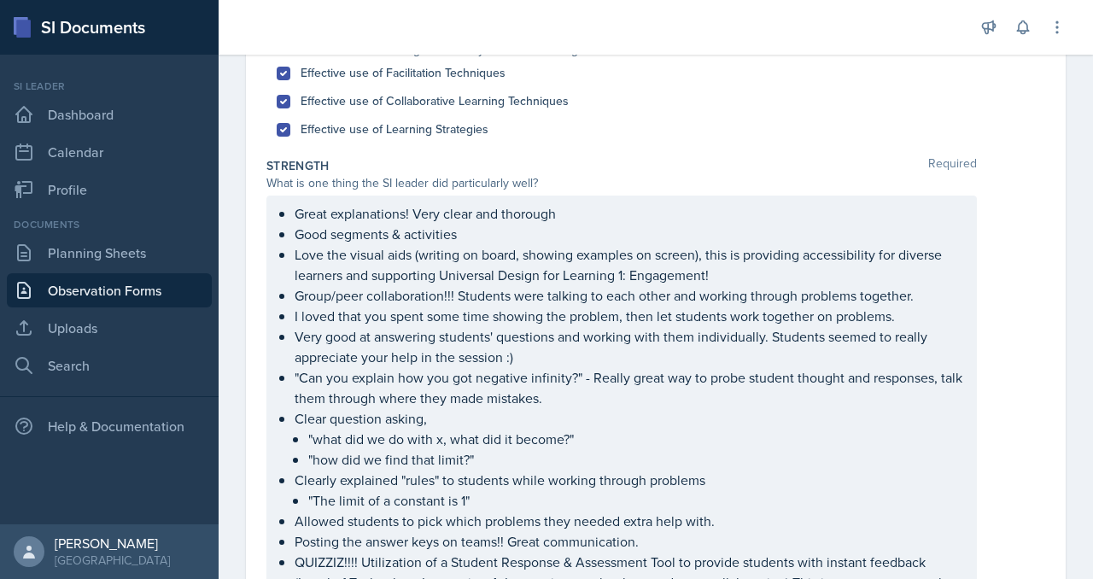
scroll to position [0, 0]
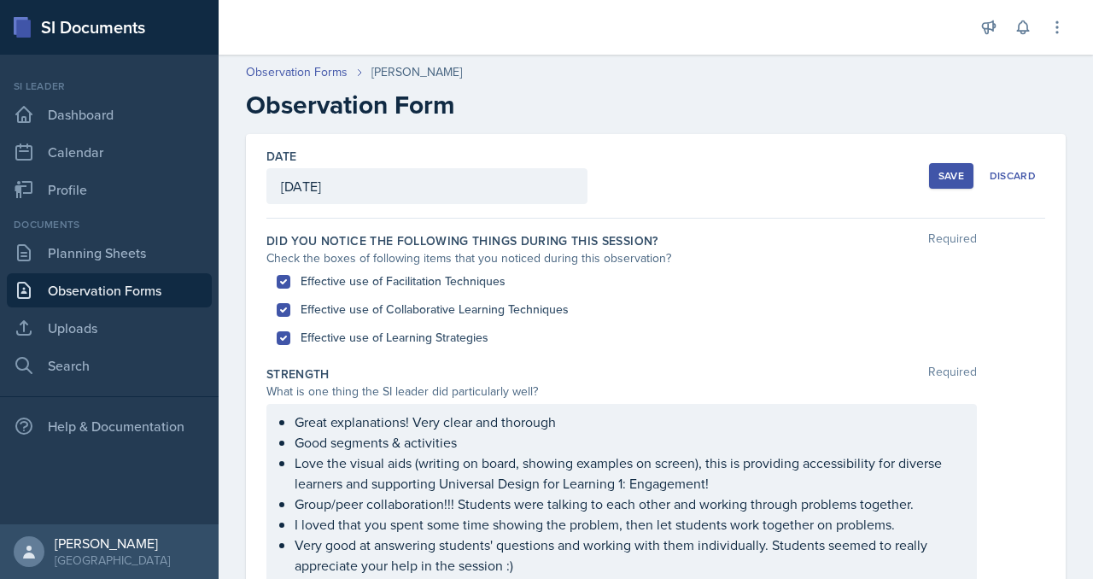
click at [938, 183] on div "Save" at bounding box center [951, 176] width 26 height 14
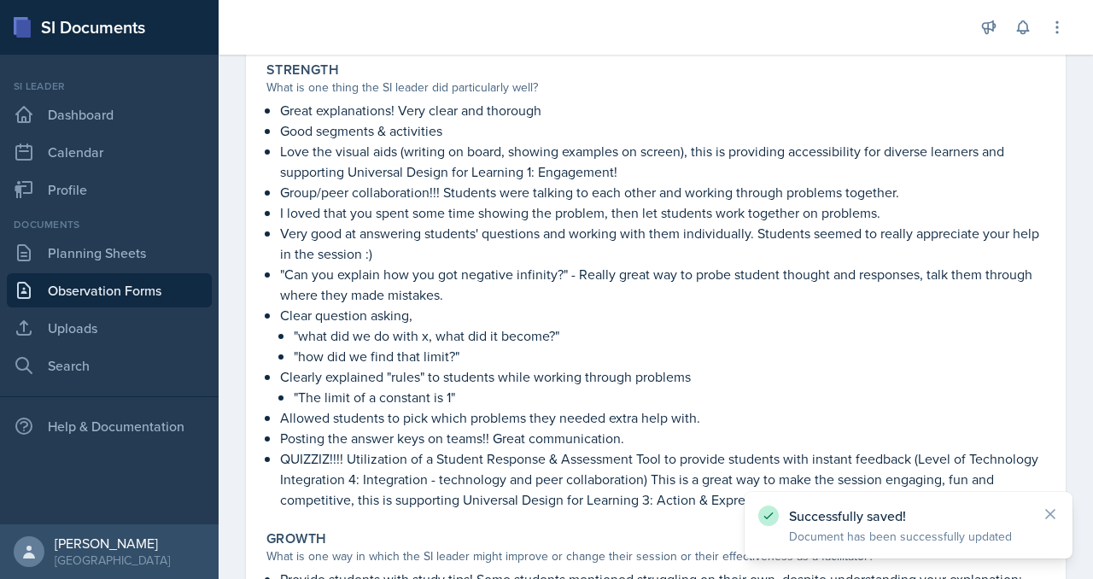
scroll to position [335, 0]
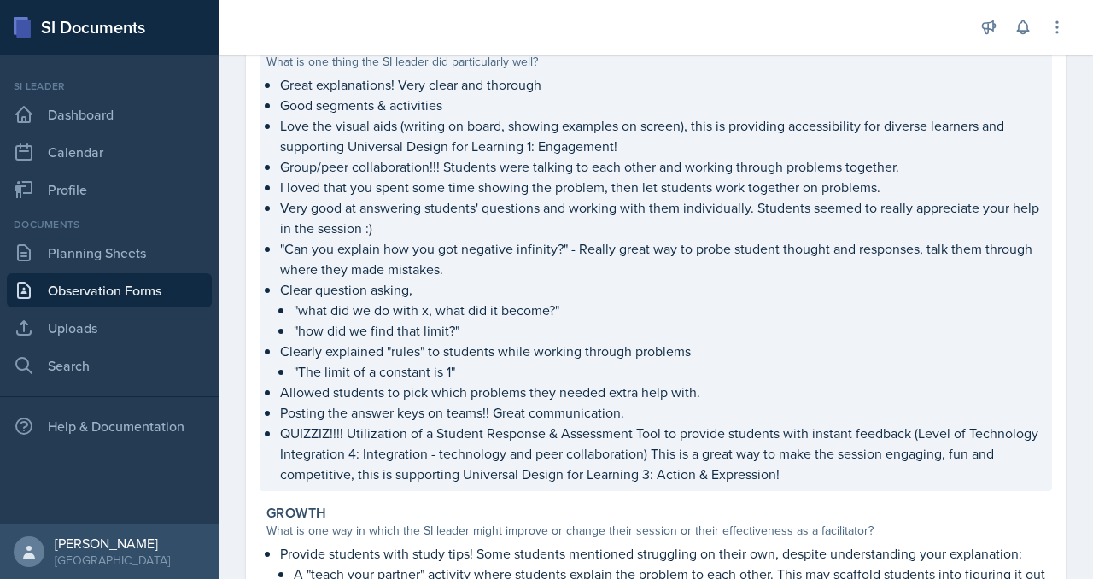
click at [680, 95] on p "Great explanations! Very clear and thorough" at bounding box center [662, 84] width 765 height 20
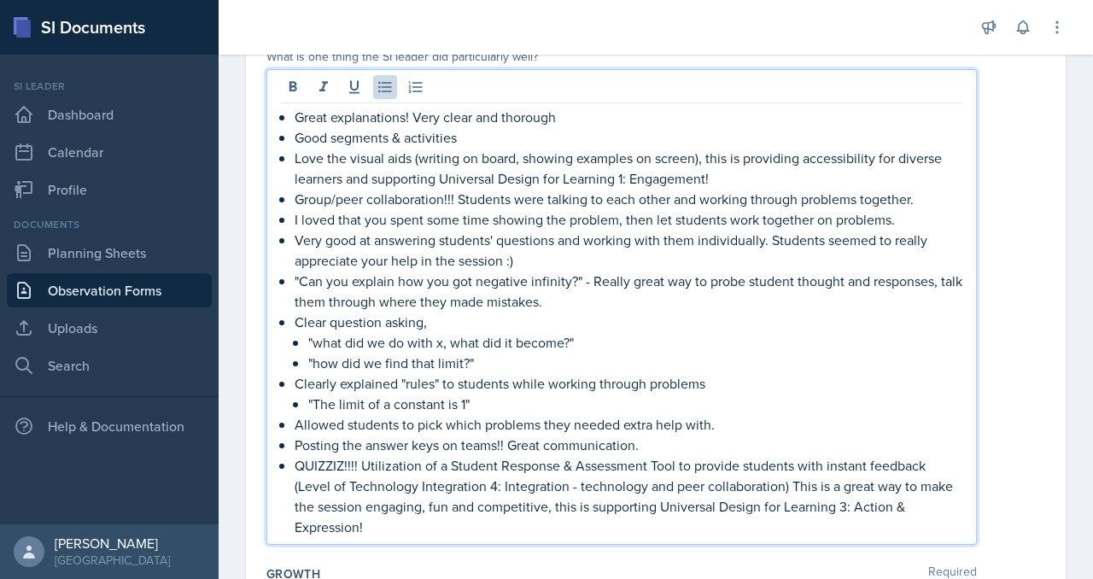
click at [704, 198] on div "Great explanations! Very clear and thorough Good segments & activities Love the…" at bounding box center [621, 307] width 710 height 476
click at [580, 148] on p "Good segments & activities" at bounding box center [629, 137] width 668 height 20
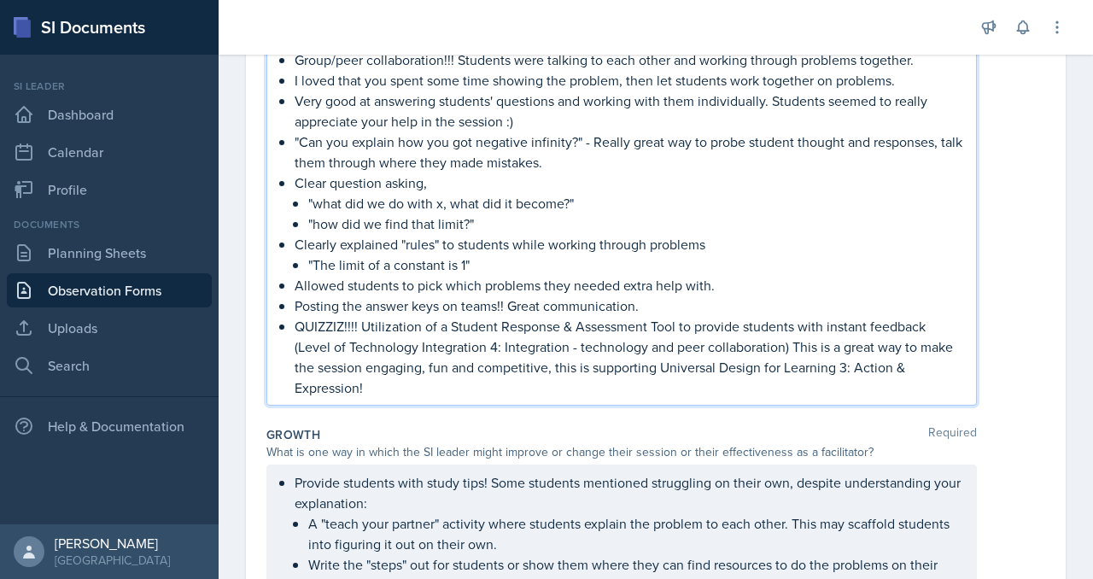
scroll to position [484, 0]
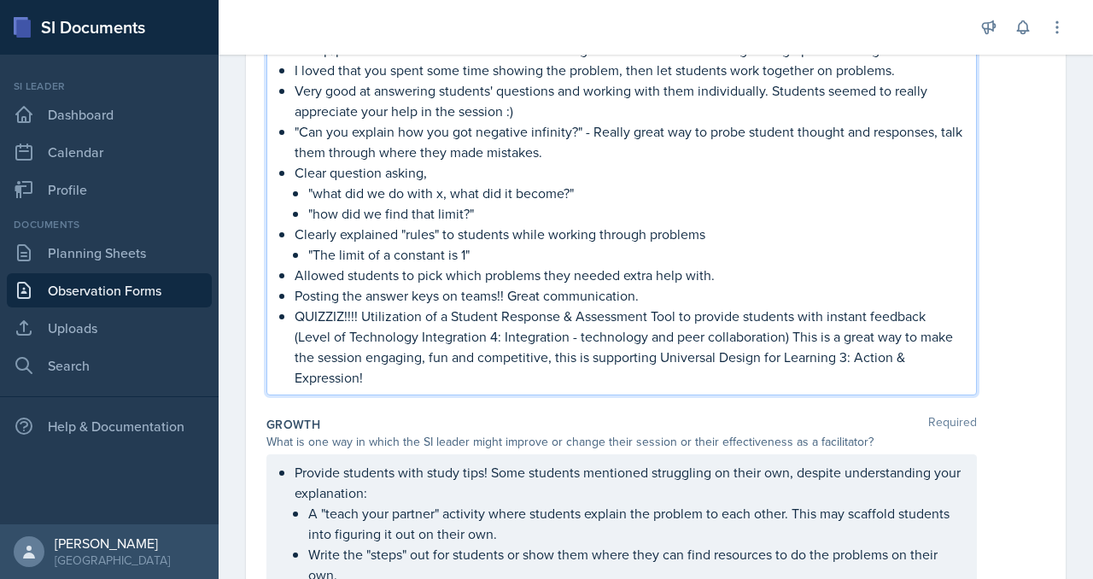
click at [650, 60] on p "Group/peer collaboration!!! Students were talking to each other and working thr…" at bounding box center [629, 49] width 668 height 20
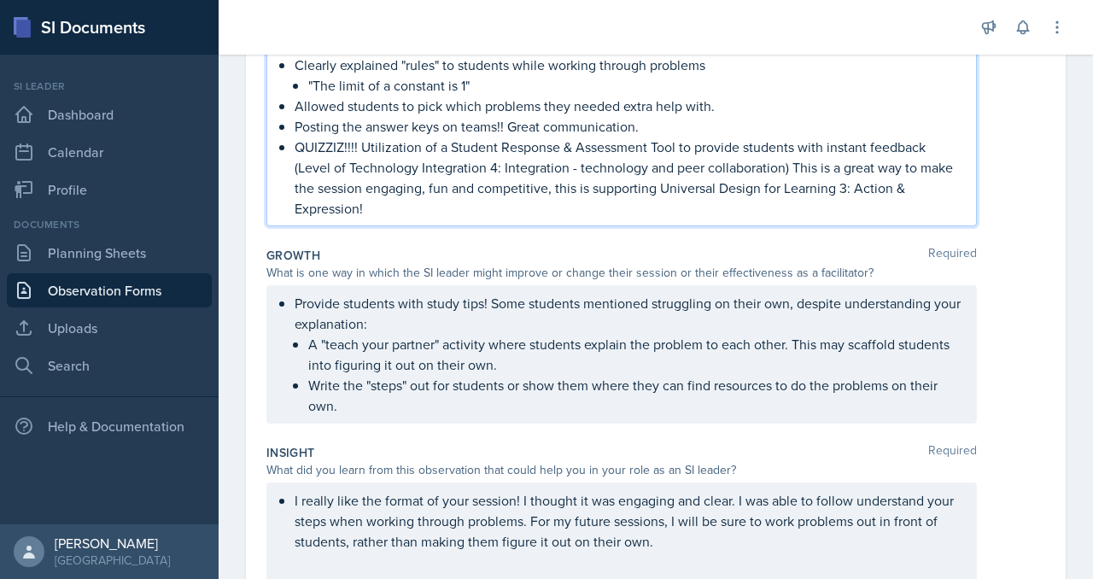
scroll to position [666, 0]
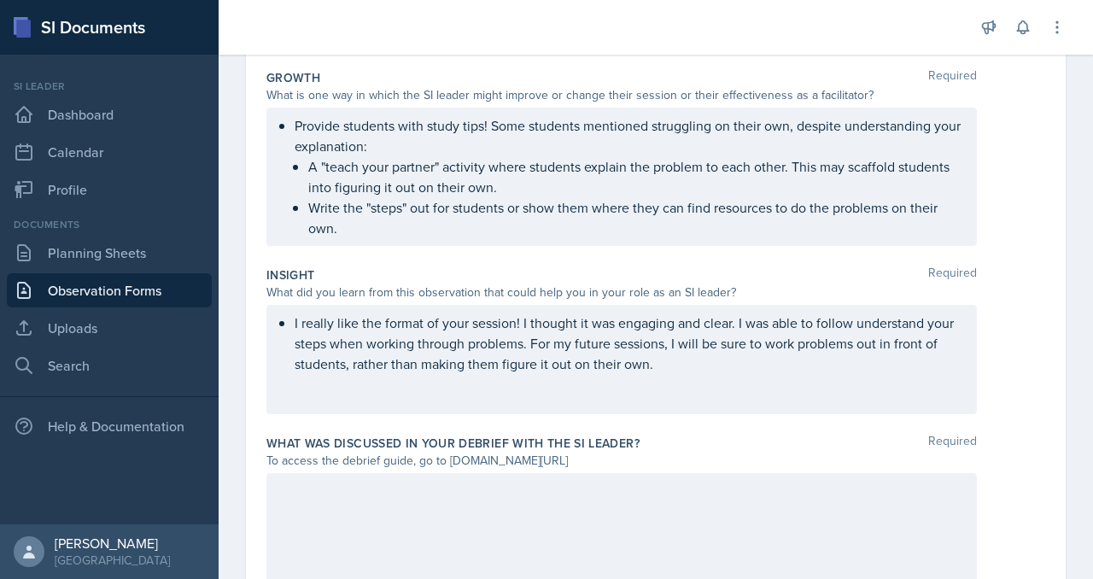
scroll to position [858, 0]
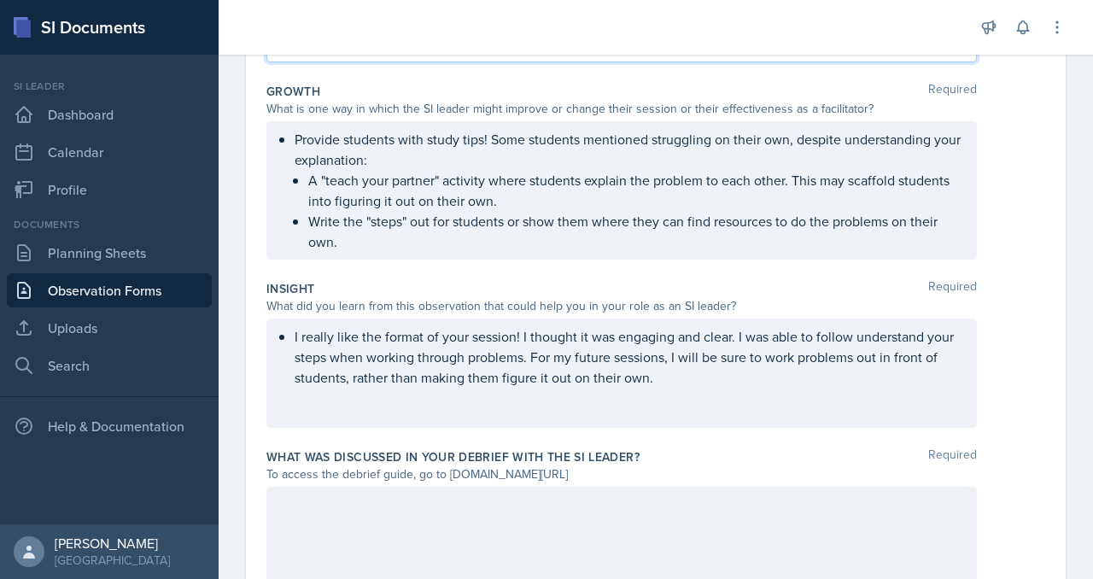
click at [599, 55] on p "Encouragement! Very sweet tostudents" at bounding box center [629, 44] width 668 height 20
click at [687, 55] on p "Encouragement! Very sweet to students" at bounding box center [629, 44] width 668 height 20
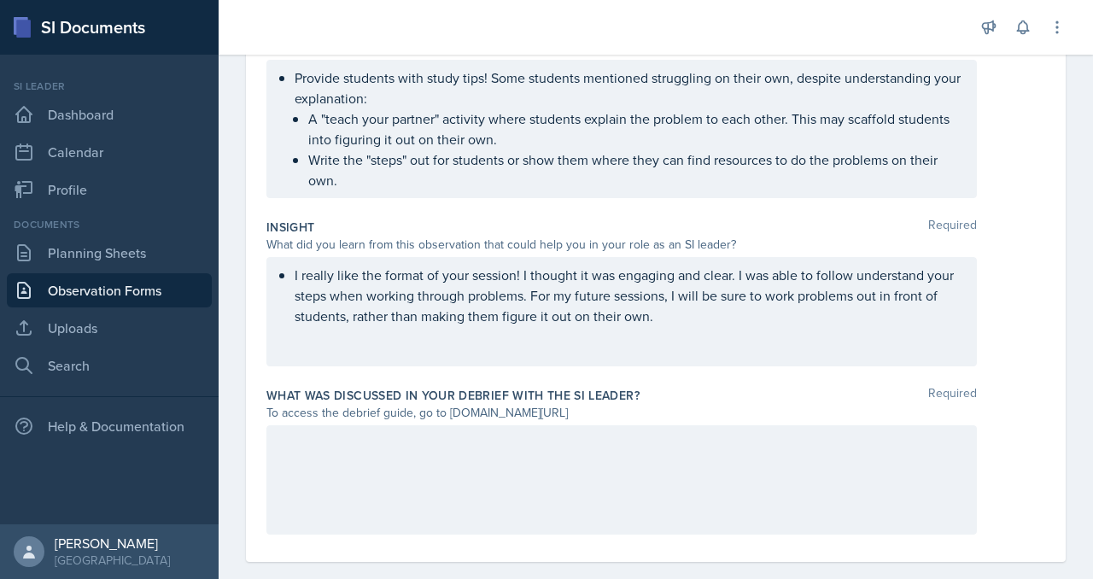
scroll to position [927, 0]
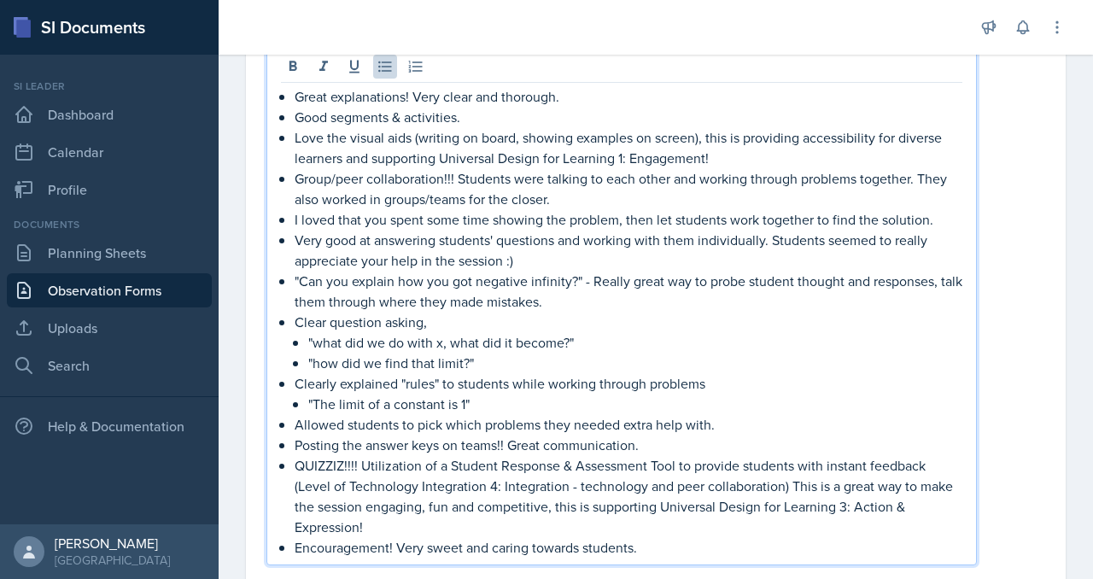
scroll to position [0, 0]
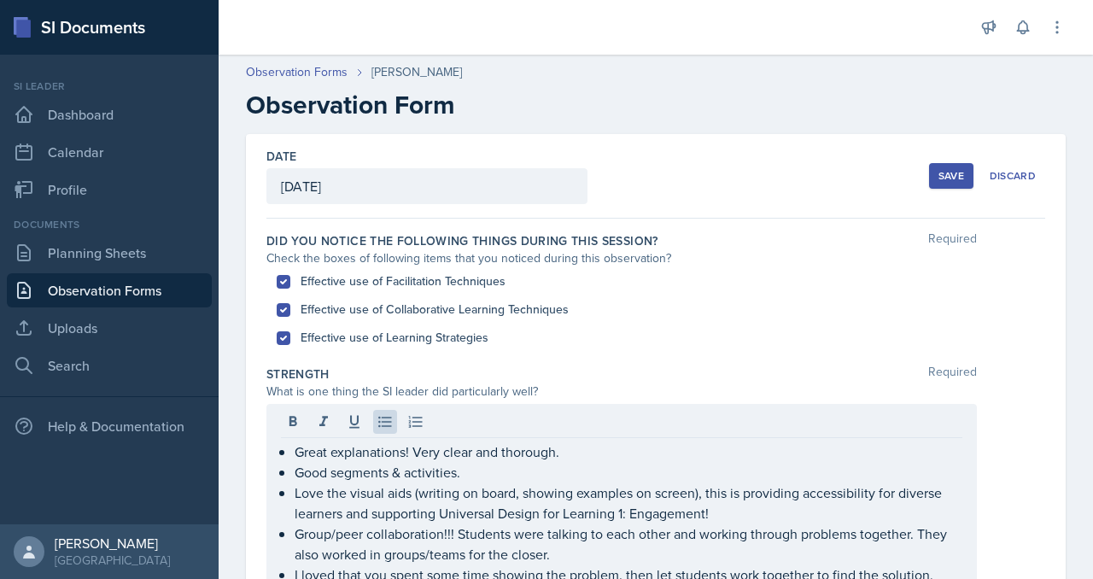
click at [929, 189] on button "Save" at bounding box center [951, 176] width 44 height 26
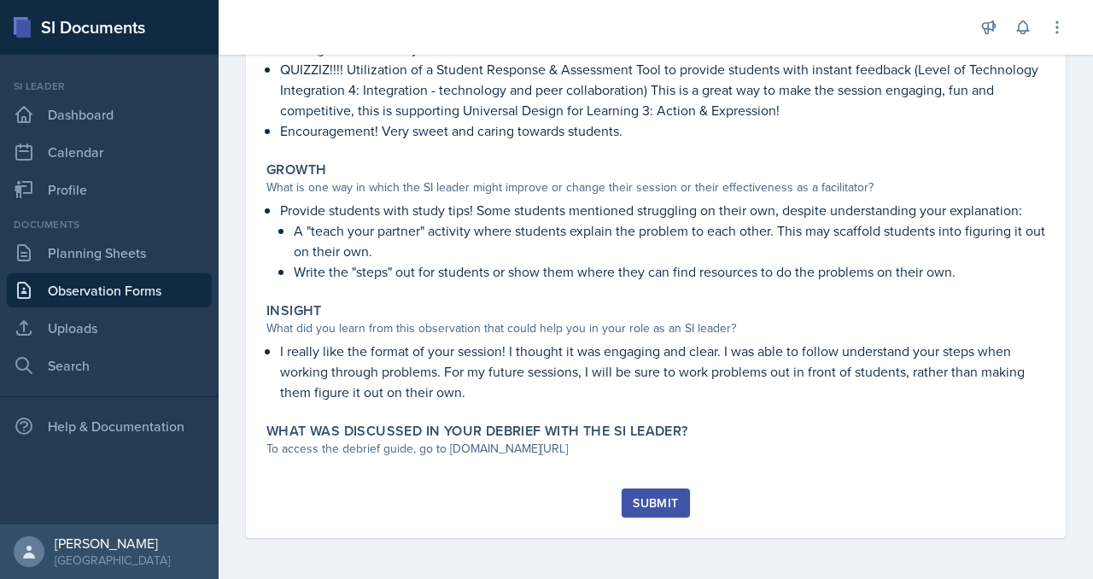
scroll to position [1219, 0]
click at [678, 496] on div "Submit" at bounding box center [655, 503] width 45 height 14
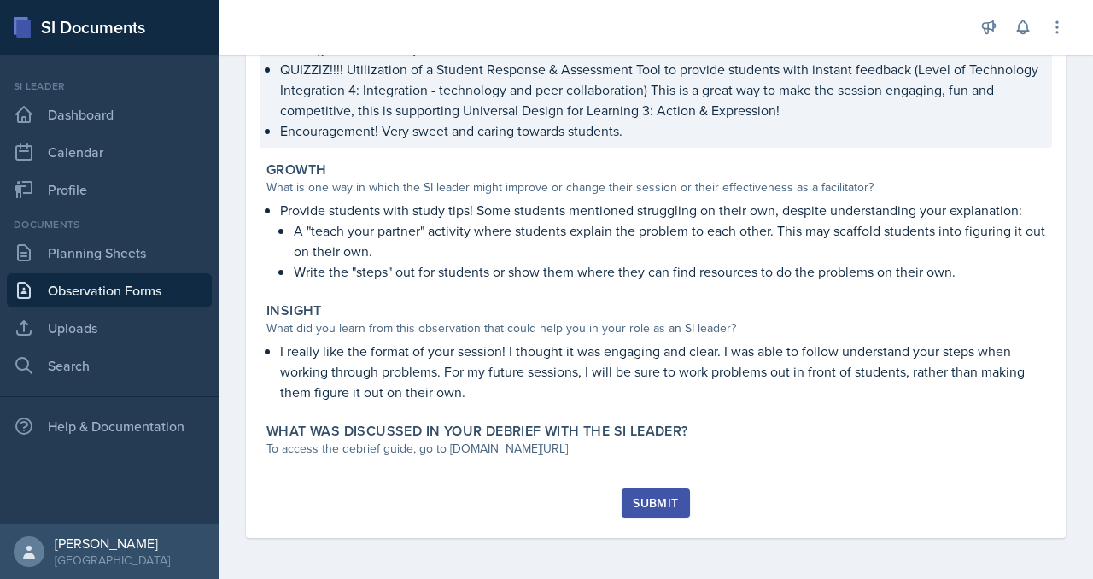
click at [816, 141] on p "Encouragement! Very sweet and caring towards students." at bounding box center [662, 130] width 765 height 20
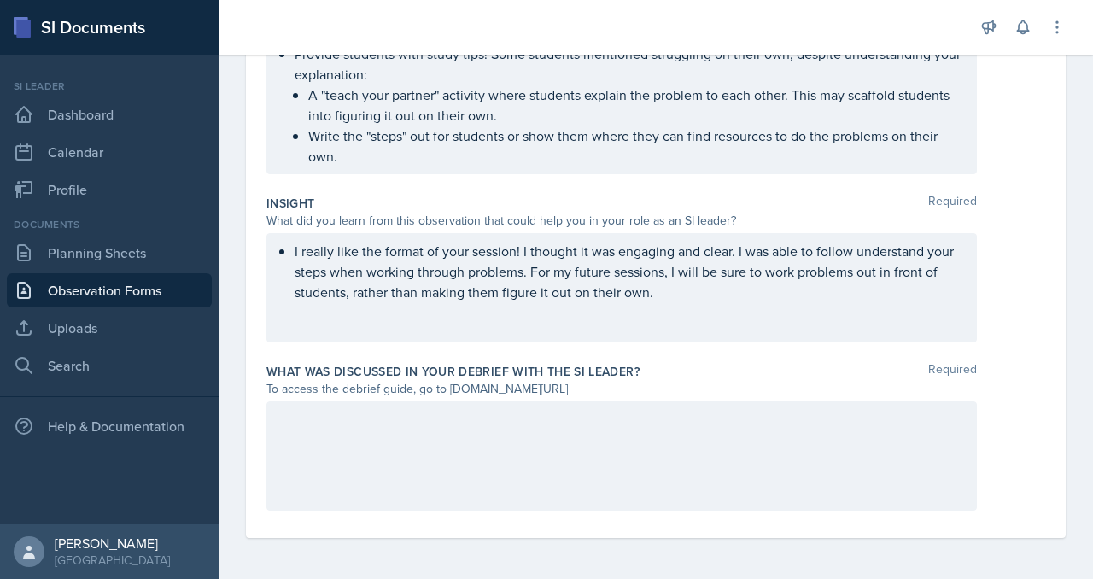
scroll to position [1013, 0]
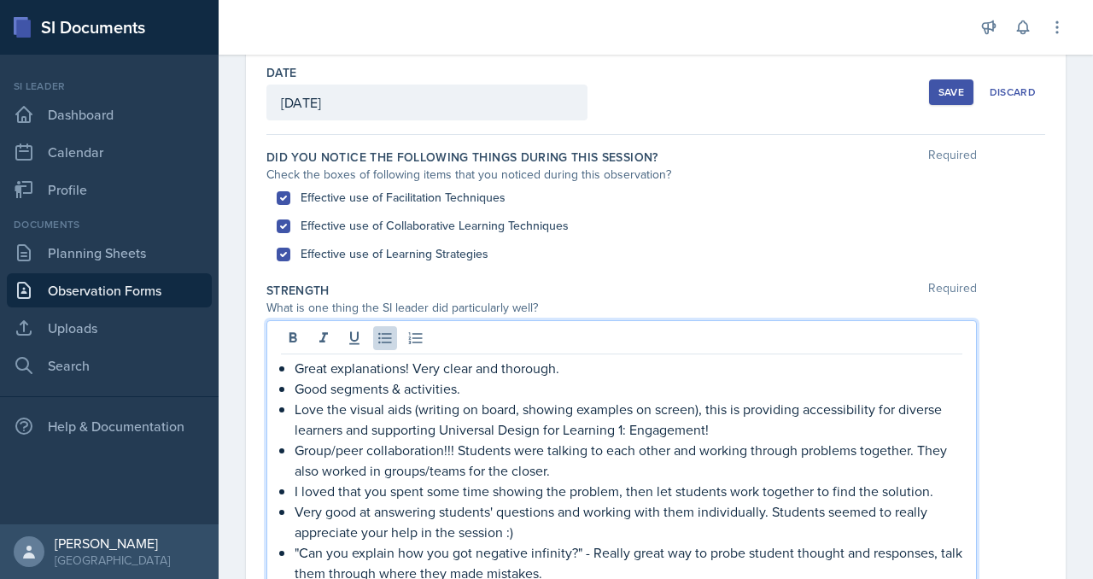
scroll to position [0, 0]
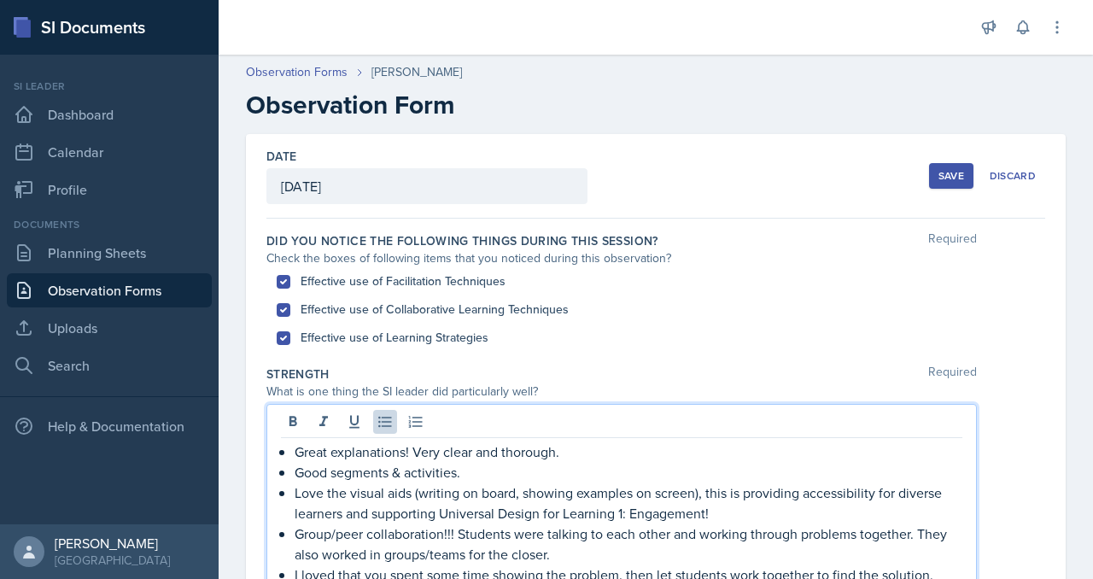
click at [929, 189] on button "Save" at bounding box center [951, 176] width 44 height 26
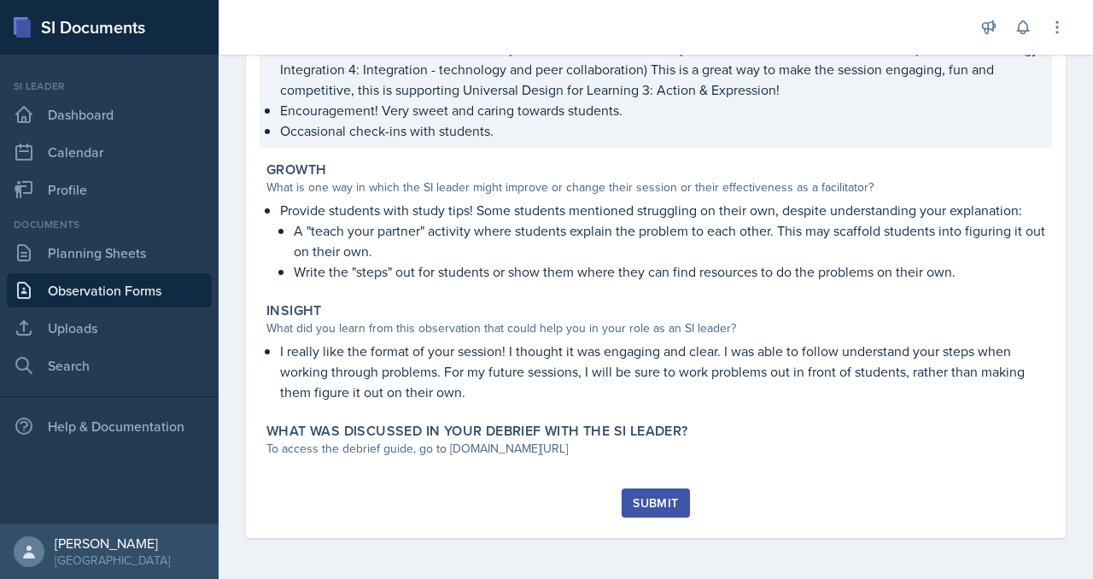
scroll to position [980, 0]
click at [603, 120] on p "Encouragement! Very sweet and caring towards students." at bounding box center [662, 110] width 765 height 20
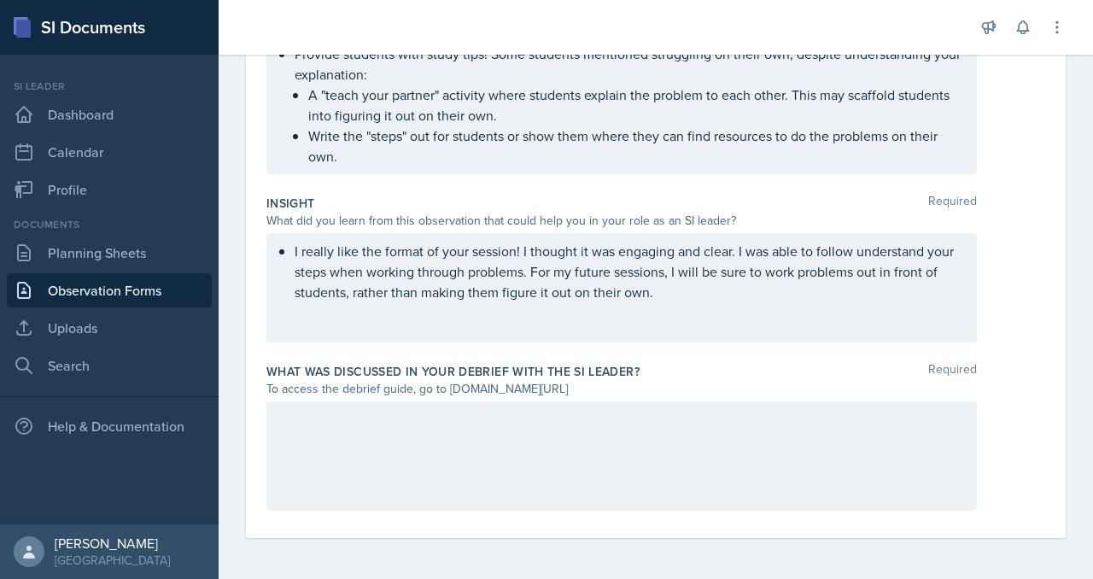
scroll to position [1017, 0]
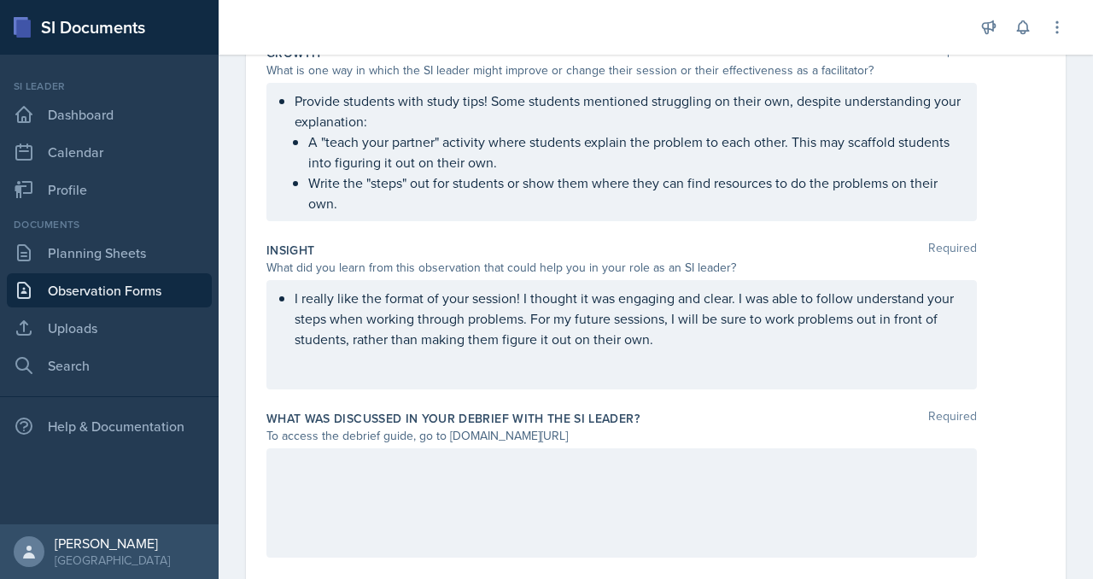
scroll to position [943, 0]
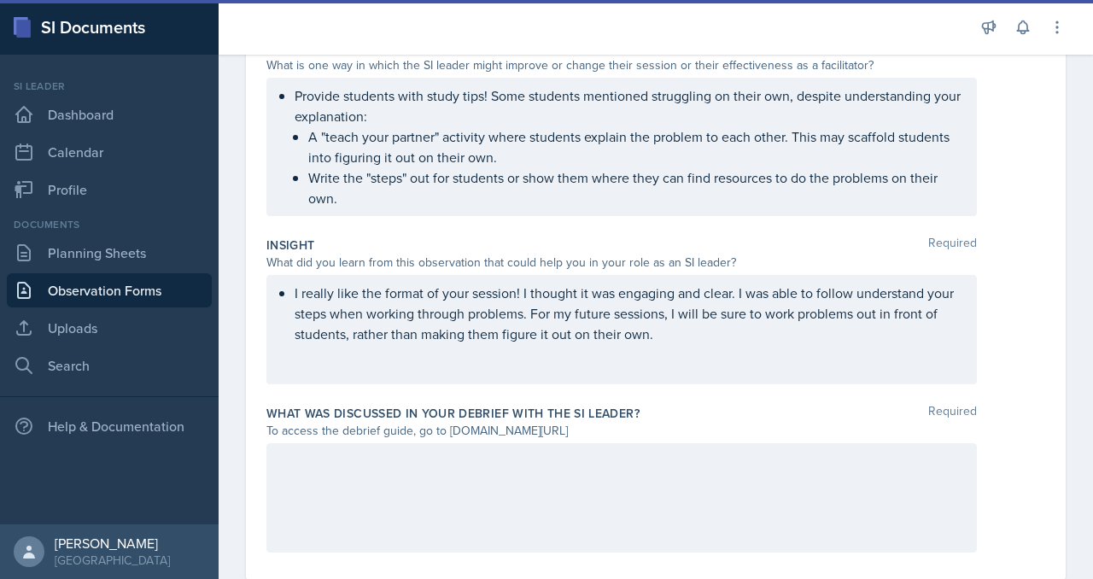
drag, startPoint x: 728, startPoint y: 261, endPoint x: 772, endPoint y: 306, distance: 62.2
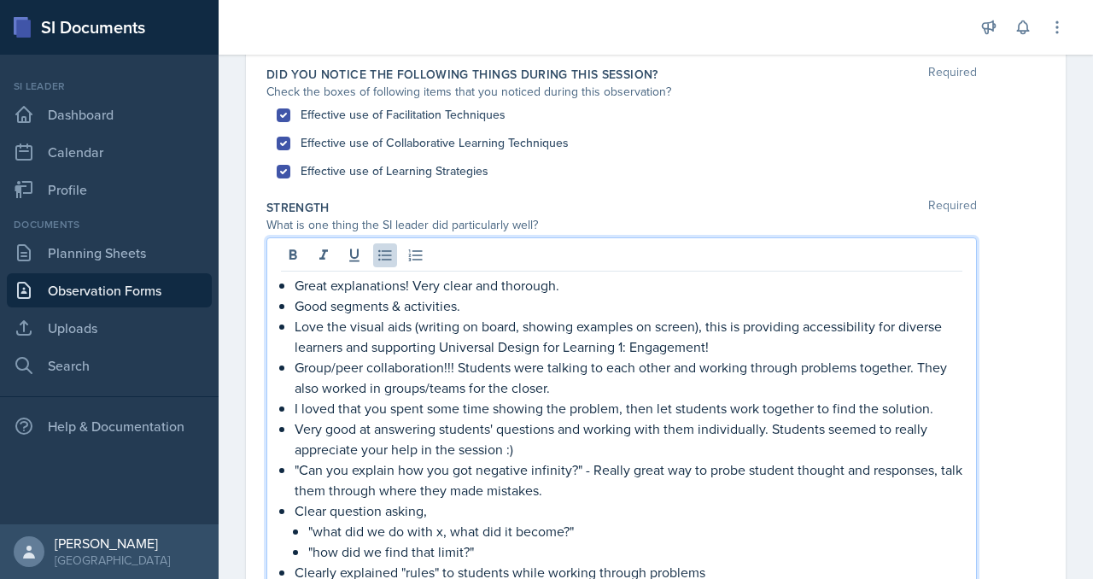
scroll to position [67, 0]
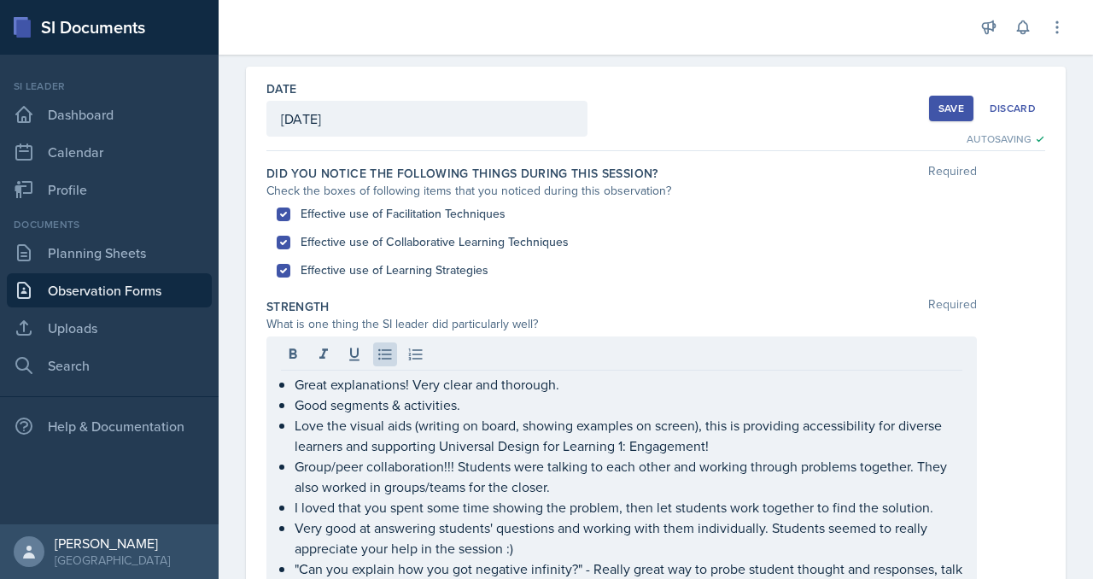
click at [929, 121] on button "Save" at bounding box center [951, 109] width 44 height 26
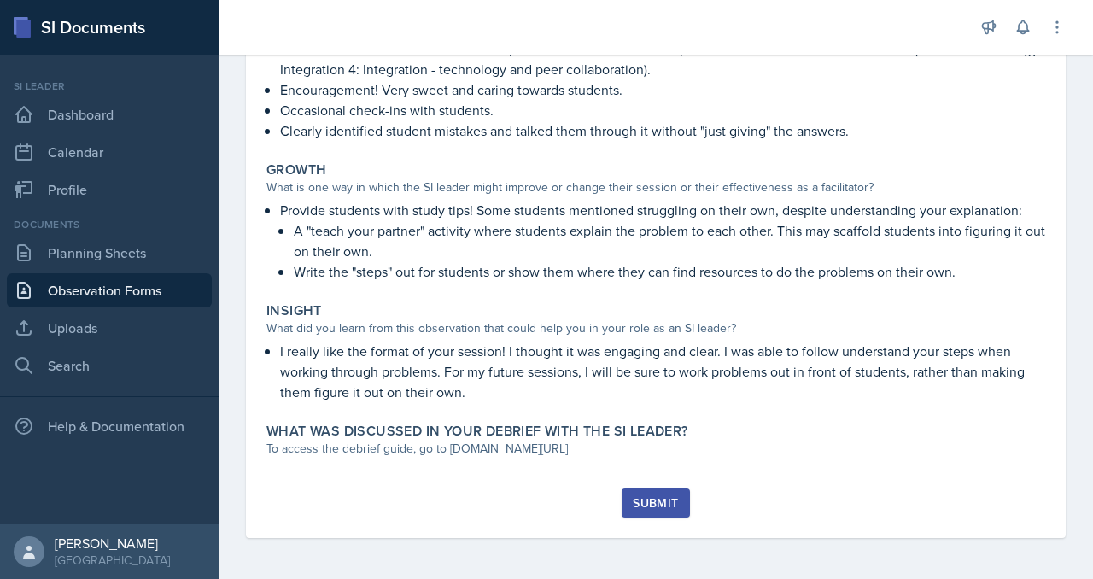
scroll to position [1101, 0]
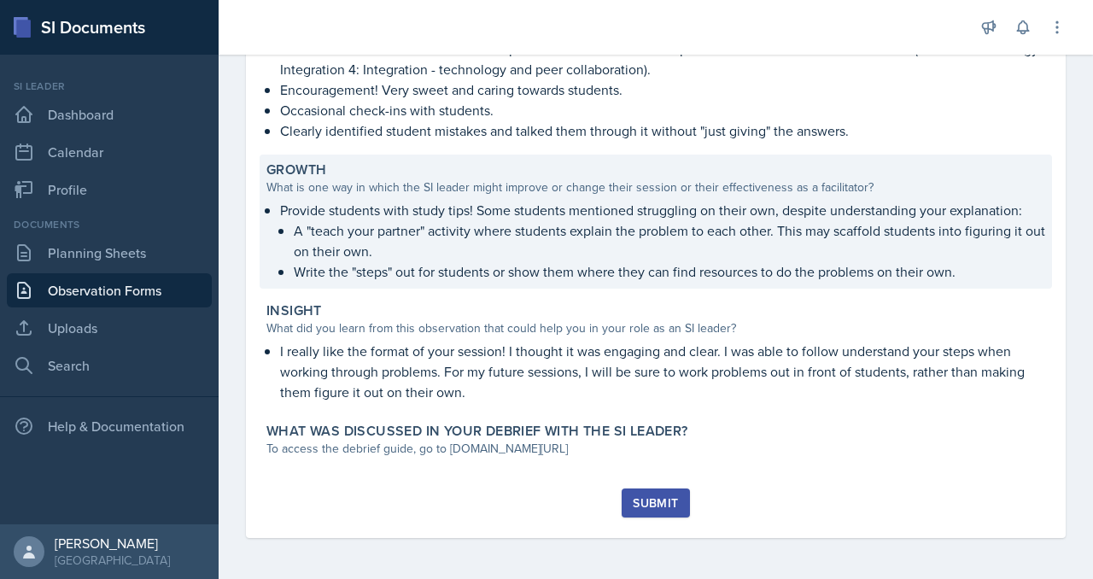
click at [560, 282] on p "Write the "steps" out for students or show them where they can find resources t…" at bounding box center [669, 271] width 751 height 20
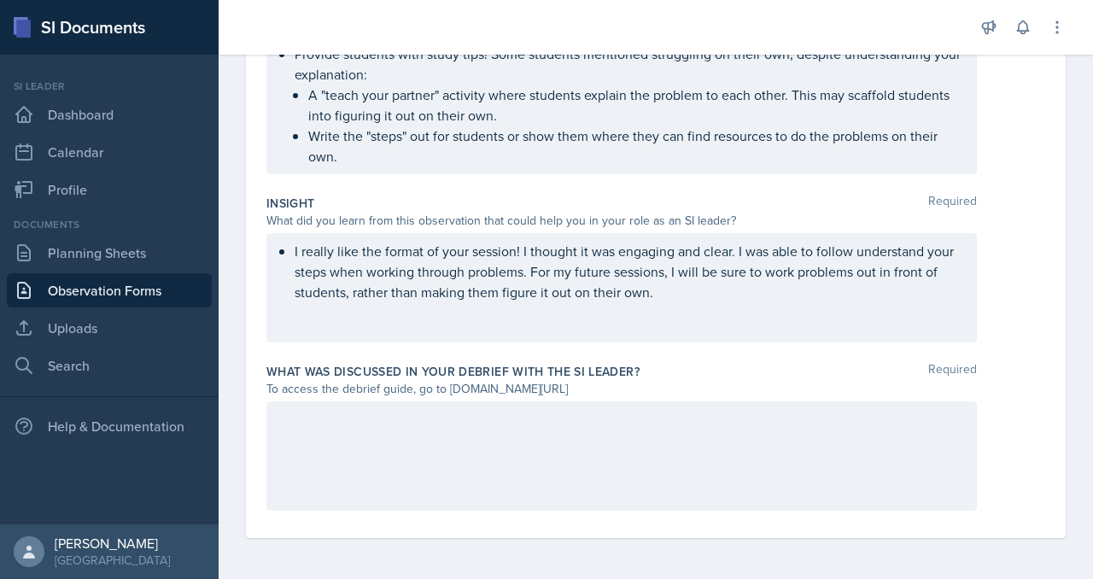
scroll to position [1138, 0]
drag, startPoint x: 373, startPoint y: 193, endPoint x: 913, endPoint y: 227, distance: 540.7
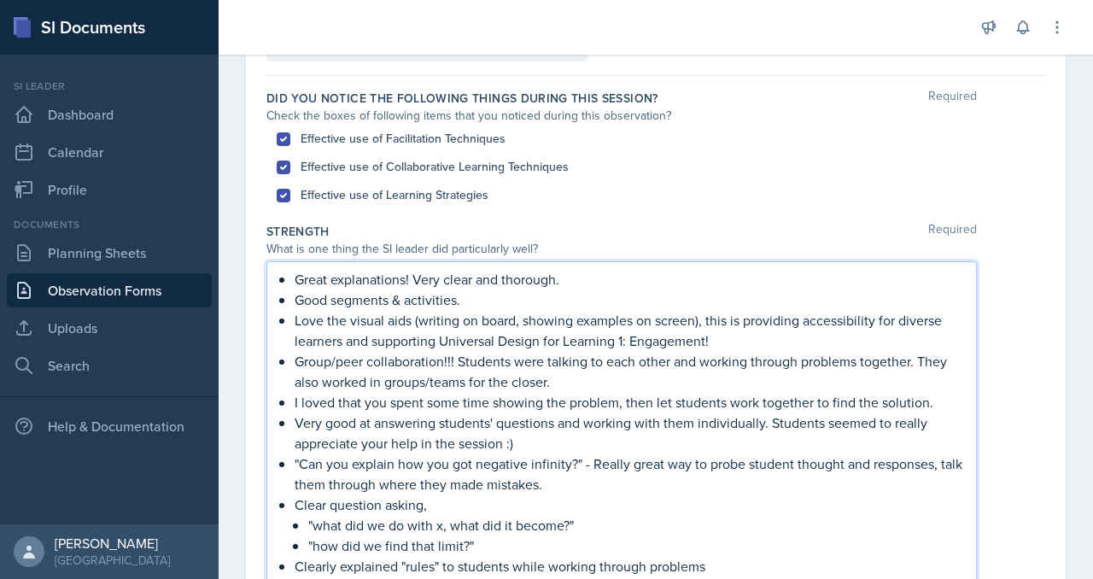
scroll to position [61, 0]
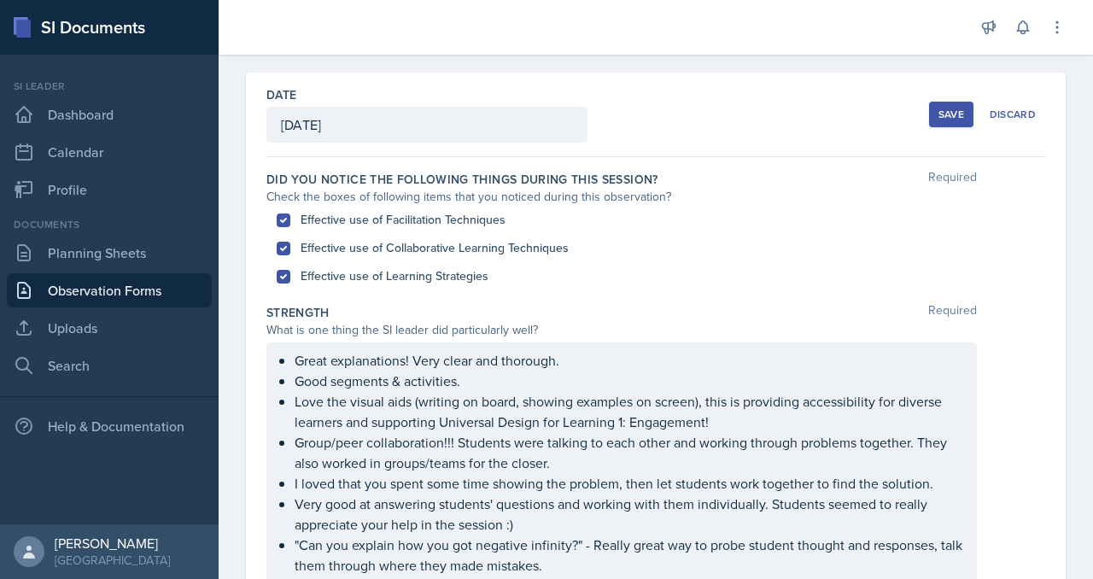
click at [938, 121] on div "Save" at bounding box center [951, 115] width 26 height 14
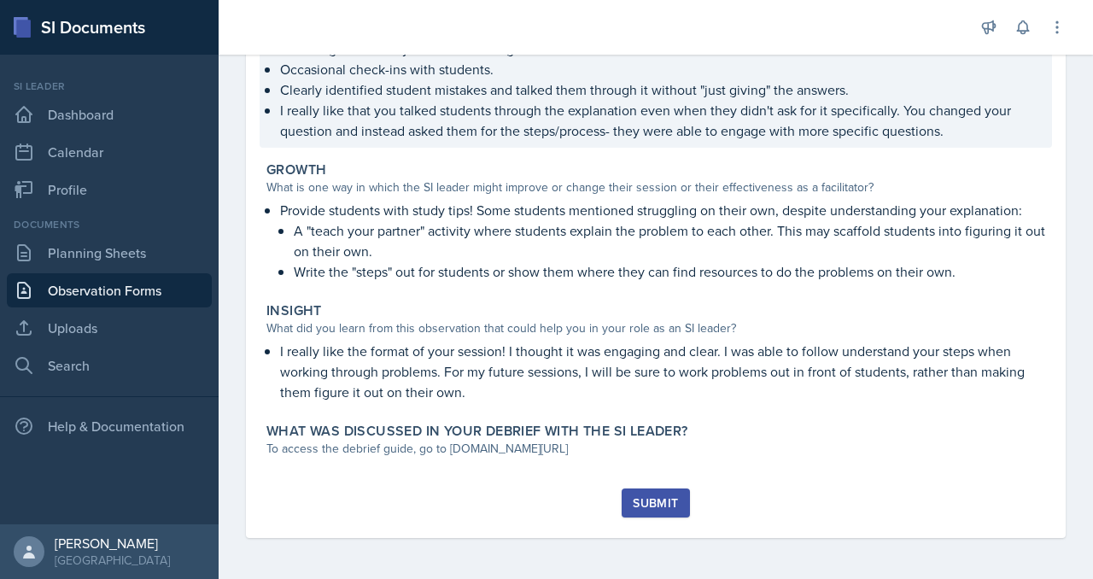
scroll to position [836, 0]
click at [736, 141] on p "I really like that you talked students through the explanation even when they d…" at bounding box center [662, 120] width 765 height 41
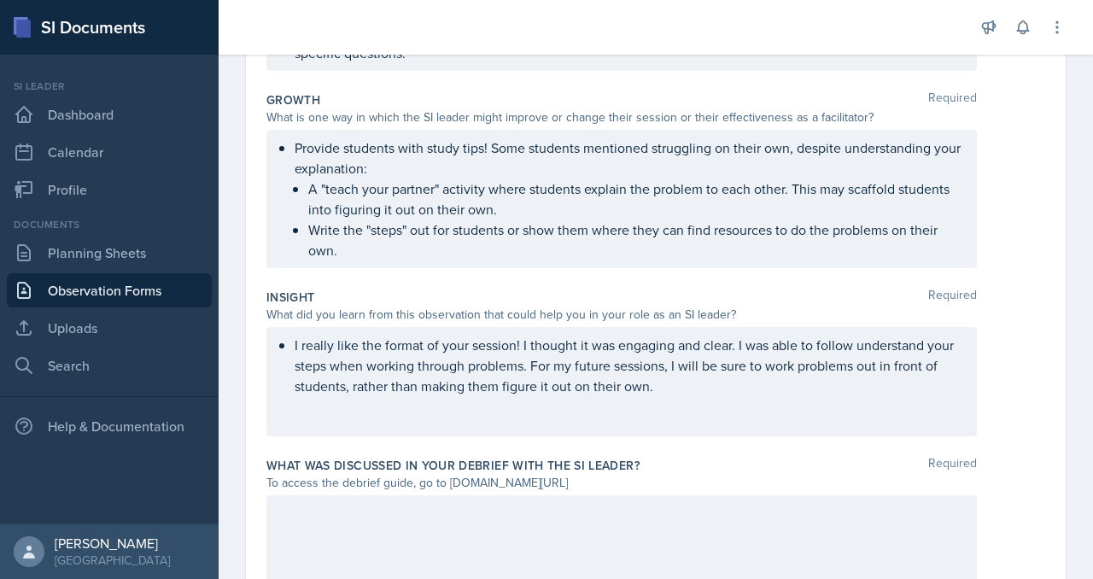
click at [559, 63] on p "I really like that you talked students through the explanation even when they d…" at bounding box center [629, 32] width 668 height 61
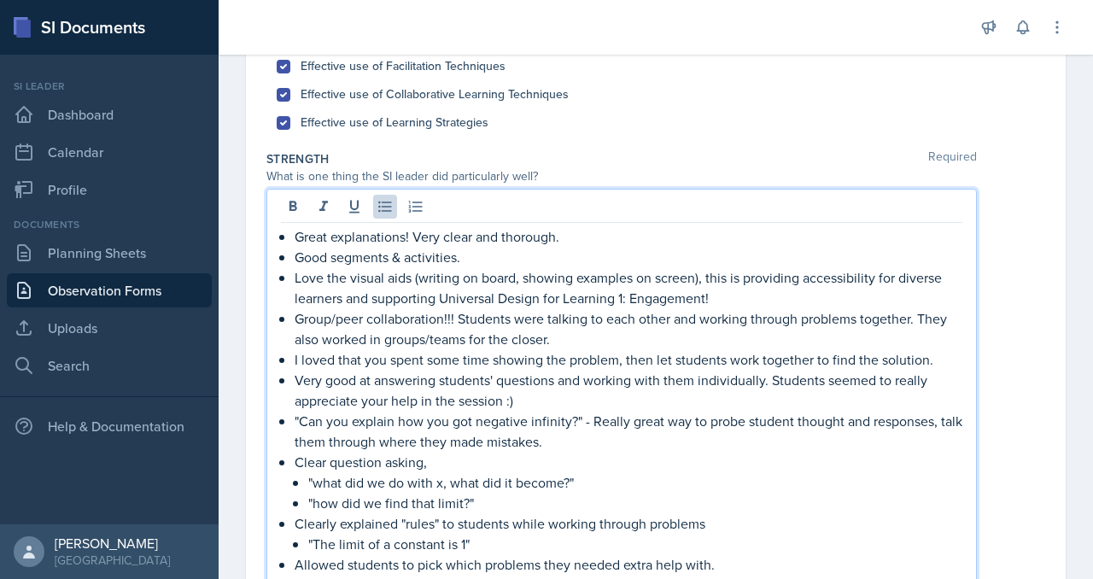
scroll to position [0, 0]
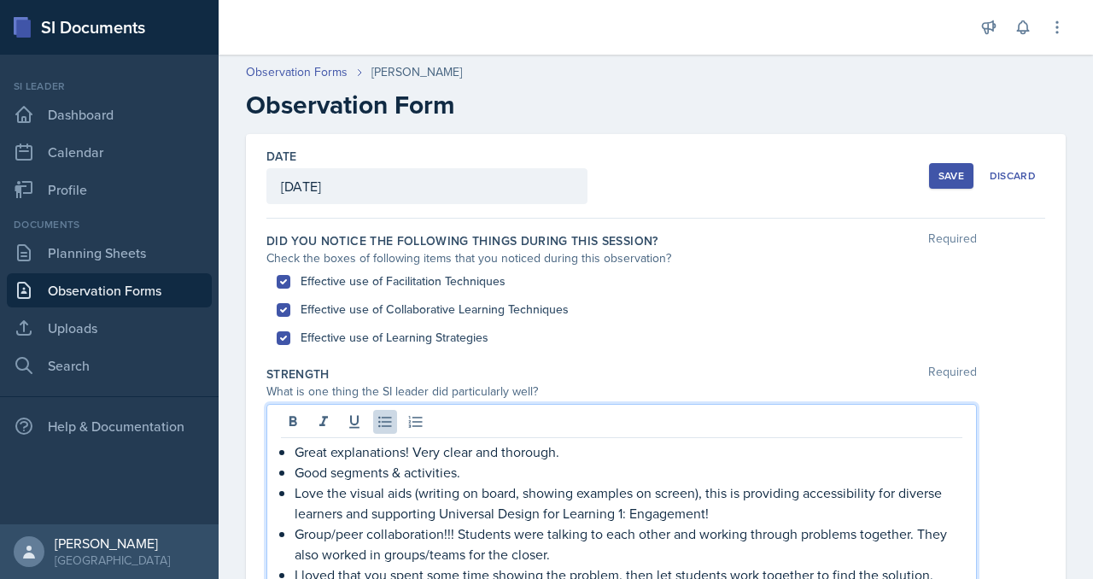
click at [938, 183] on div "Save" at bounding box center [951, 176] width 26 height 14
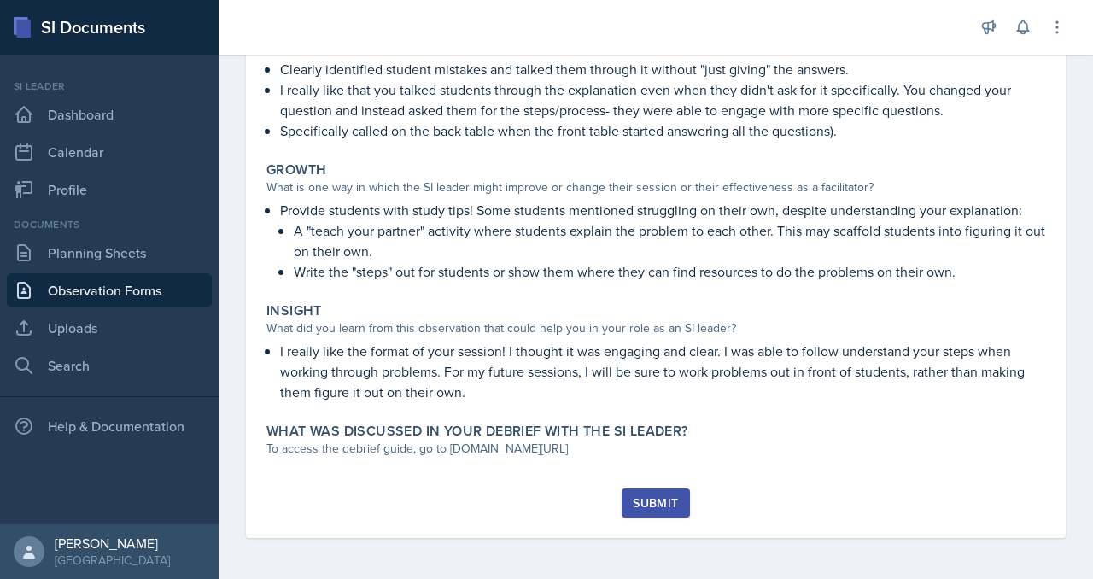
scroll to position [1398, 0]
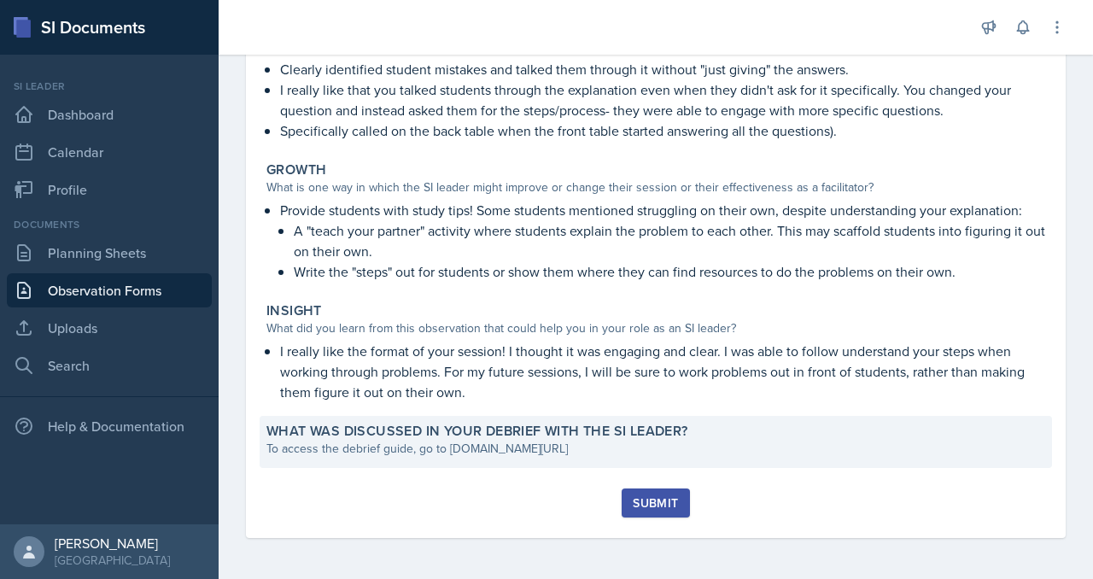
click at [403, 440] on div "To access the debrief guide, go to [DOMAIN_NAME][URL]" at bounding box center [655, 449] width 779 height 18
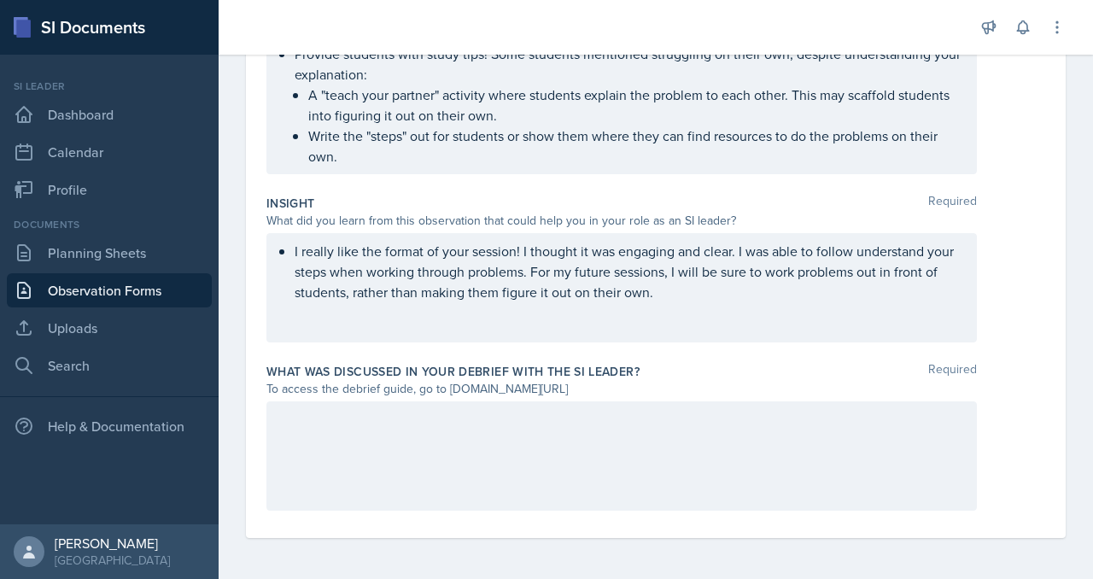
scroll to position [1640, 0]
click at [415, 420] on div at bounding box center [621, 455] width 710 height 109
drag, startPoint x: 560, startPoint y: 344, endPoint x: 805, endPoint y: 348, distance: 245.1
click at [805, 380] on div "To access the debrief guide, go to [DOMAIN_NAME][URL]" at bounding box center [621, 389] width 710 height 18
copy div "[DOMAIN_NAME][URL]"
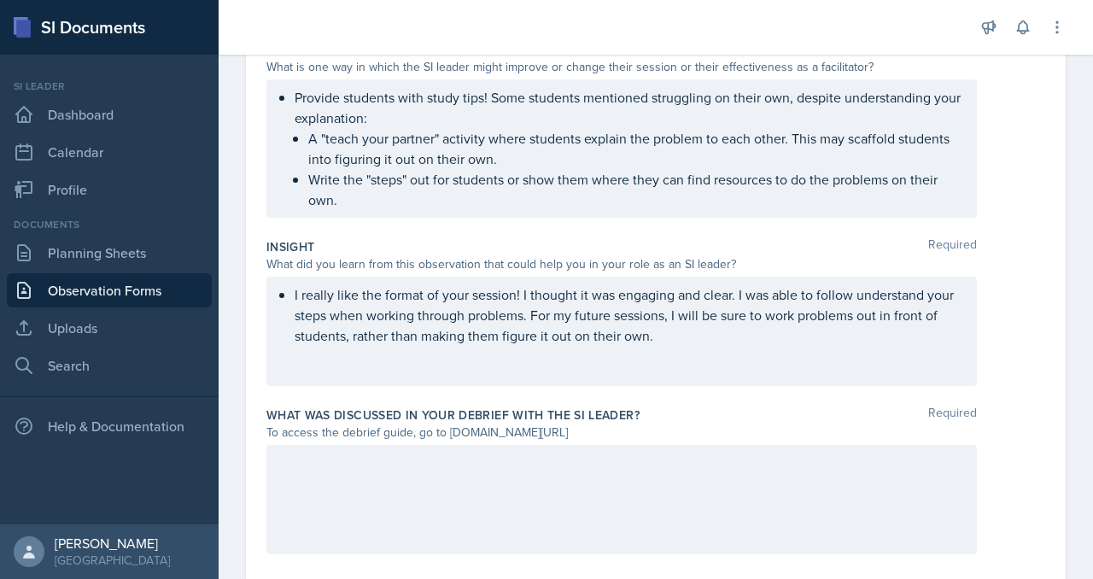
click at [515, 13] on p "Specifically called on the back table when the front table started answering al…" at bounding box center [629, 2] width 668 height 20
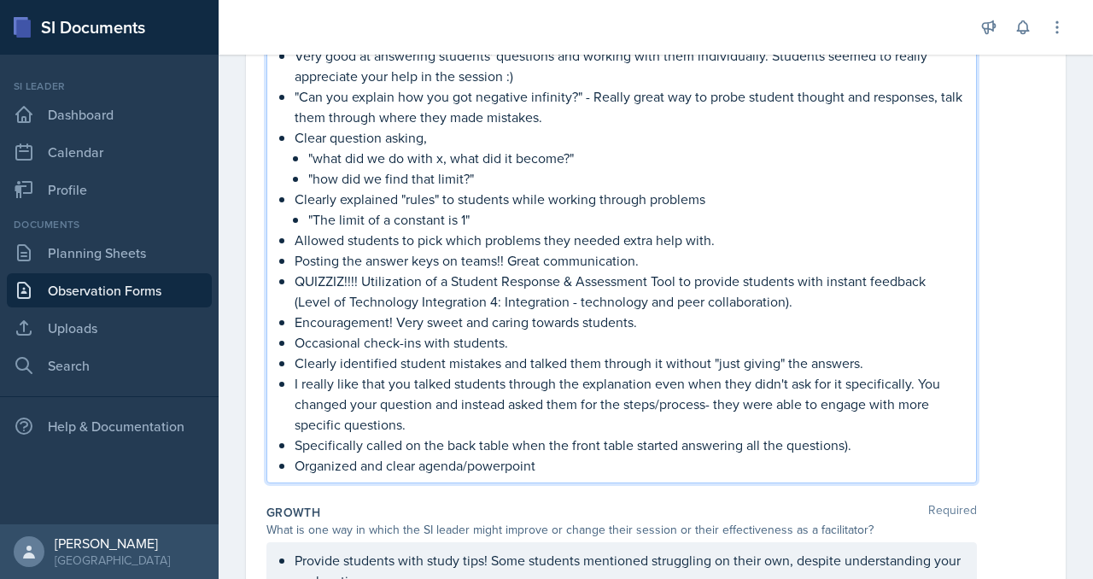
scroll to position [0, 0]
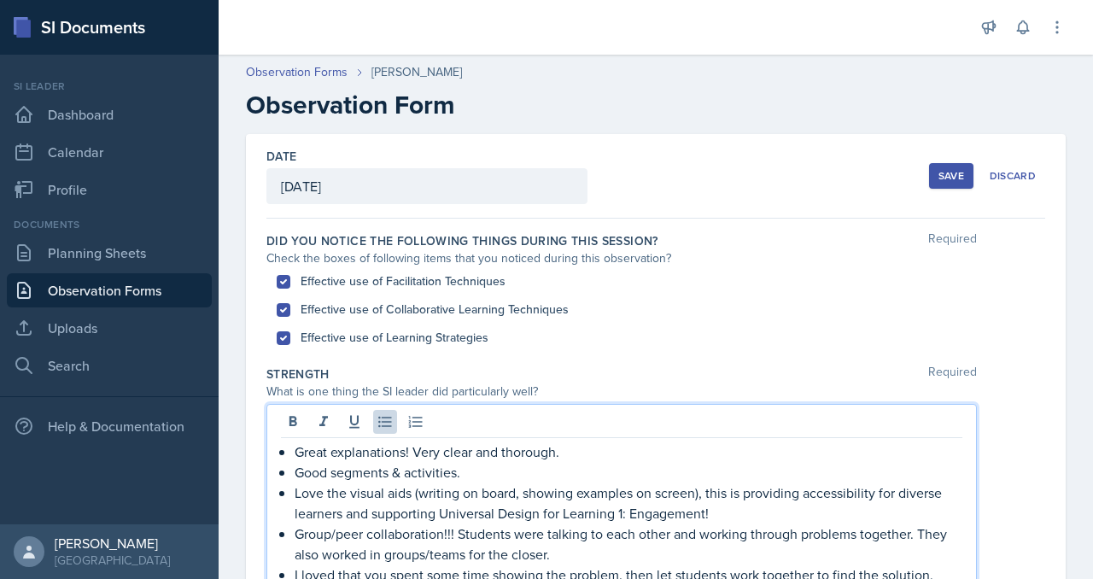
click at [929, 189] on button "Save" at bounding box center [951, 176] width 44 height 26
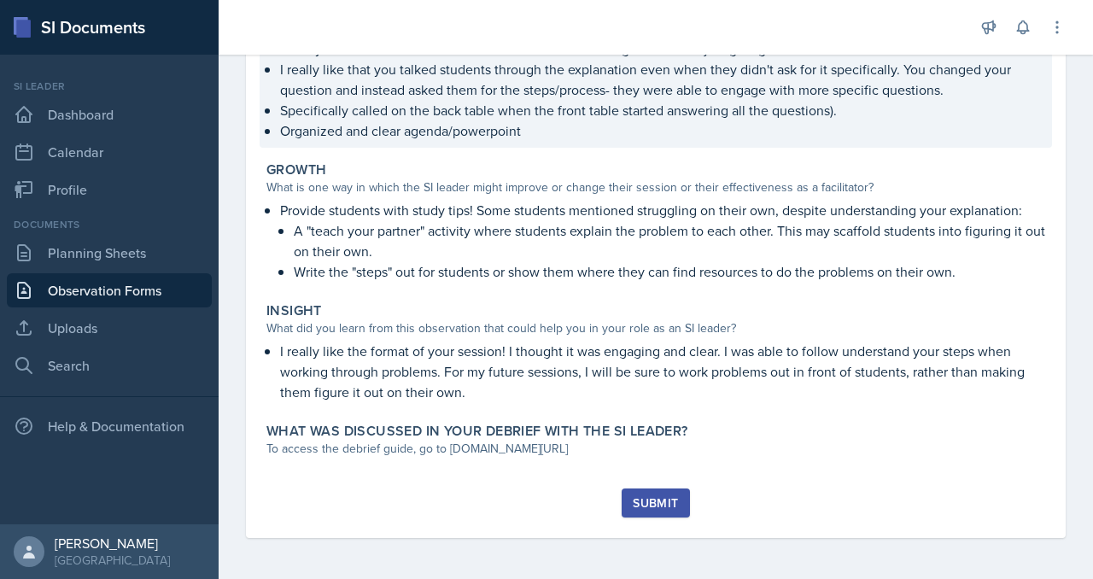
scroll to position [1314, 0]
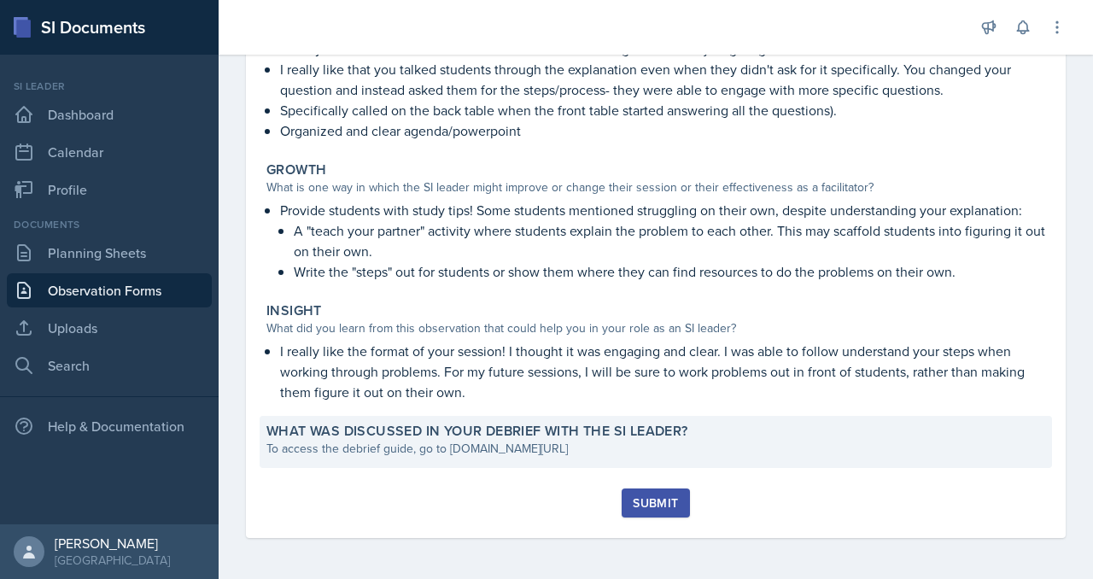
click at [487, 440] on label "What was discussed in your debrief with the SI Leader?" at bounding box center [477, 431] width 422 height 17
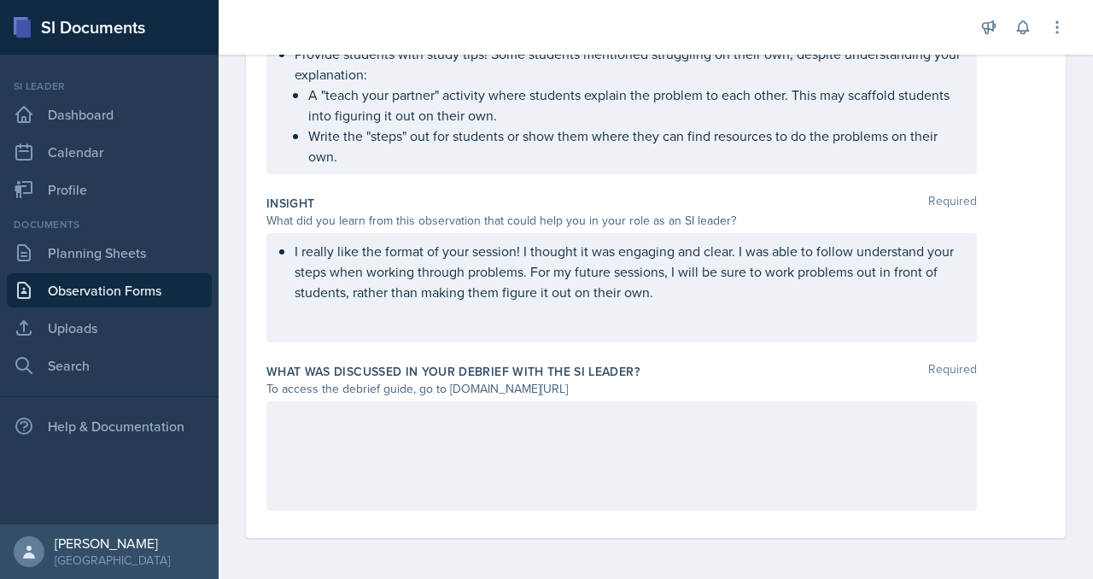
scroll to position [1666, 0]
click at [446, 441] on div at bounding box center [621, 455] width 710 height 109
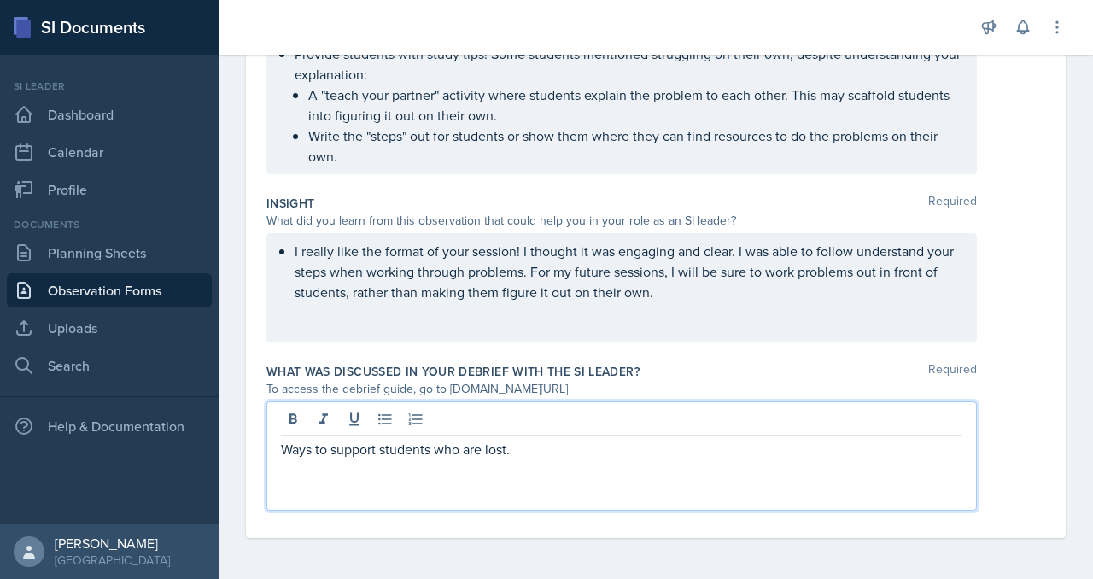
click at [350, 415] on div "Ways to support students who are lost." at bounding box center [621, 455] width 710 height 109
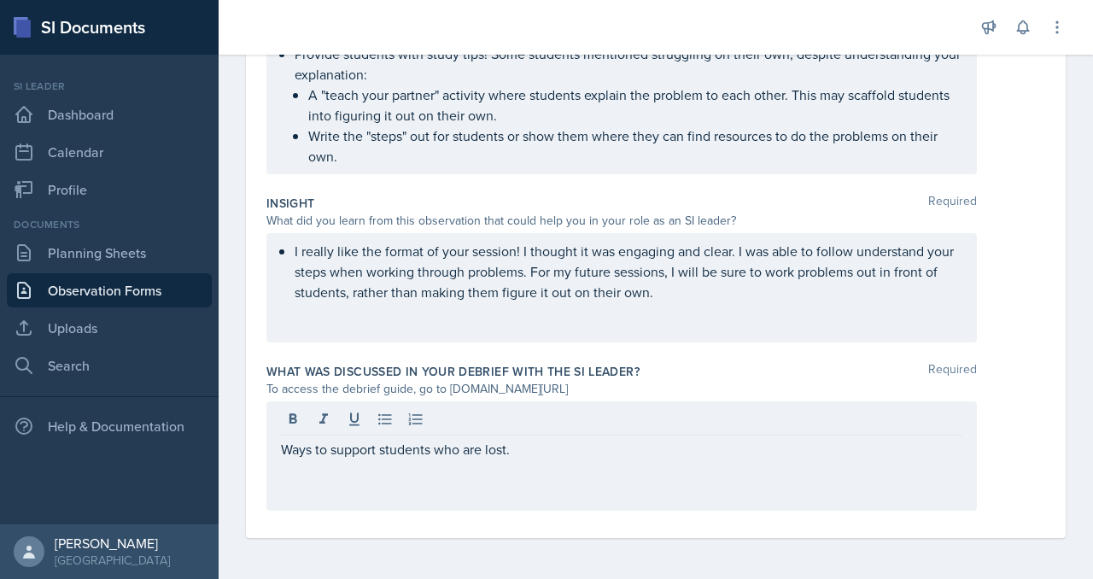
click at [349, 422] on div "Ways to support students who are lost." at bounding box center [621, 455] width 710 height 109
click at [350, 422] on div "Ways to support students who are lost." at bounding box center [621, 455] width 710 height 109
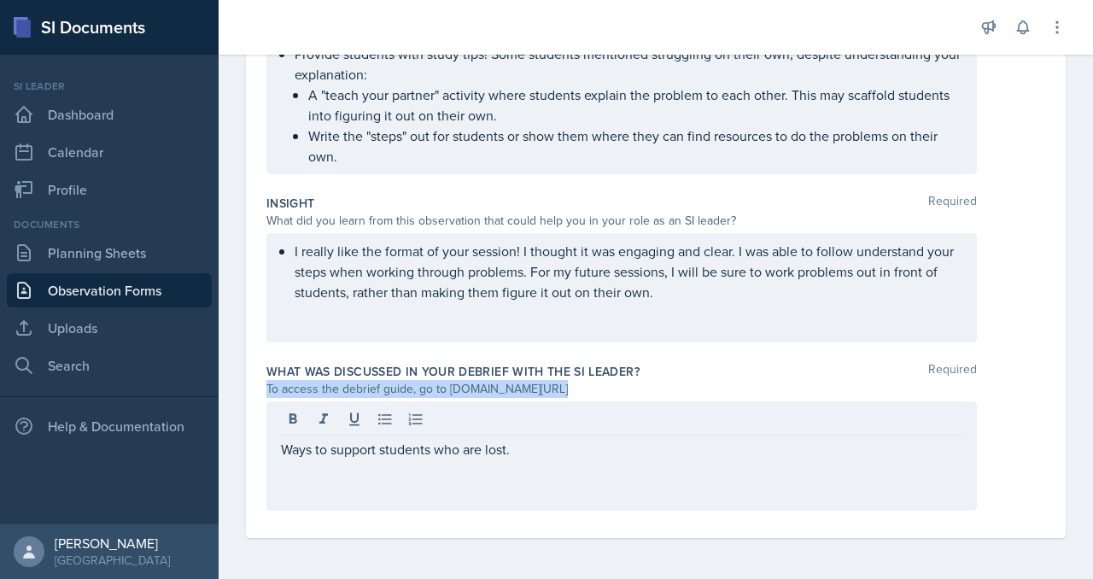
click at [350, 422] on div "Ways to support students who are lost." at bounding box center [621, 455] width 710 height 109
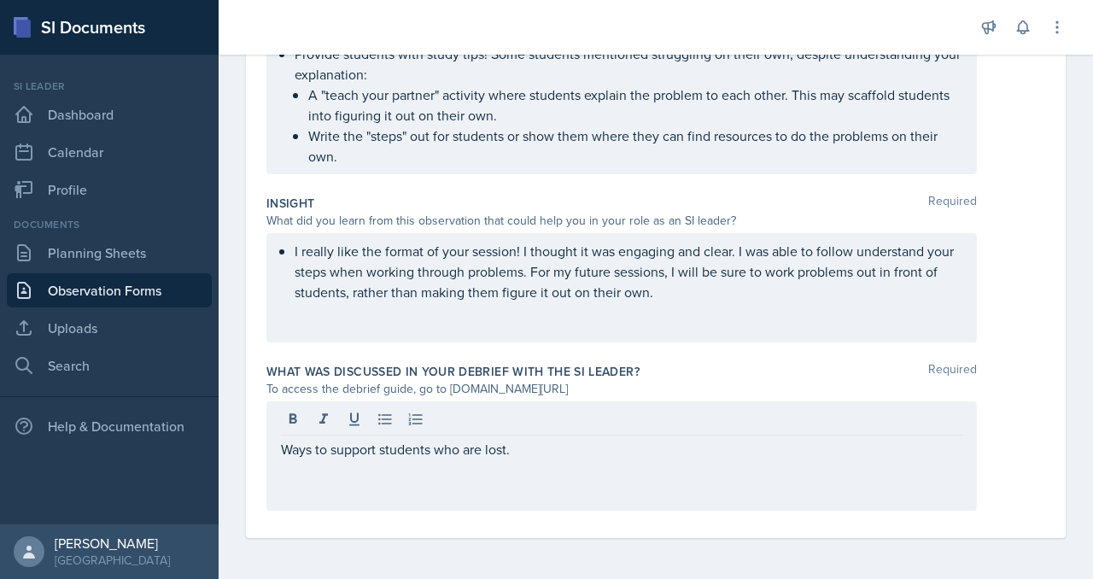
click at [350, 418] on div "Ways to support students who are lost." at bounding box center [621, 455] width 710 height 109
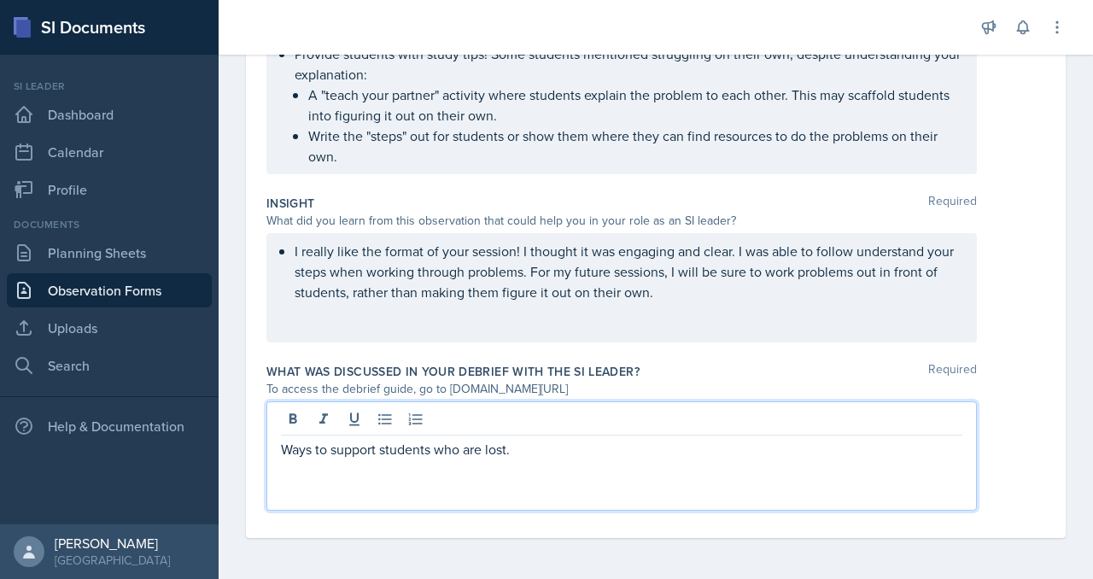
click at [358, 439] on p "Ways to support students who are lost." at bounding box center [621, 449] width 681 height 20
click at [397, 407] on button at bounding box center [385, 419] width 24 height 24
click at [668, 439] on p "Ways to support students who are lost." at bounding box center [629, 449] width 668 height 20
click at [860, 241] on p "I really like the format of your session! I thought it was engaging and clear. …" at bounding box center [629, 271] width 668 height 61
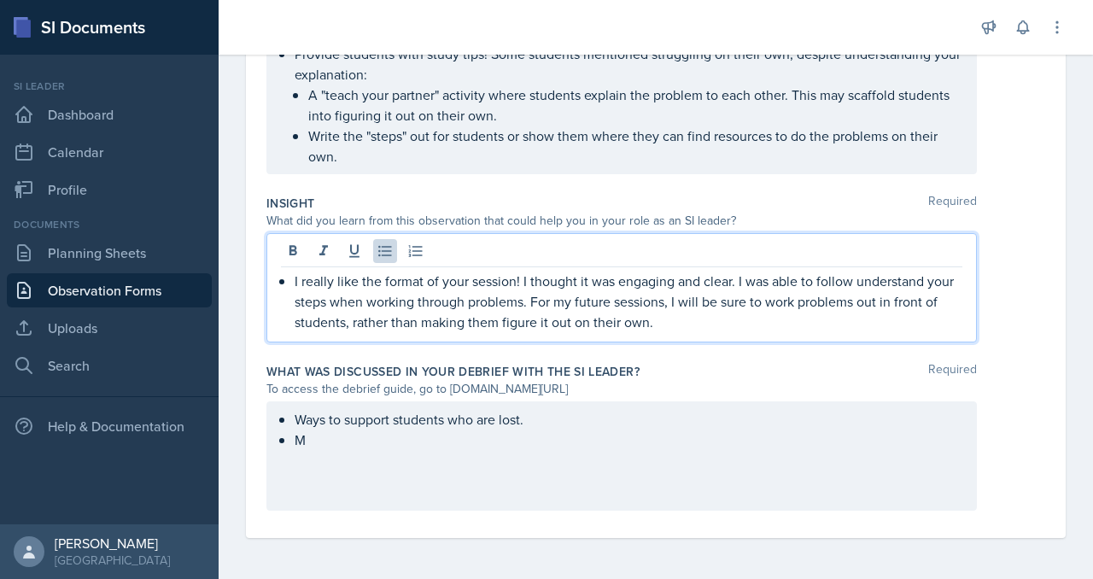
scroll to position [1688, 0]
click at [781, 167] on p "Write the "steps" out for students or show them where they can find resources t…" at bounding box center [635, 146] width 654 height 41
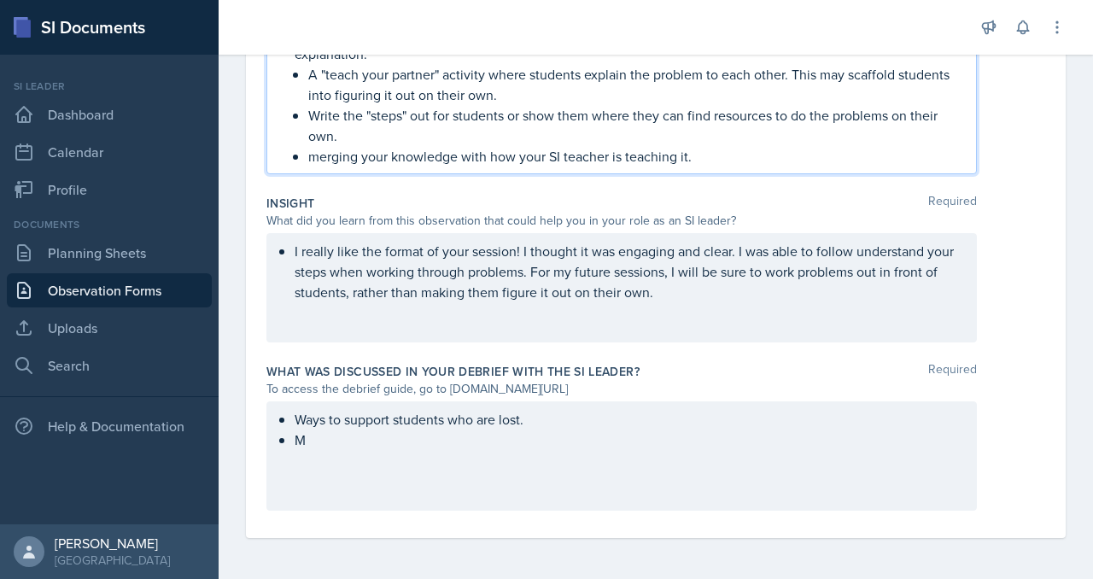
click at [398, 167] on p "merging your knowledge with how your SI teacher is teaching it." at bounding box center [635, 156] width 654 height 20
click at [886, 167] on p "Merging your knowledge with how your SI teacher is teaching it." at bounding box center [635, 156] width 654 height 20
click at [450, 409] on ul "Ways to support students who are lost. M" at bounding box center [629, 429] width 668 height 41
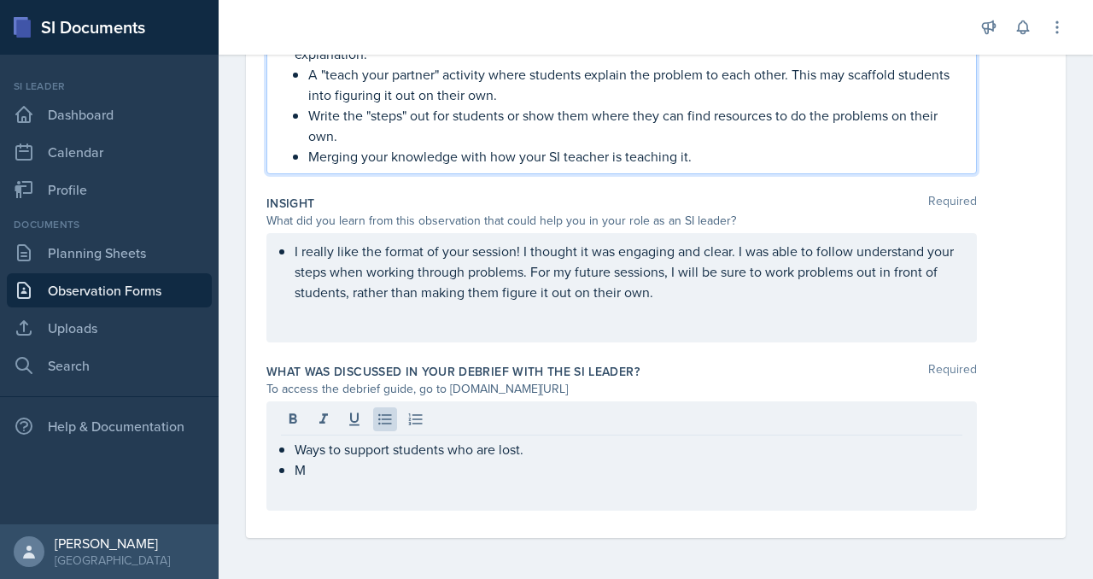
scroll to position [1495, 0]
click at [390, 167] on p "Merging your knowledge with how your SI teacher is teaching it." at bounding box center [635, 156] width 654 height 20
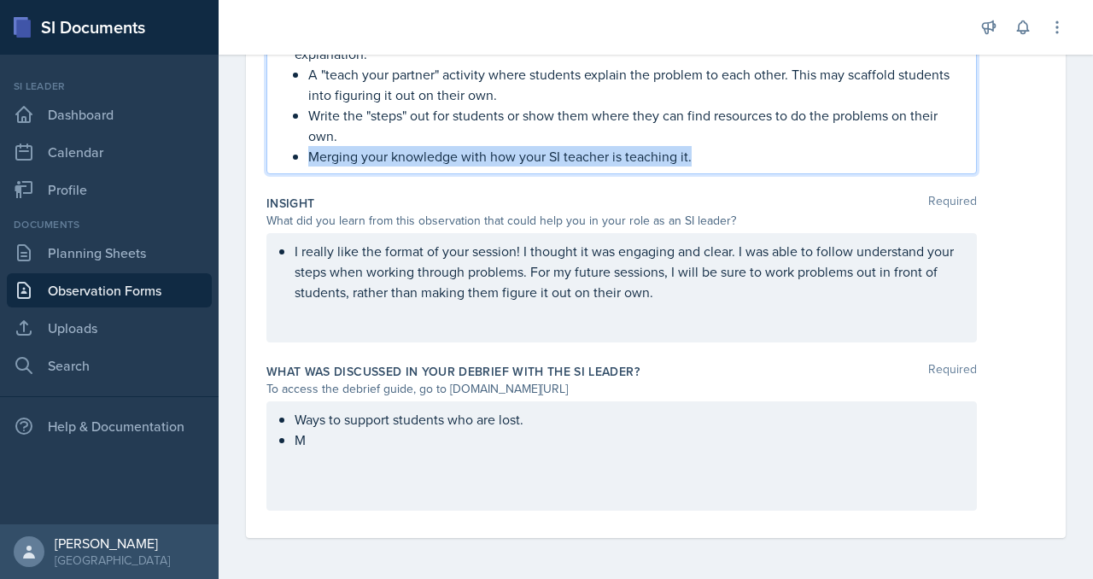
drag, startPoint x: 389, startPoint y: 290, endPoint x: 952, endPoint y: 317, distance: 564.2
click at [952, 188] on div "Growth Required What is one way in which the SI leader might improve or change …" at bounding box center [655, 64] width 779 height 248
copy p "Merging your knowledge with how your SI teacher is teaching it."
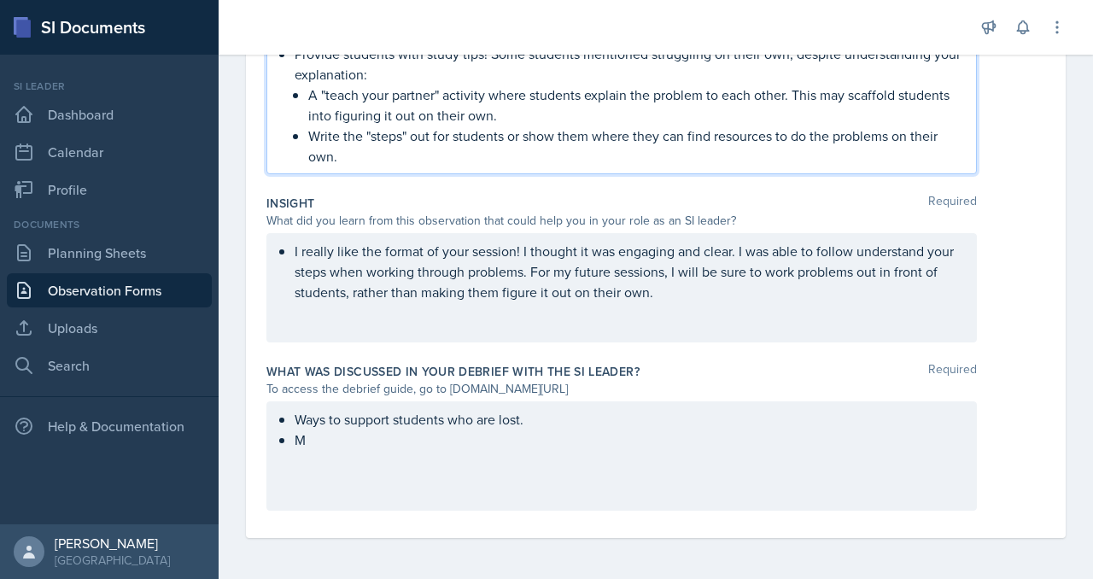
scroll to position [1666, 0]
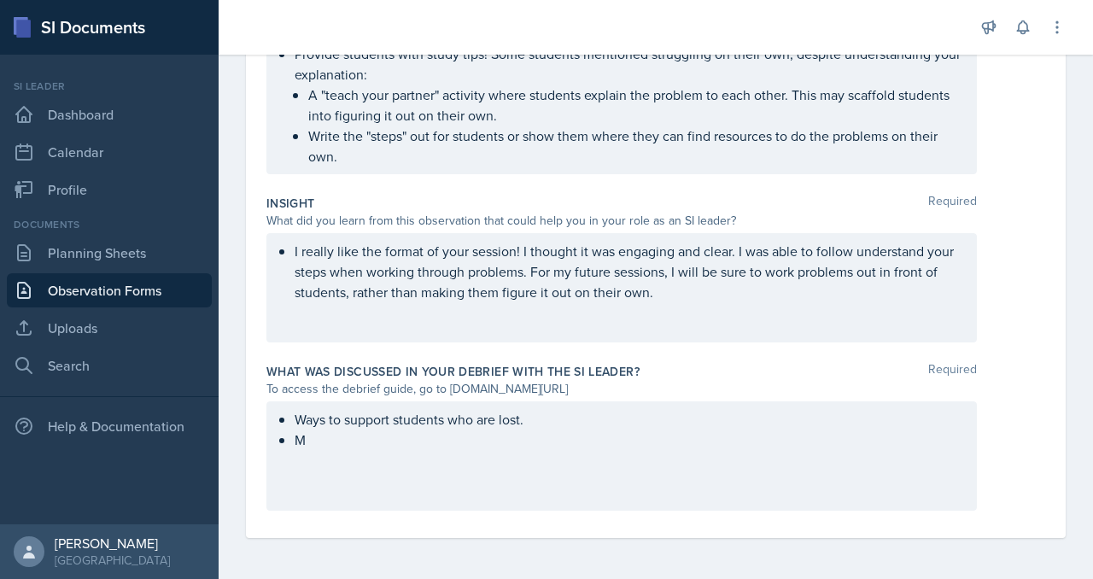
click at [701, 422] on div "Ways to support students who are lost. M" at bounding box center [621, 455] width 710 height 109
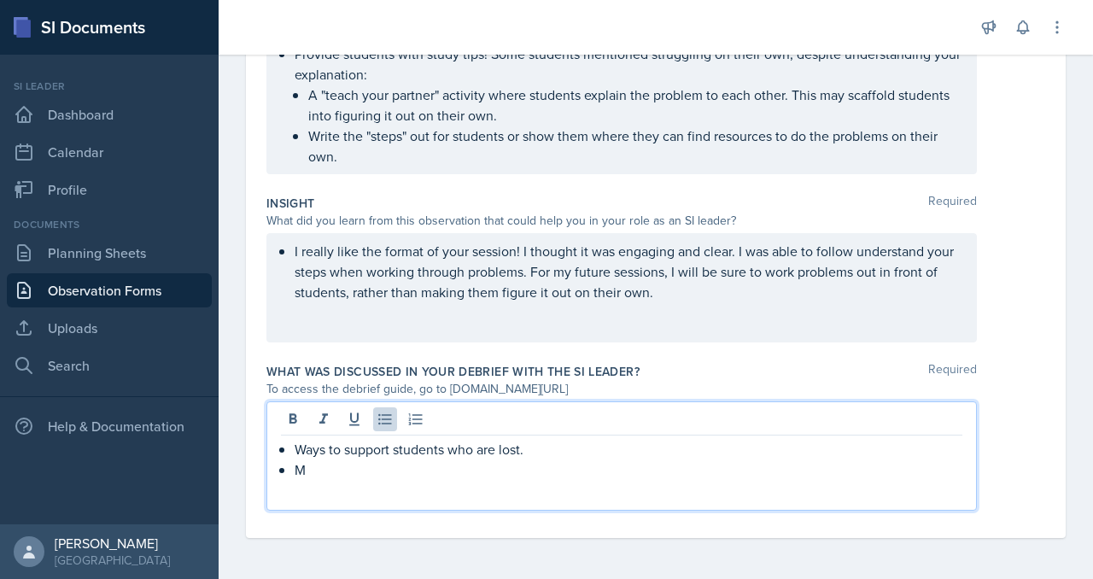
click at [379, 456] on div "Ways to support students who are lost. M" at bounding box center [621, 455] width 710 height 109
click at [383, 459] on p "M" at bounding box center [629, 469] width 668 height 20
click at [387, 480] on p at bounding box center [629, 490] width 668 height 20
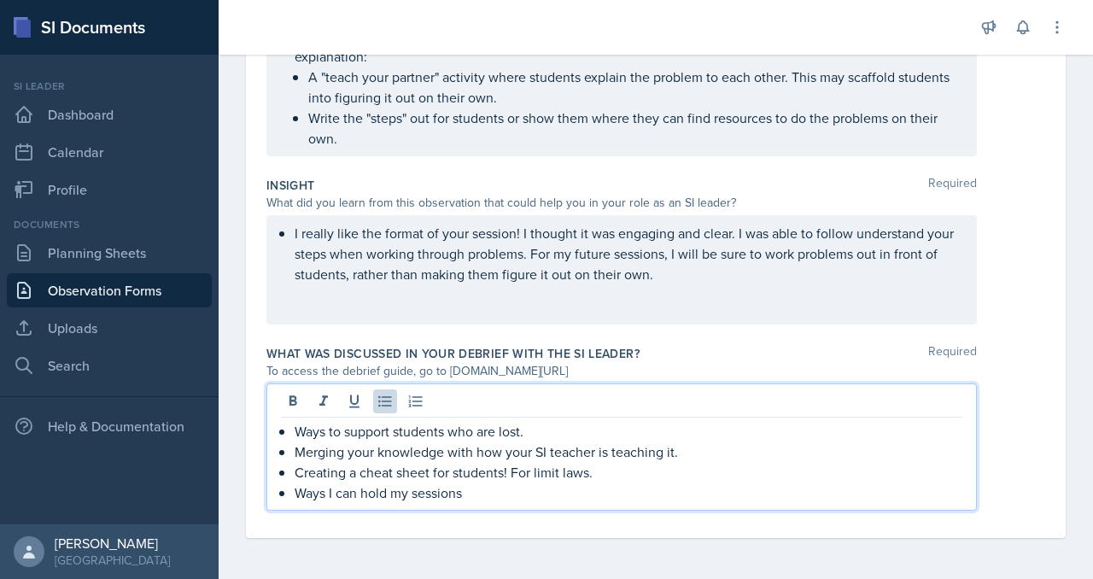
click at [398, 497] on p "Ways I can hold my sessions" at bounding box center [629, 492] width 668 height 20
click at [592, 506] on div "Ways to support students who are lost. Merging your knowledge with how your SI …" at bounding box center [621, 446] width 710 height 127
click at [384, 501] on p "Ways I can hold my sessions" at bounding box center [629, 492] width 668 height 20
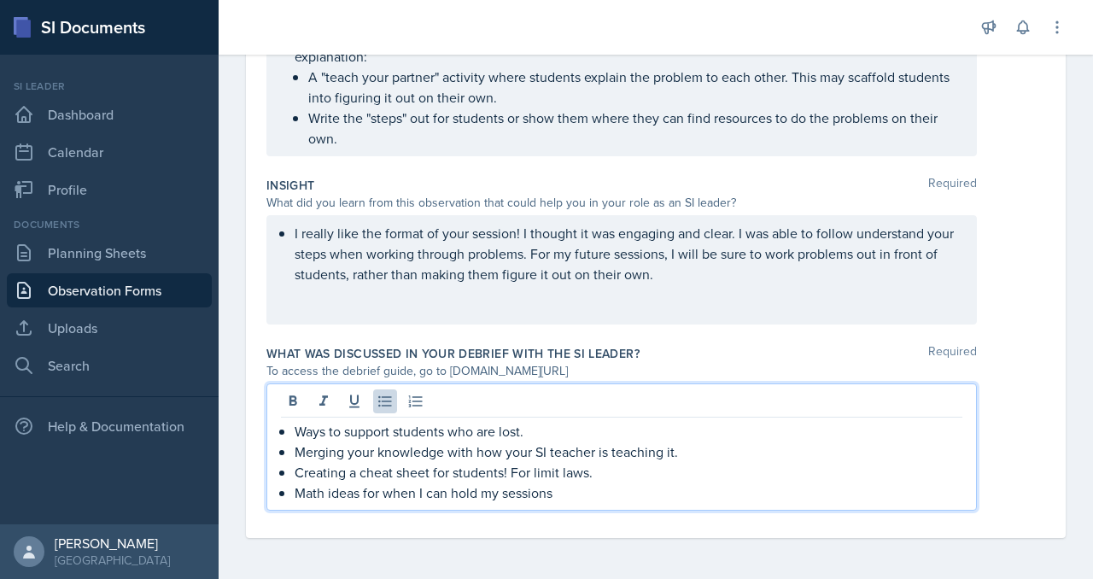
click at [541, 488] on p "Math ideas for when I can hold my sessions" at bounding box center [629, 492] width 668 height 20
click at [698, 494] on p "Math ideas for when I hold my sessions" at bounding box center [629, 492] width 668 height 20
click at [593, 493] on p "Math ideas for when I hold my sessions" at bounding box center [629, 492] width 668 height 20
click at [681, 497] on p "Math ideas for when I hold my SI sessions" at bounding box center [629, 492] width 668 height 20
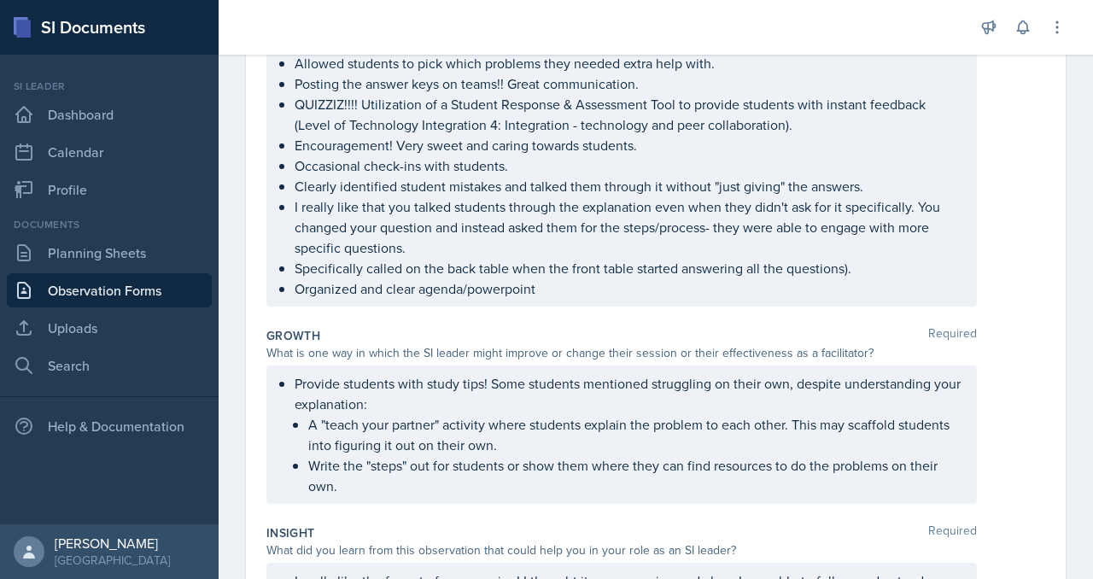
scroll to position [0, 0]
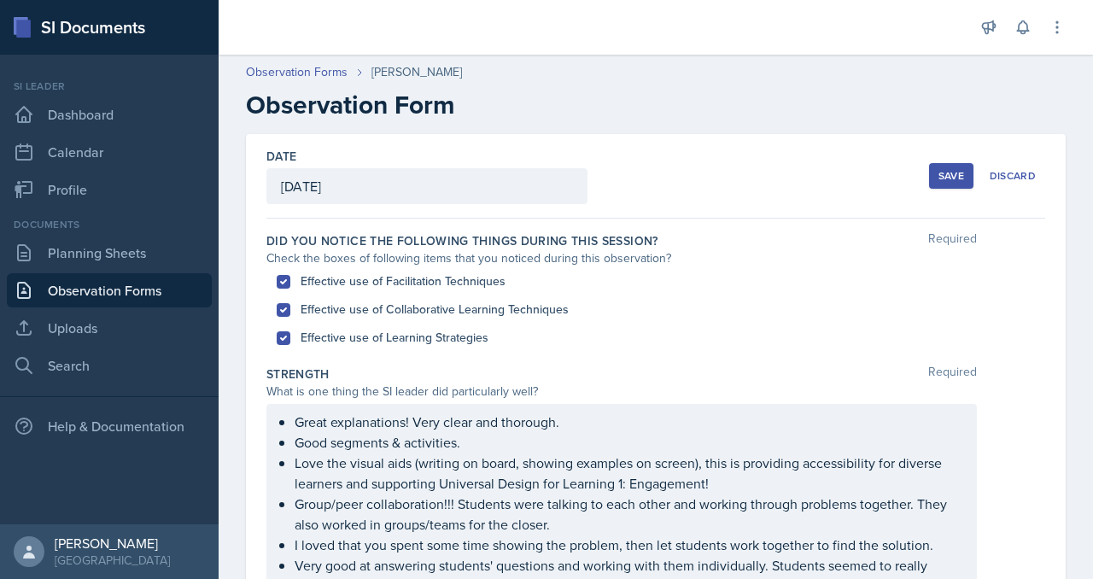
click at [938, 183] on div "Save" at bounding box center [951, 176] width 26 height 14
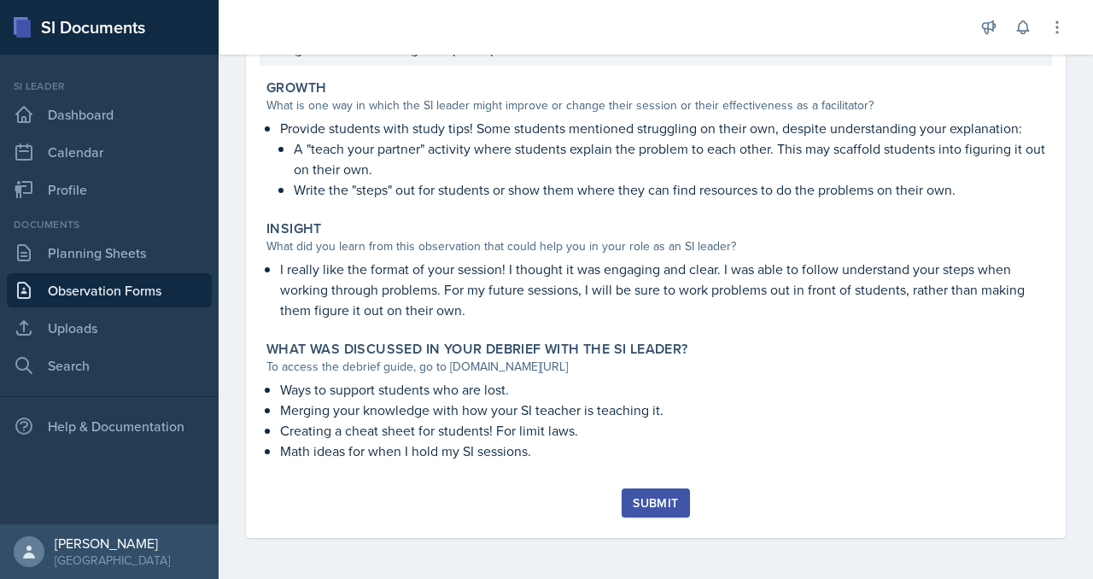
scroll to position [1526, 0]
click at [678, 496] on div "Submit" at bounding box center [655, 503] width 45 height 14
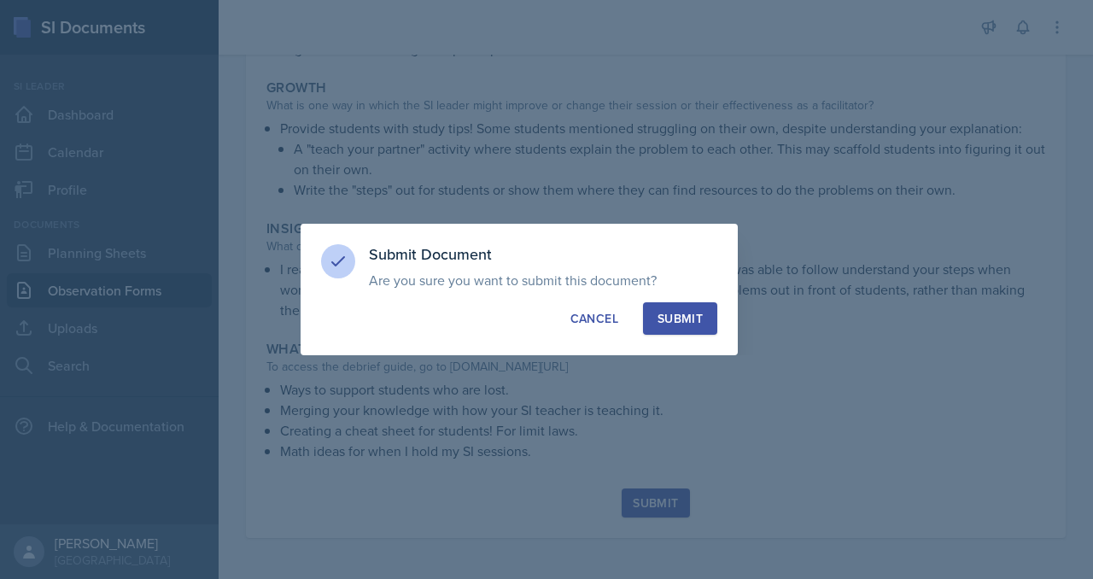
click at [703, 319] on div "Submit" at bounding box center [680, 318] width 45 height 17
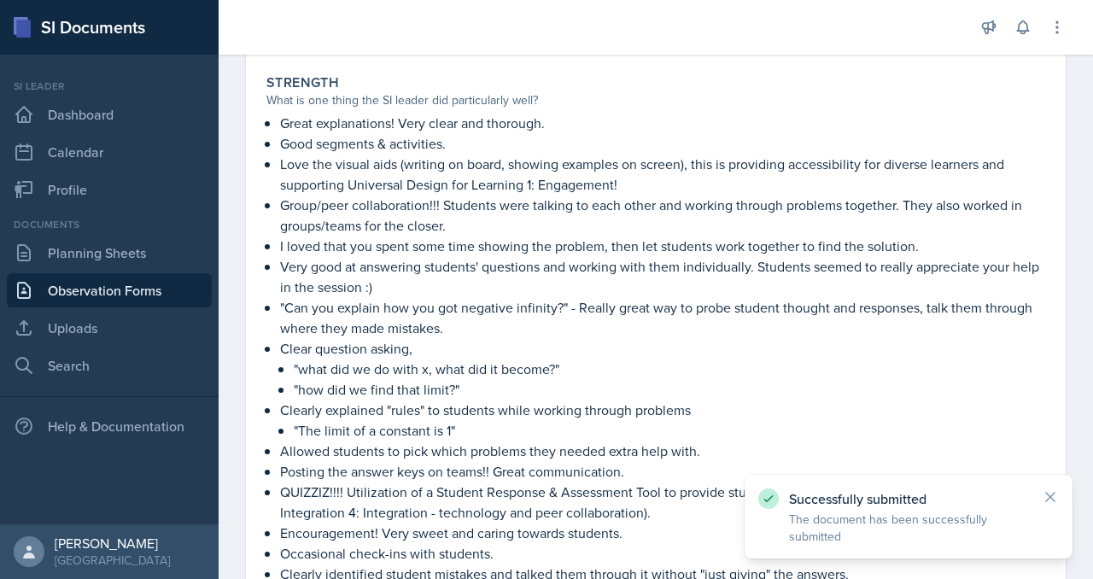
scroll to position [0, 0]
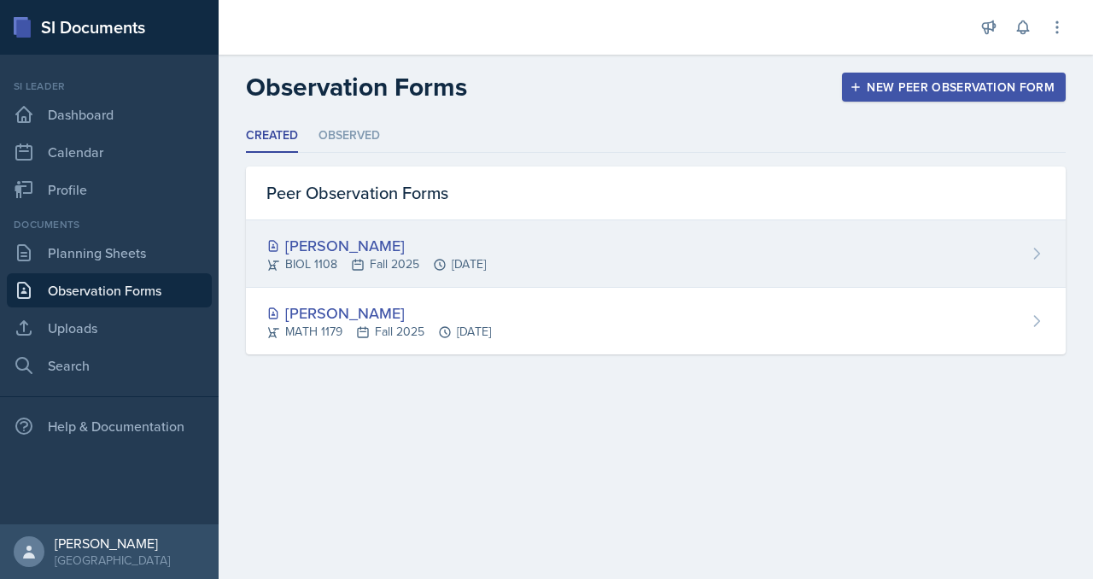
click at [449, 257] on div "[PERSON_NAME]" at bounding box center [375, 245] width 219 height 23
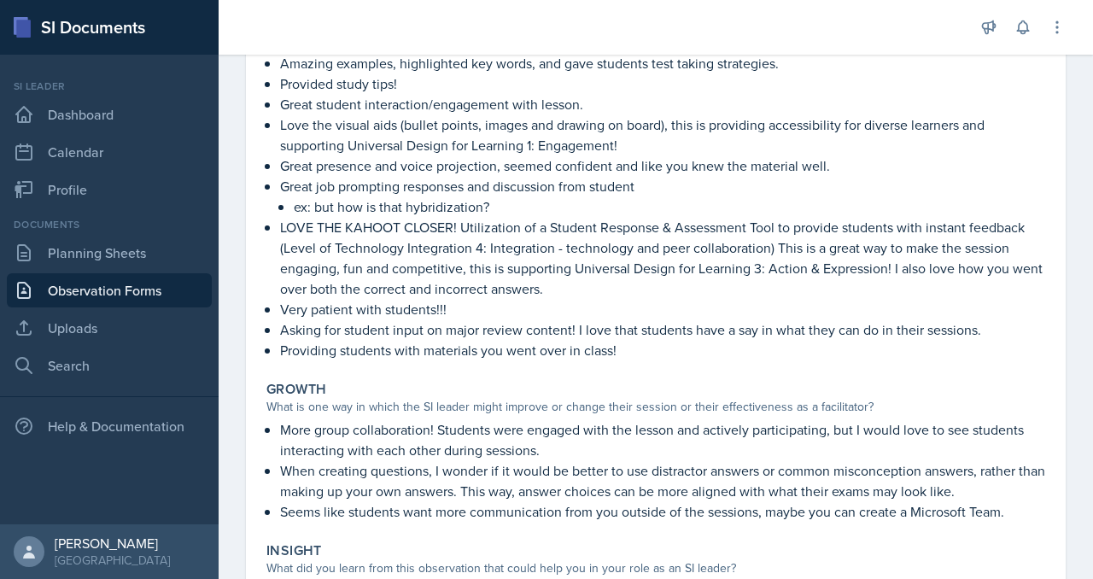
scroll to position [410, 0]
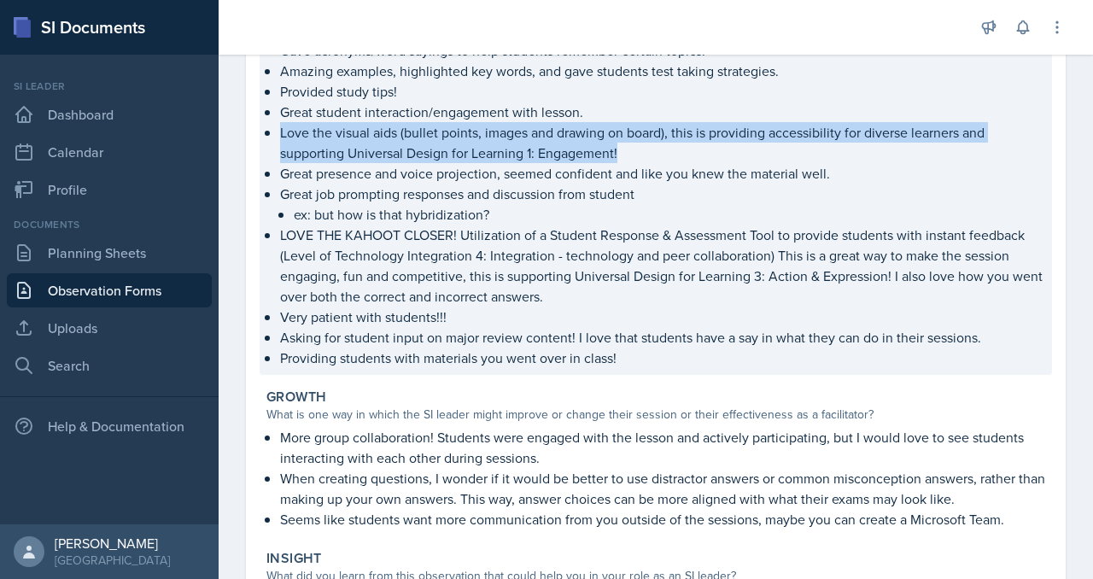
drag, startPoint x: 352, startPoint y: 267, endPoint x: 458, endPoint y: 319, distance: 117.6
click at [458, 163] on p "Love the visual aids (bullet points, images and drawing on board), this is prov…" at bounding box center [662, 142] width 765 height 41
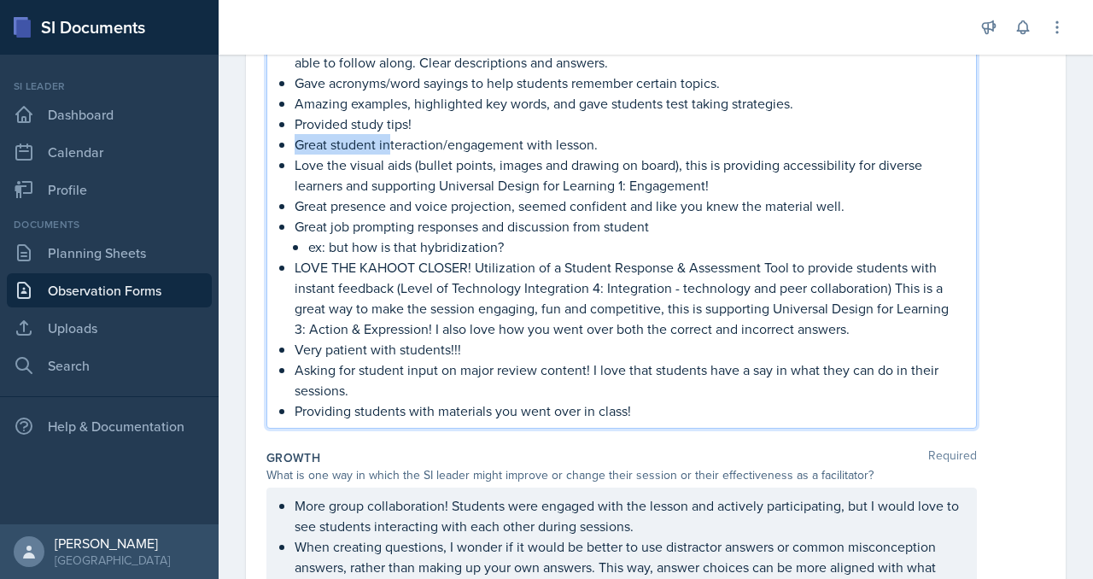
drag, startPoint x: 370, startPoint y: 322, endPoint x: 486, endPoint y: 332, distance: 116.6
click at [486, 332] on div "Amazing explanations!!! I could clearly understand every topic you mentioned, i…" at bounding box center [621, 226] width 681 height 389
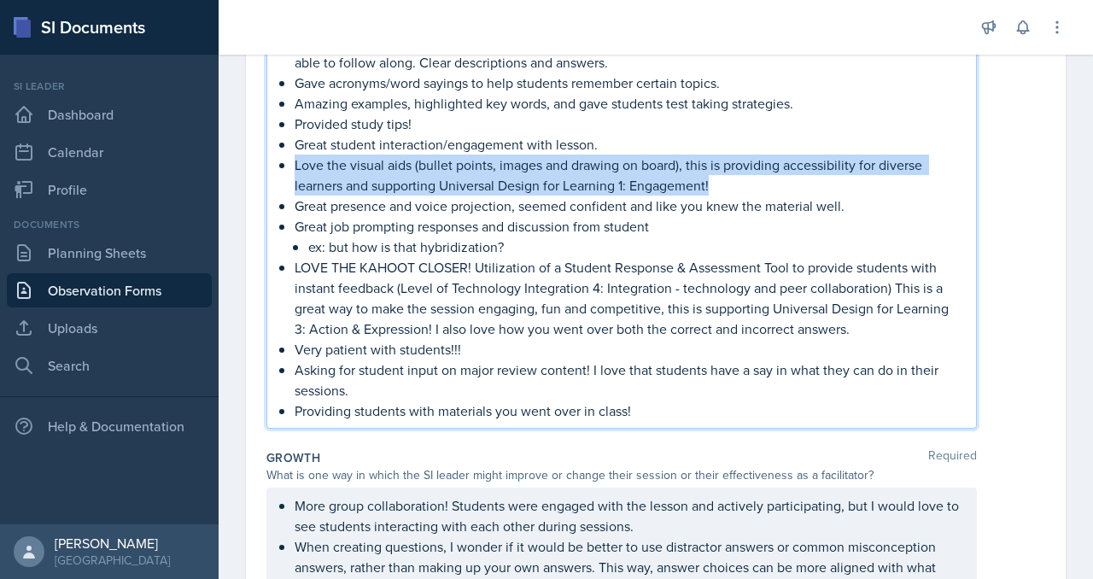
drag, startPoint x: 370, startPoint y: 359, endPoint x: 643, endPoint y: 404, distance: 276.8
click at [643, 196] on p "Love the visual aids (bullet points, images and drawing on board), this is prov…" at bounding box center [629, 175] width 668 height 41
copy p "Love the visual aids (bullet points, images and drawing on board), this is prov…"
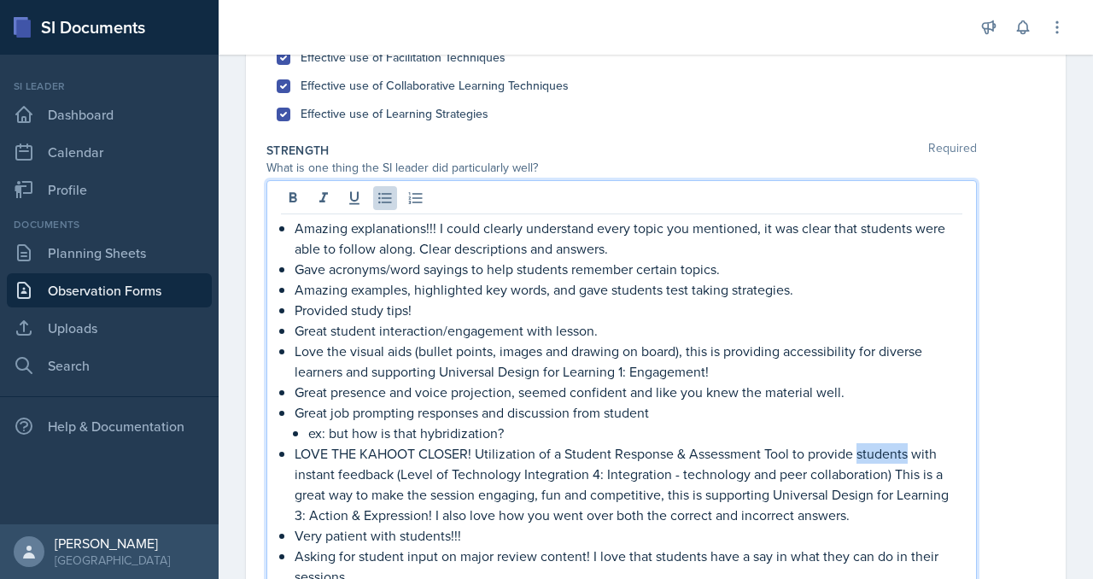
scroll to position [33, 0]
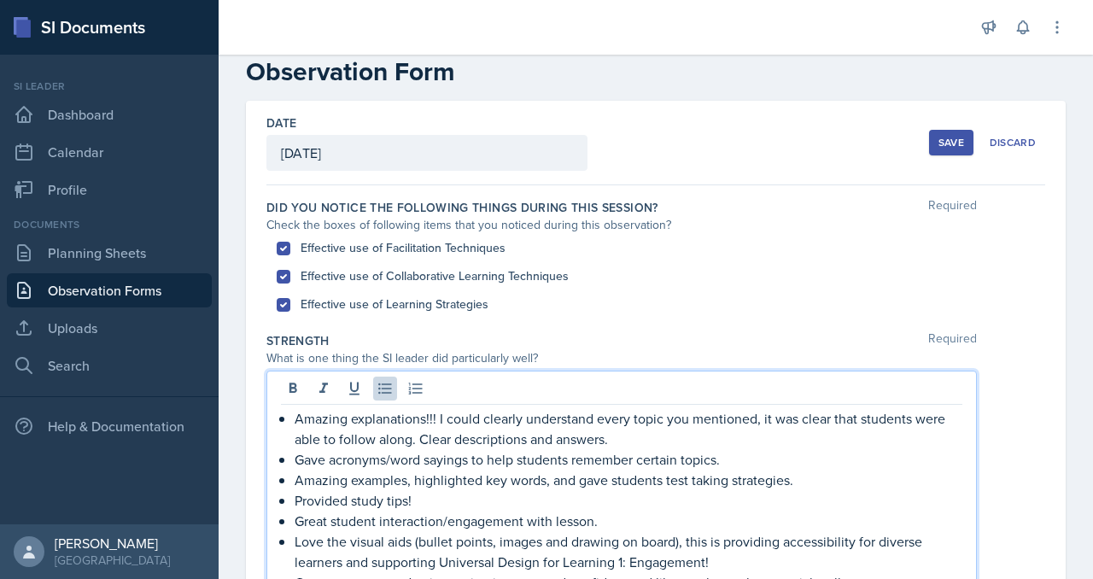
click at [929, 162] on div "Save Discard" at bounding box center [987, 142] width 116 height 39
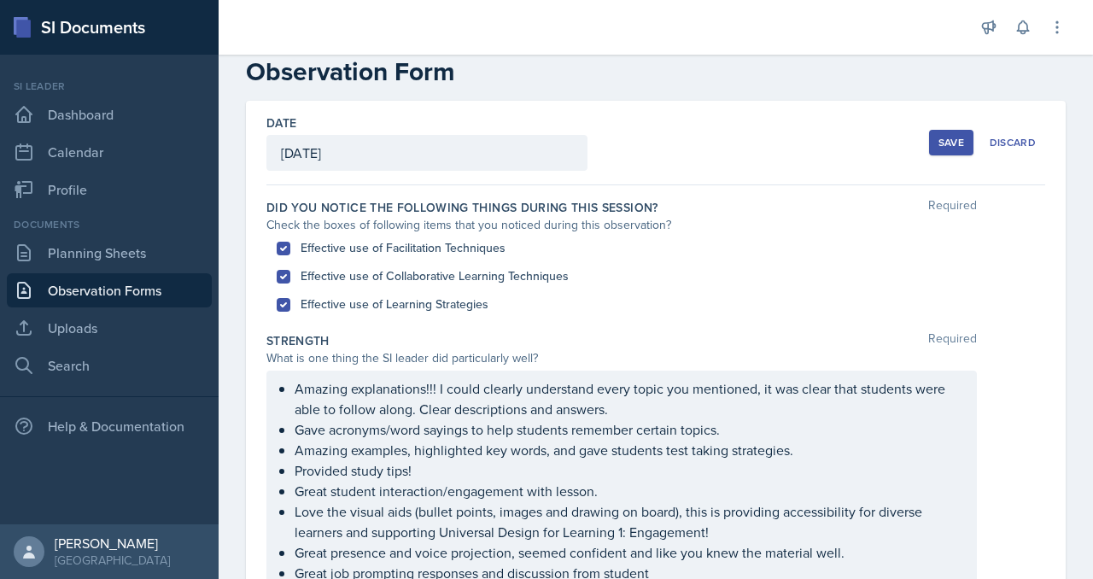
click at [938, 149] on div "Save" at bounding box center [951, 143] width 26 height 14
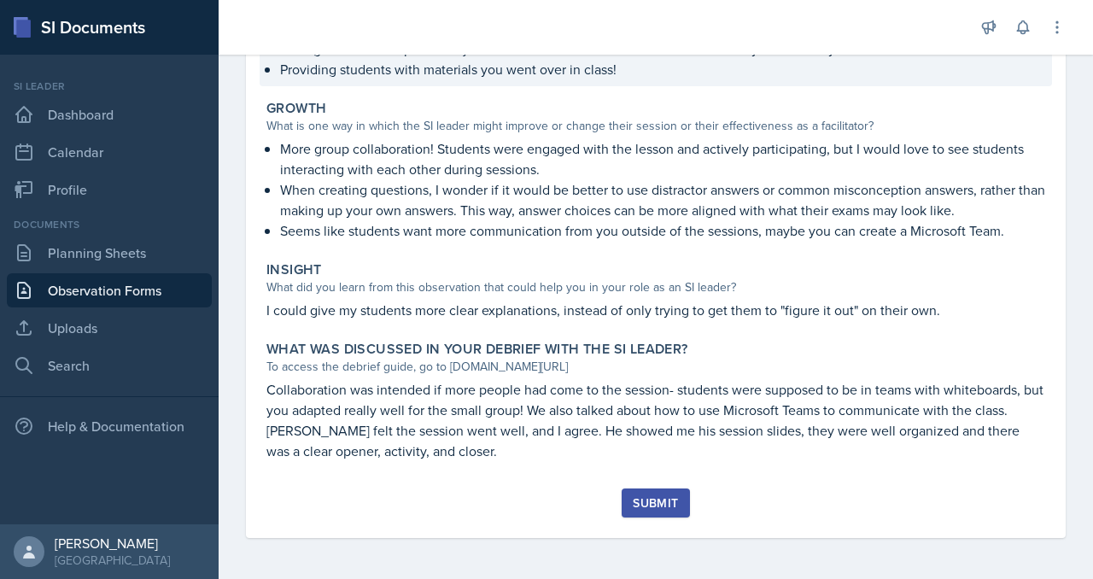
scroll to position [1244, 0]
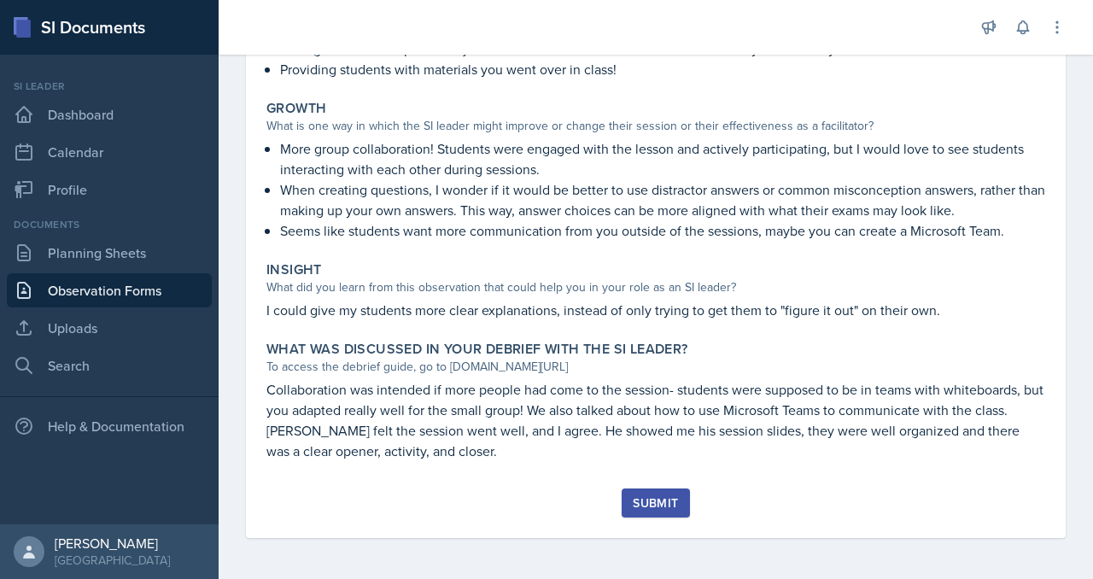
click at [674, 496] on div "Submit" at bounding box center [655, 503] width 45 height 14
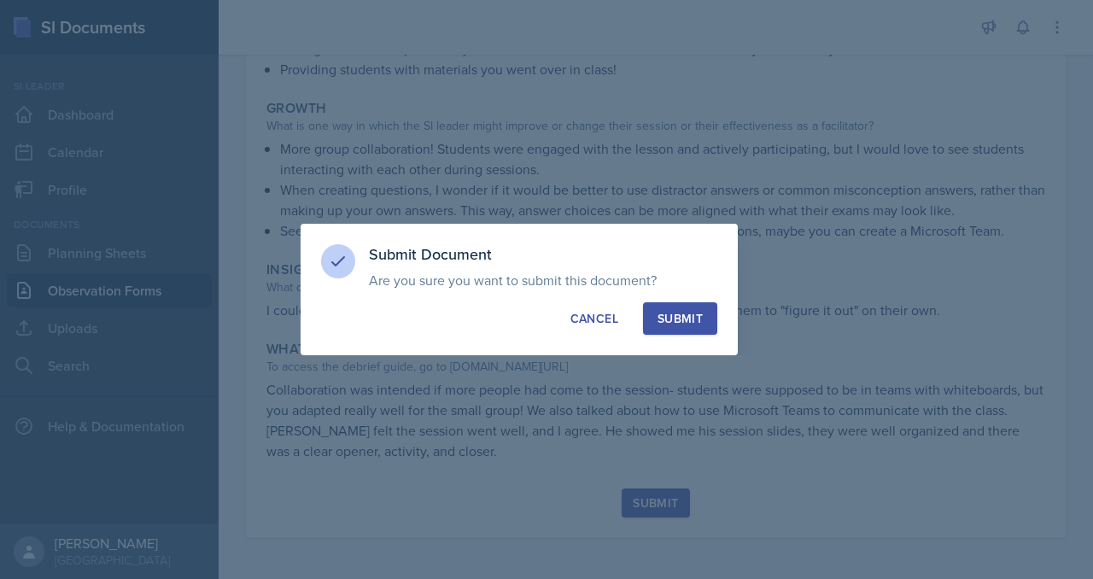
click at [703, 323] on div "Submit" at bounding box center [680, 318] width 45 height 17
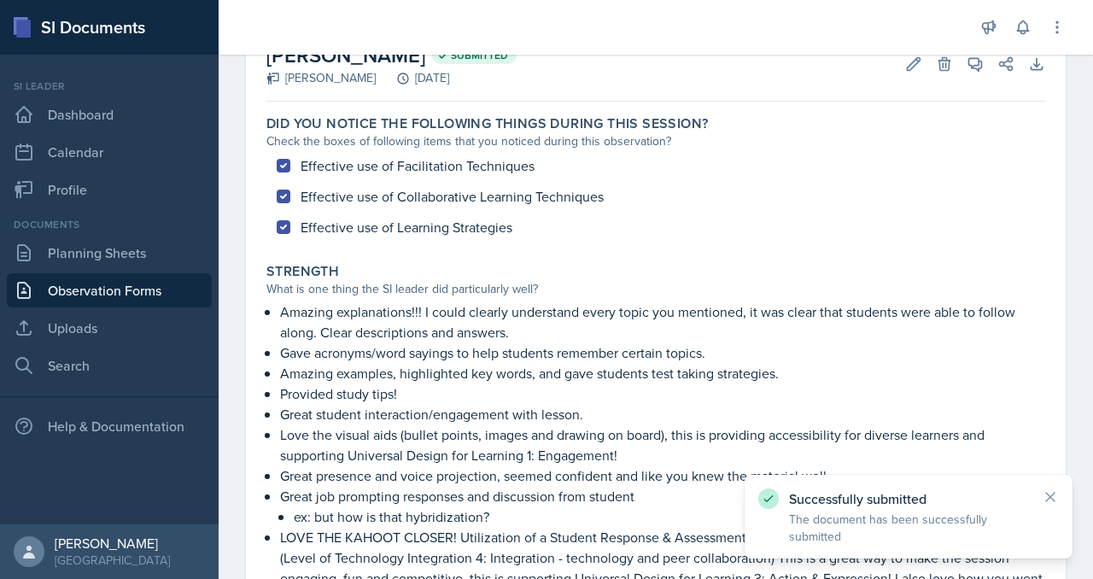
scroll to position [0, 0]
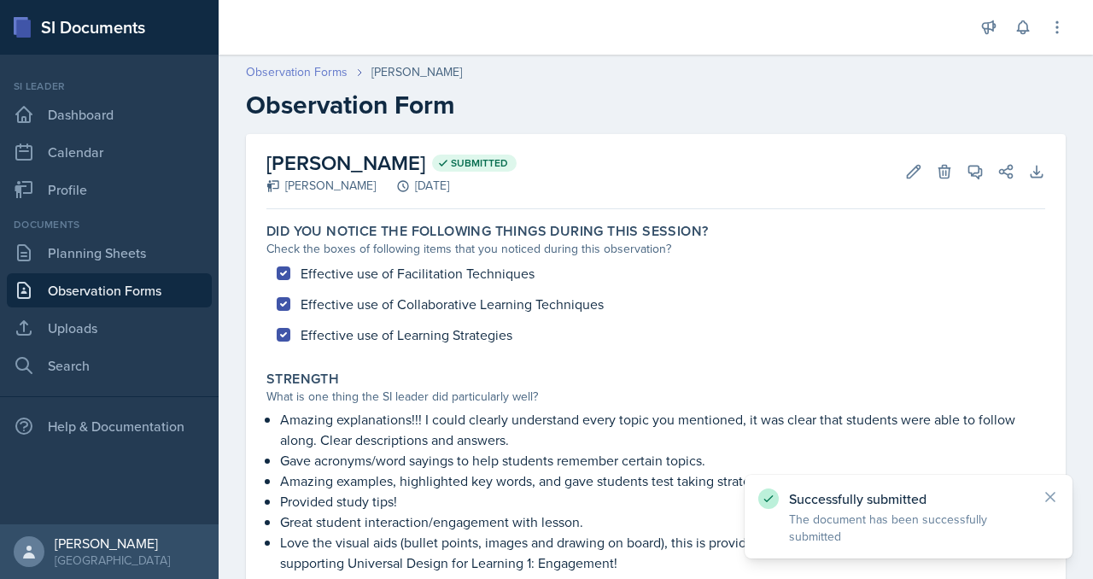
click at [348, 81] on link "Observation Forms" at bounding box center [297, 72] width 102 height 18
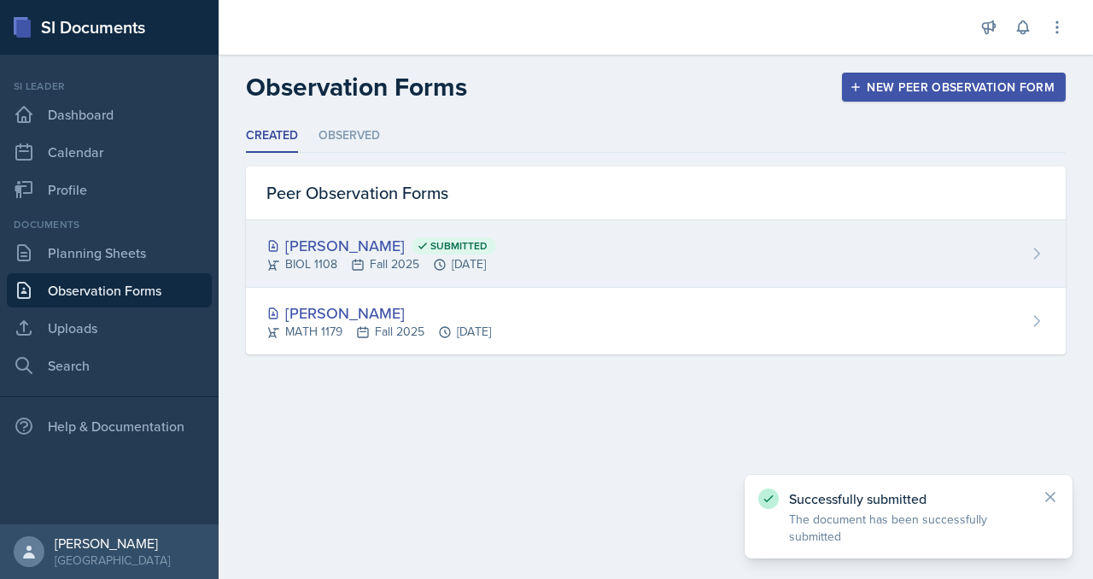
click at [468, 257] on div "Nathan Corrigan Submitted" at bounding box center [381, 245] width 230 height 23
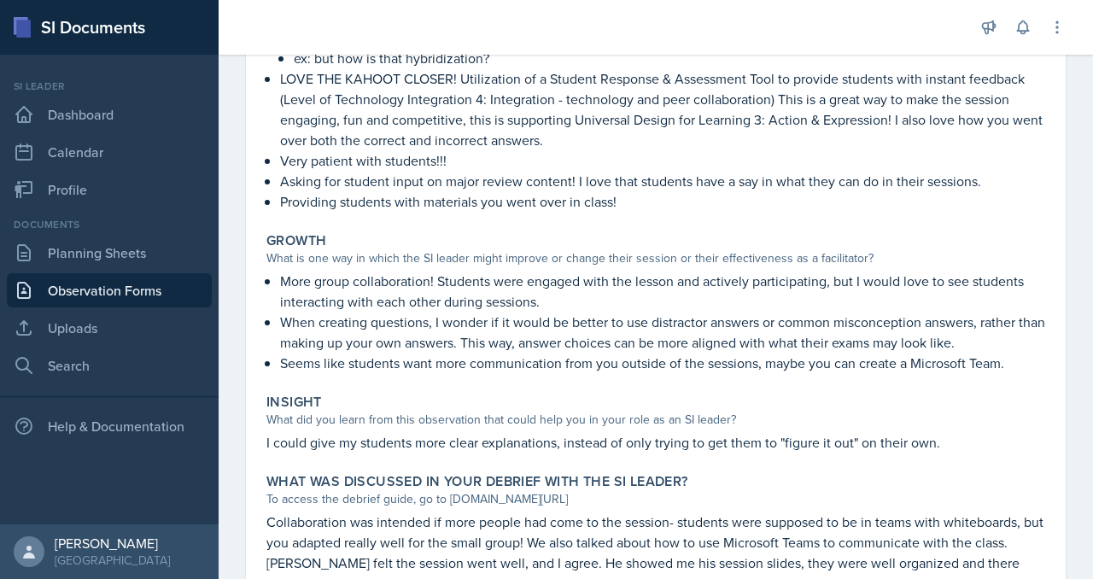
scroll to position [571, 0]
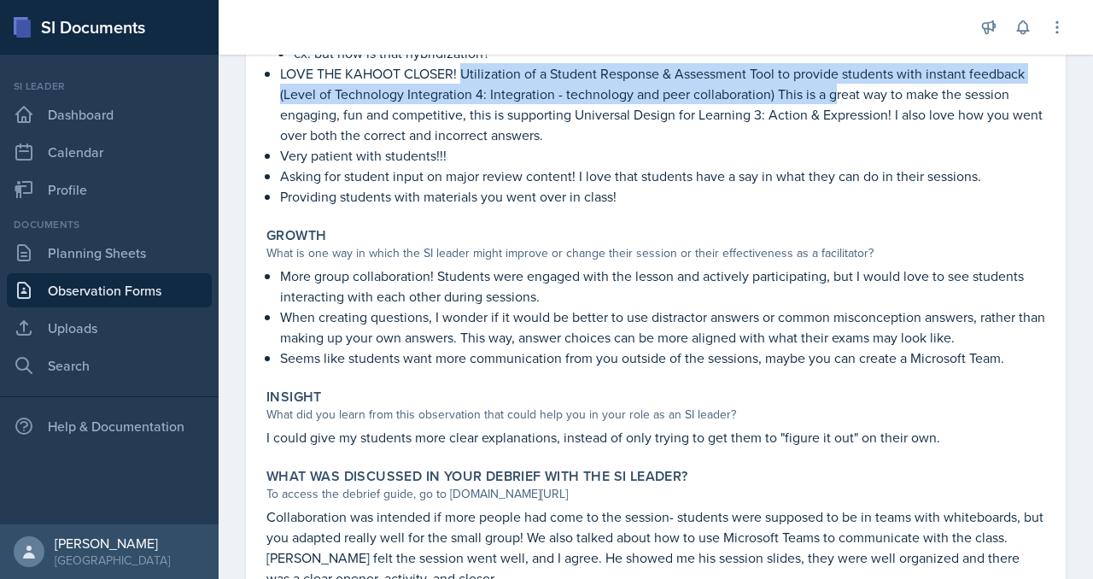
drag, startPoint x: 582, startPoint y: 287, endPoint x: 686, endPoint y: 346, distance: 118.9
click at [686, 145] on p "LOVE THE KAHOOT CLOSER! Utilization of a Student Response & Assessment Tool to …" at bounding box center [662, 104] width 765 height 82
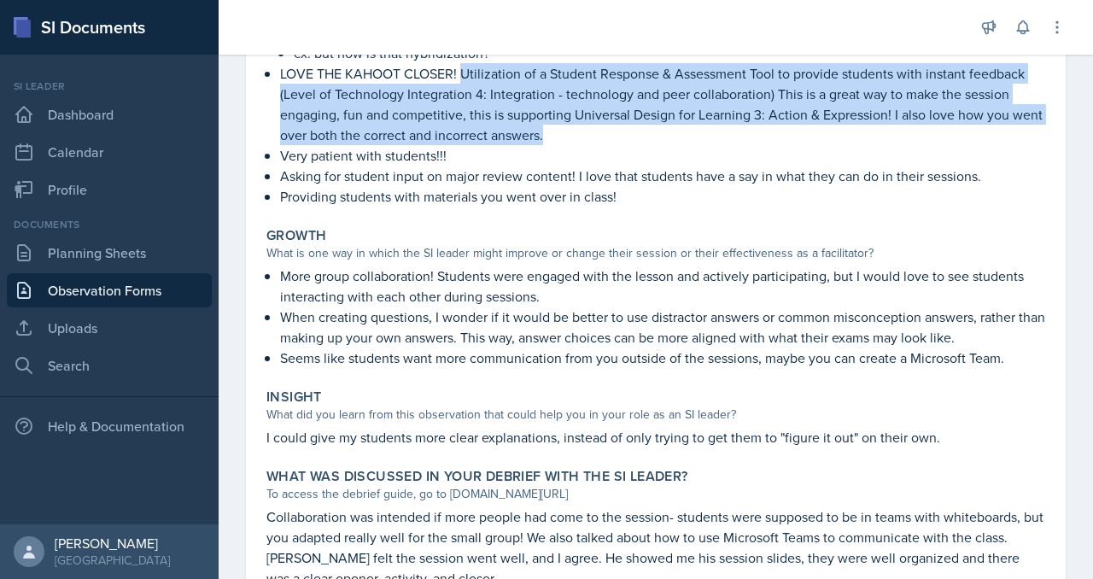
drag, startPoint x: 863, startPoint y: 389, endPoint x: 579, endPoint y: 295, distance: 299.5
click at [579, 145] on p "LOVE THE KAHOOT CLOSER! Utilization of a Student Response & Assessment Tool to …" at bounding box center [662, 104] width 765 height 82
click at [1008, 145] on p "LOVE THE KAHOOT CLOSER! Utilization of a Student Response & Assessment Tool to …" at bounding box center [662, 104] width 765 height 82
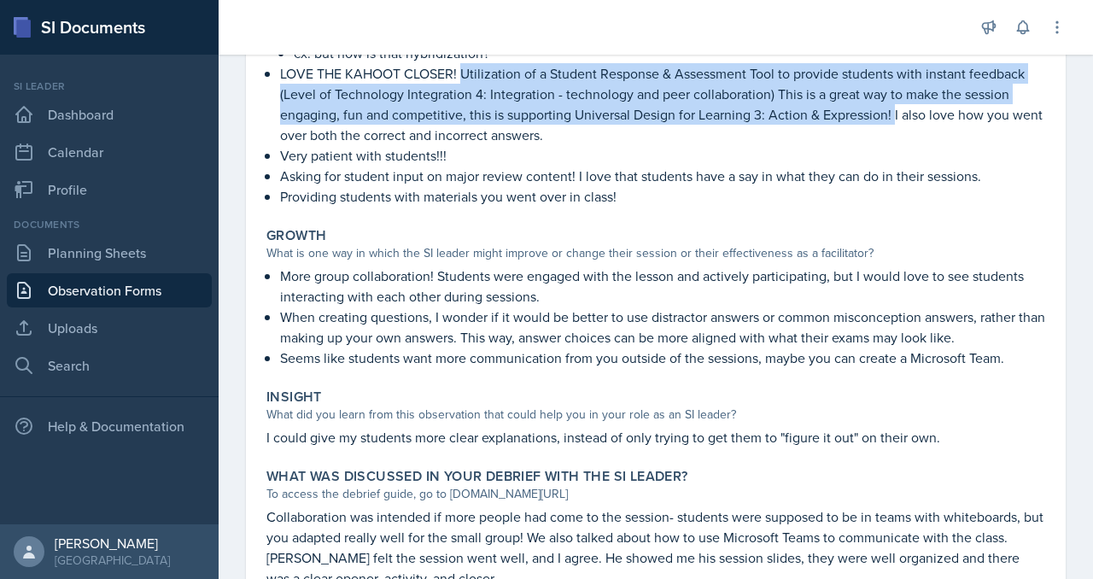
drag, startPoint x: 1008, startPoint y: 360, endPoint x: 578, endPoint y: 289, distance: 436.2
click at [578, 145] on p "LOVE THE KAHOOT CLOSER! Utilization of a Student Response & Assessment Tool to …" at bounding box center [662, 104] width 765 height 82
copy p "Utilization of a Student Response & Assessment Tool to provide students with in…"
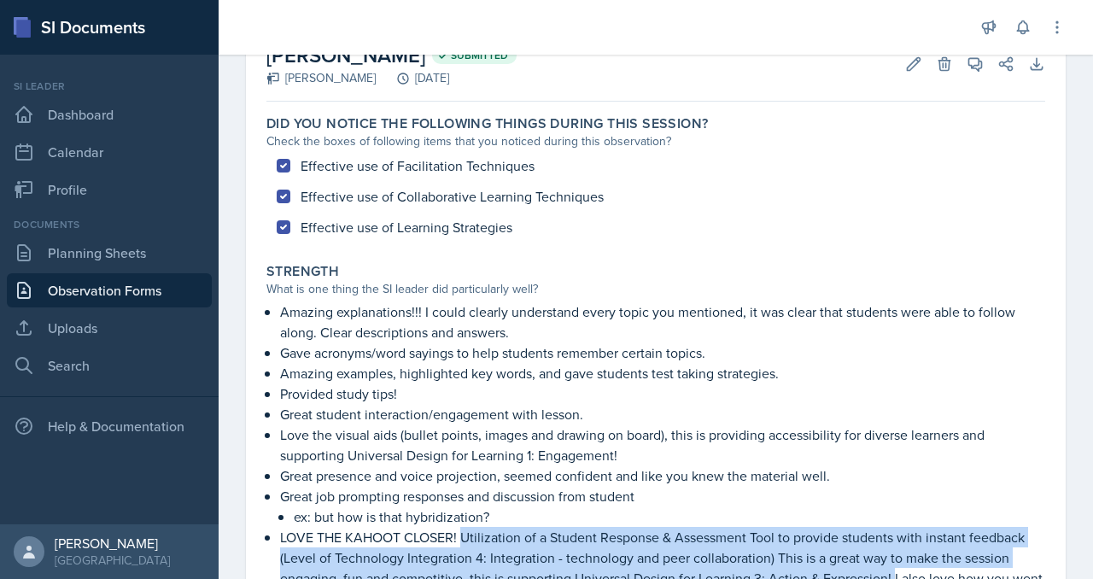
scroll to position [0, 0]
